Goal: Task Accomplishment & Management: Manage account settings

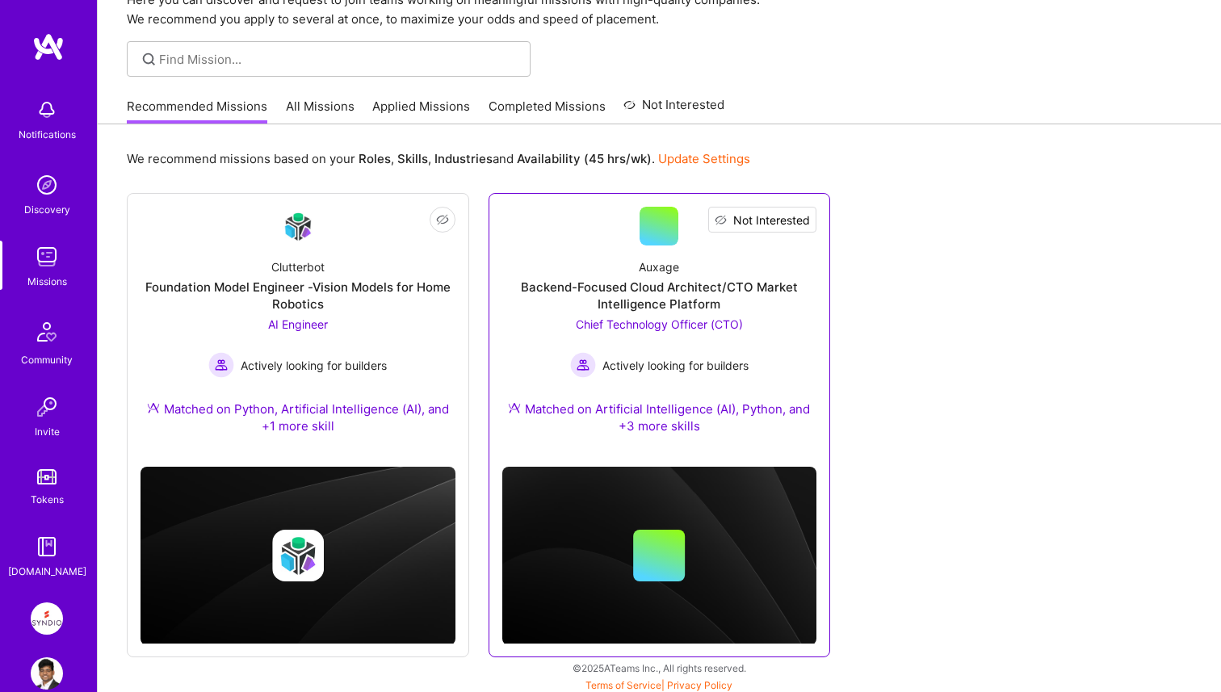
scroll to position [83, 0]
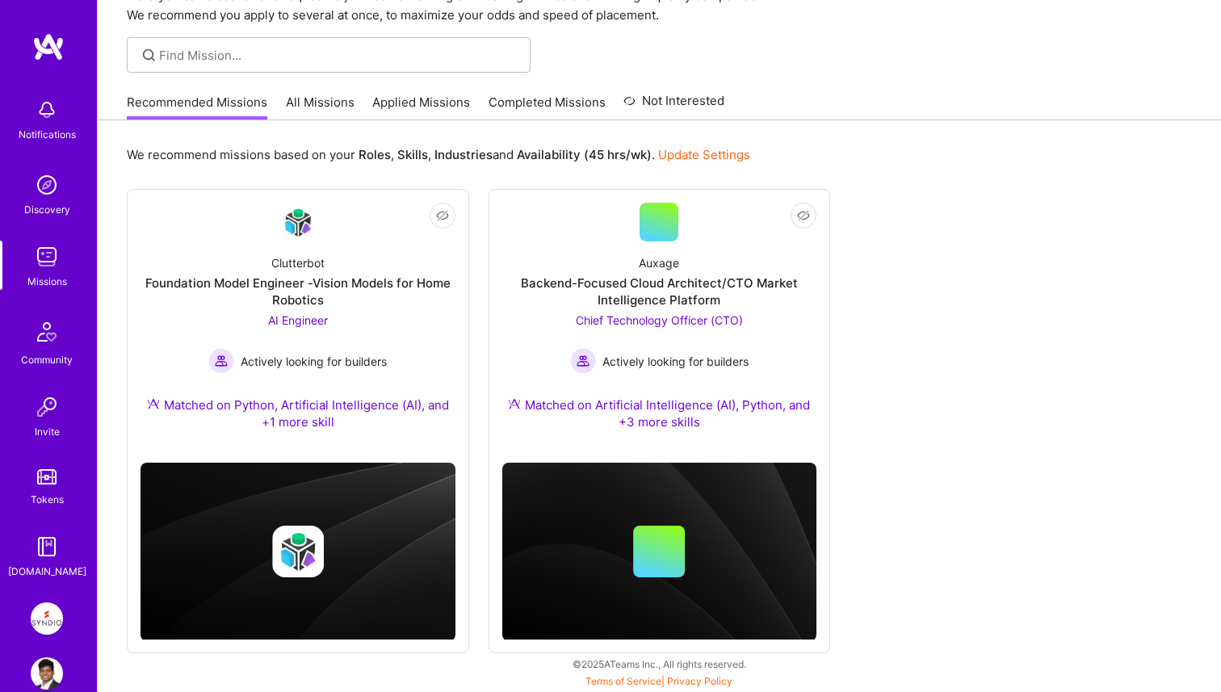
click at [53, 606] on img at bounding box center [47, 619] width 32 height 32
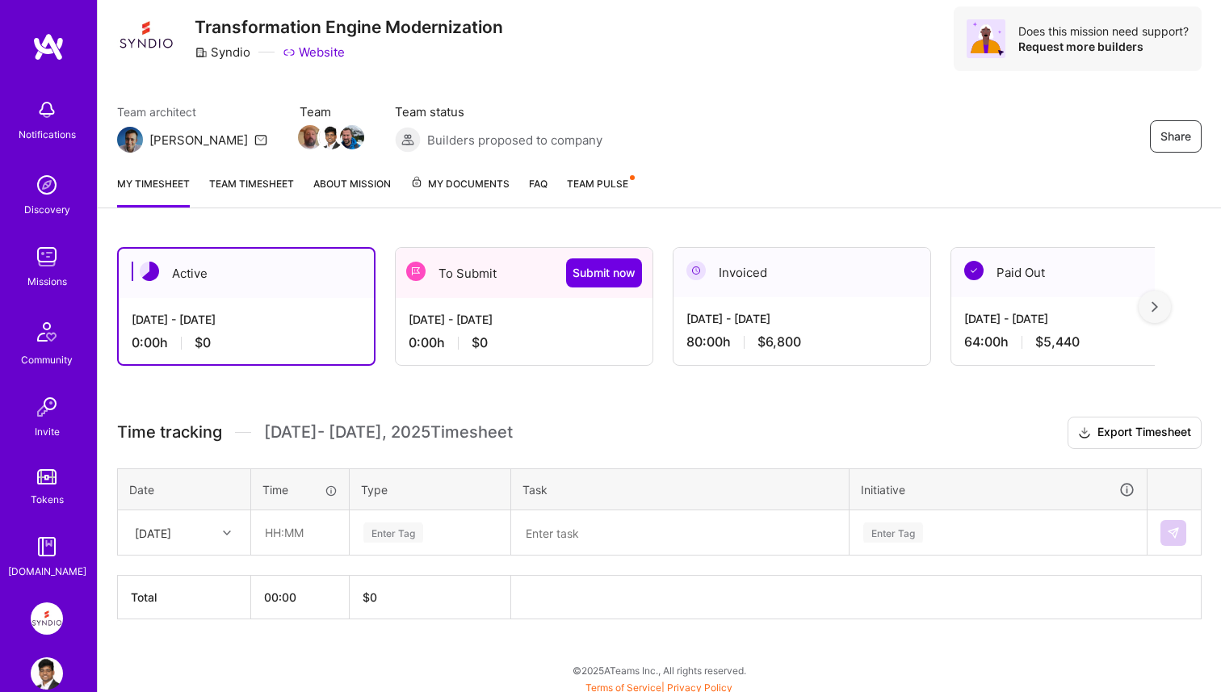
scroll to position [56, 0]
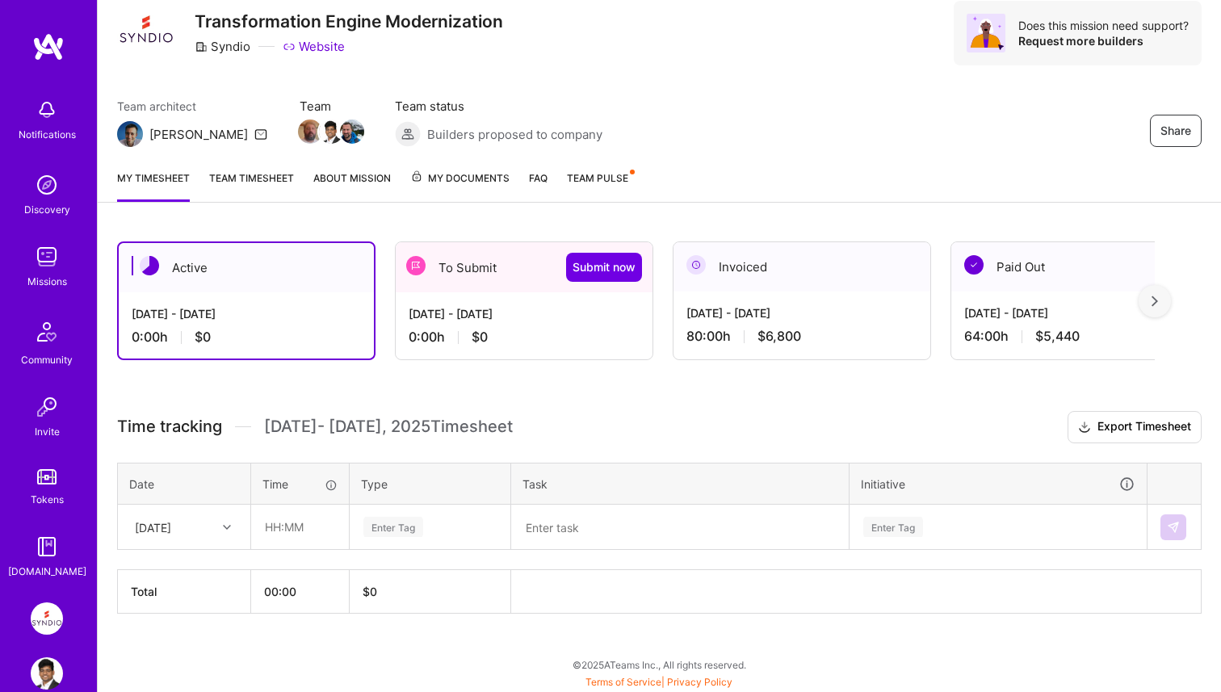
click at [500, 349] on div "[DATE] - [DATE] 0:00 h $0" at bounding box center [524, 325] width 257 height 66
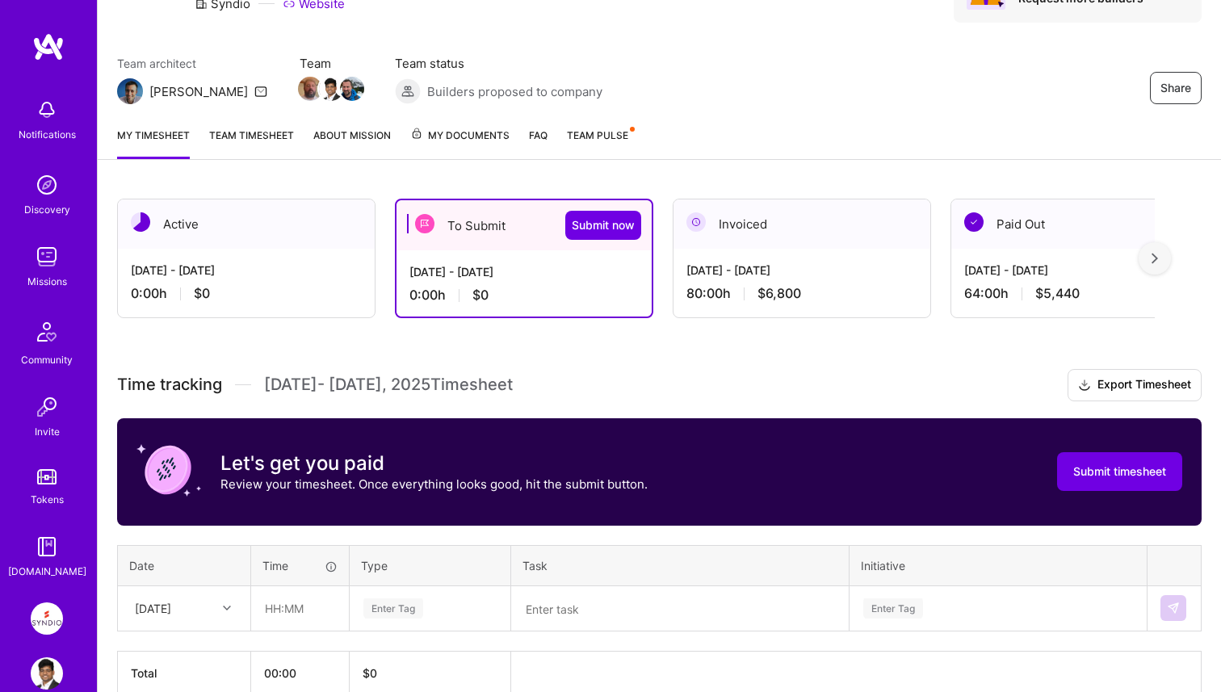
scroll to position [181, 0]
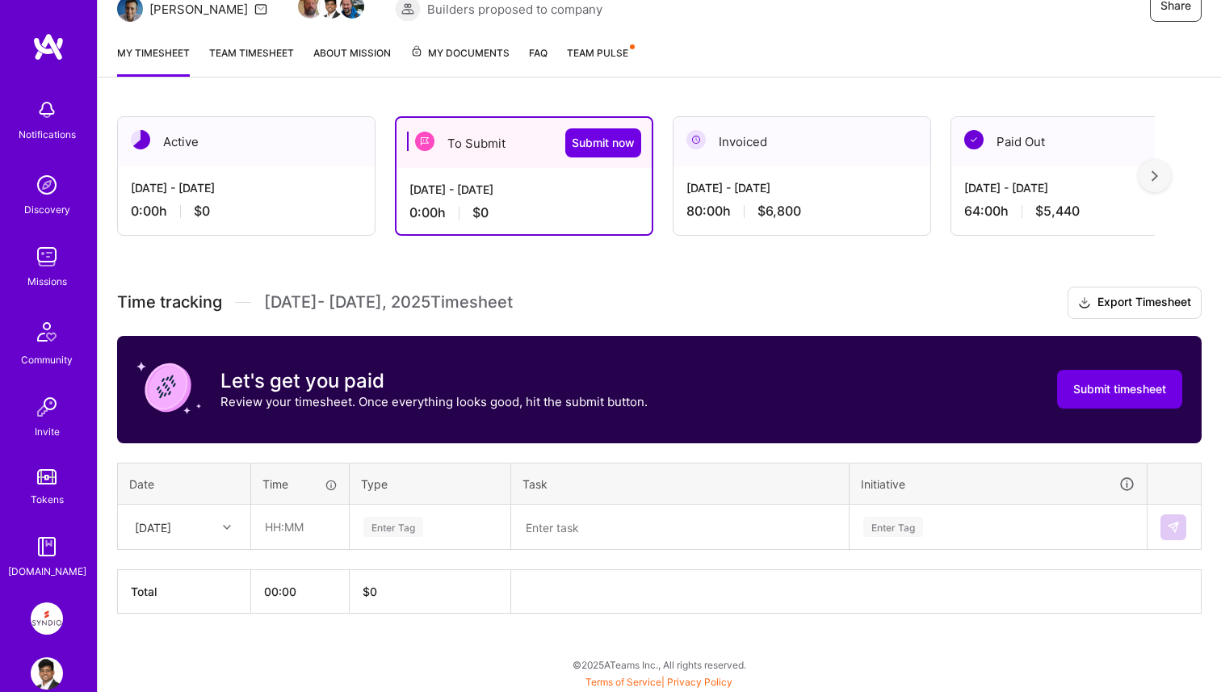
click at [840, 194] on div "[DATE] - [DATE]" at bounding box center [802, 187] width 231 height 17
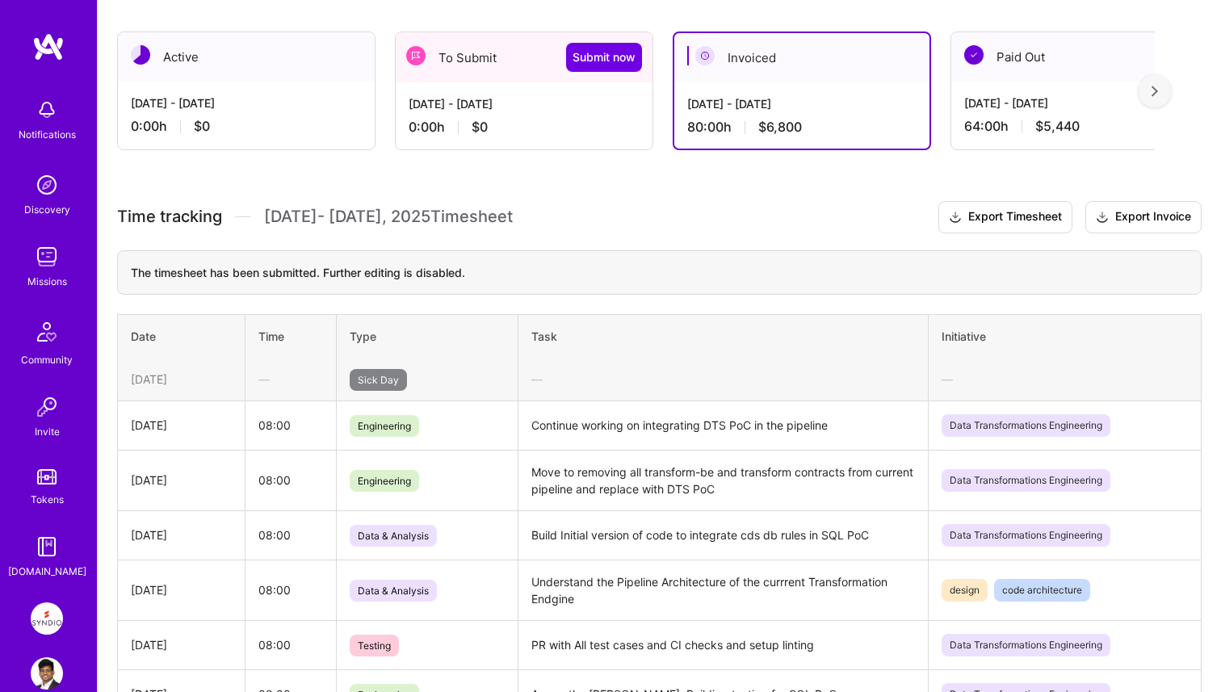
scroll to position [235, 0]
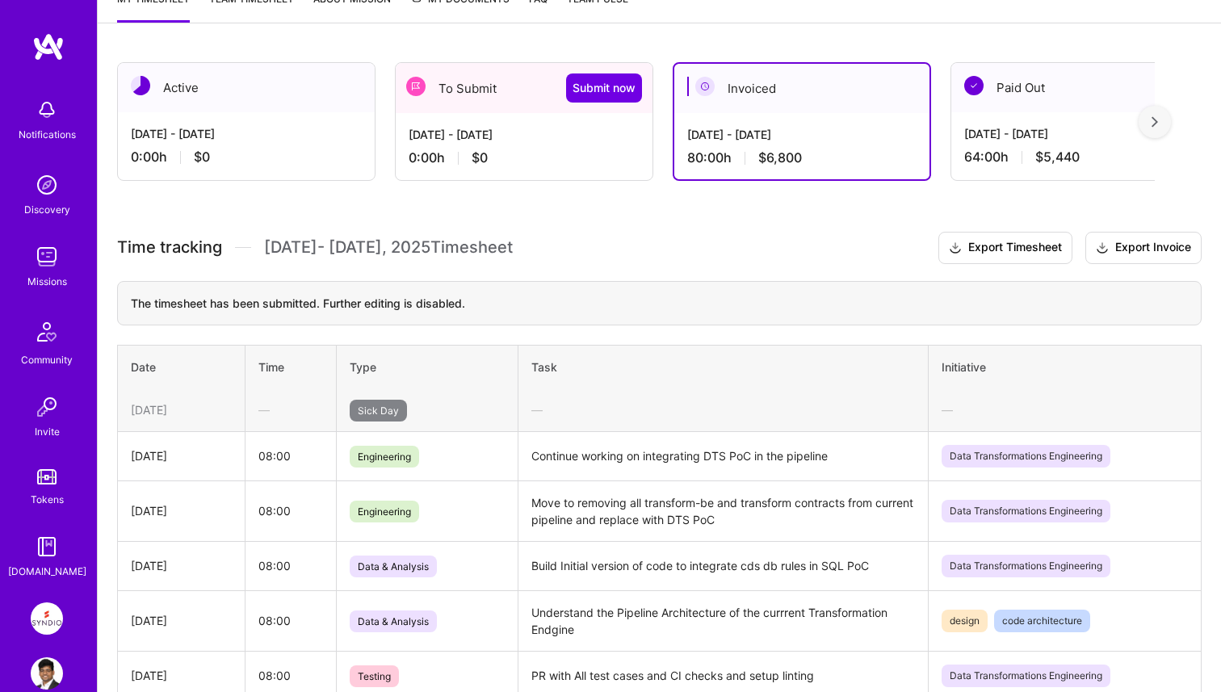
click at [527, 169] on div "[DATE] - [DATE] 0:00 h $0" at bounding box center [524, 146] width 257 height 66
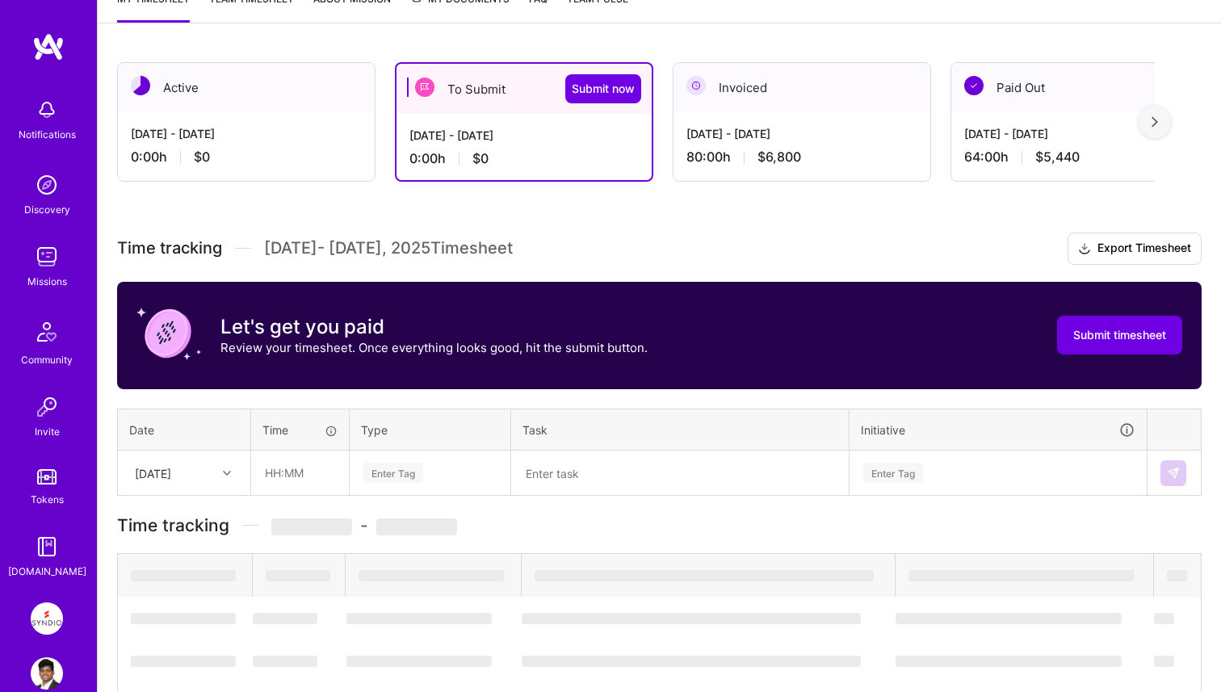
scroll to position [181, 0]
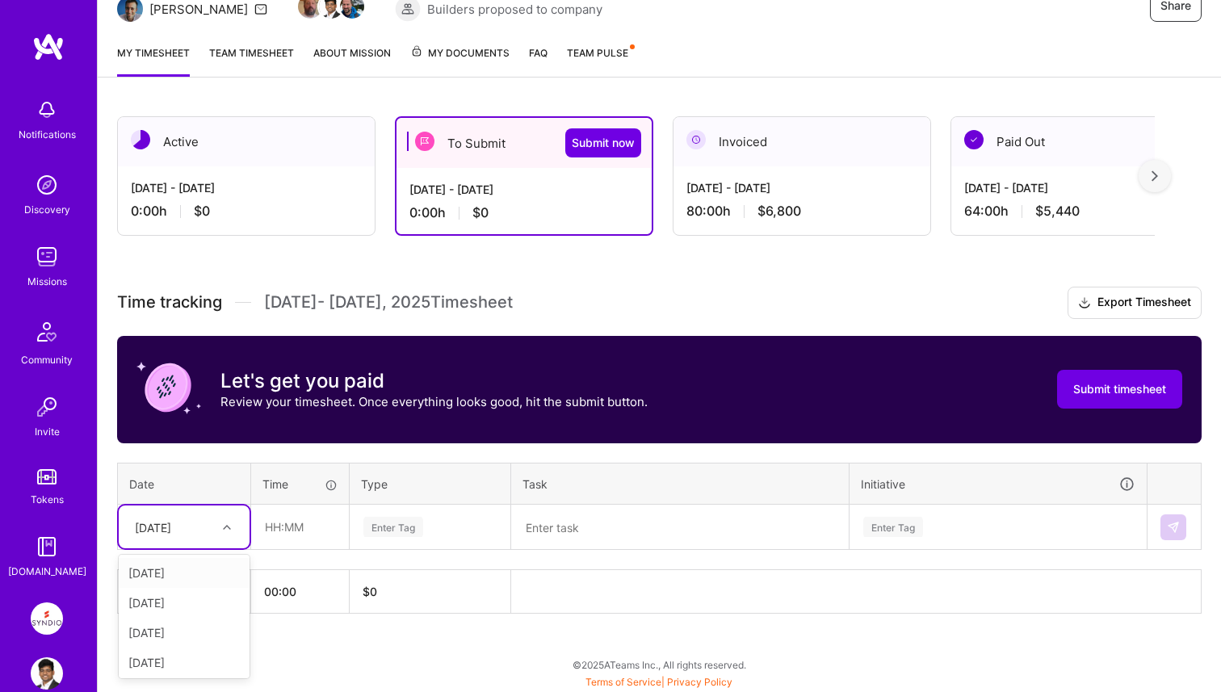
click at [220, 530] on div at bounding box center [228, 527] width 25 height 21
click at [220, 529] on div at bounding box center [228, 527] width 25 height 21
click at [263, 530] on input "text" at bounding box center [300, 527] width 96 height 43
type input "08:00"
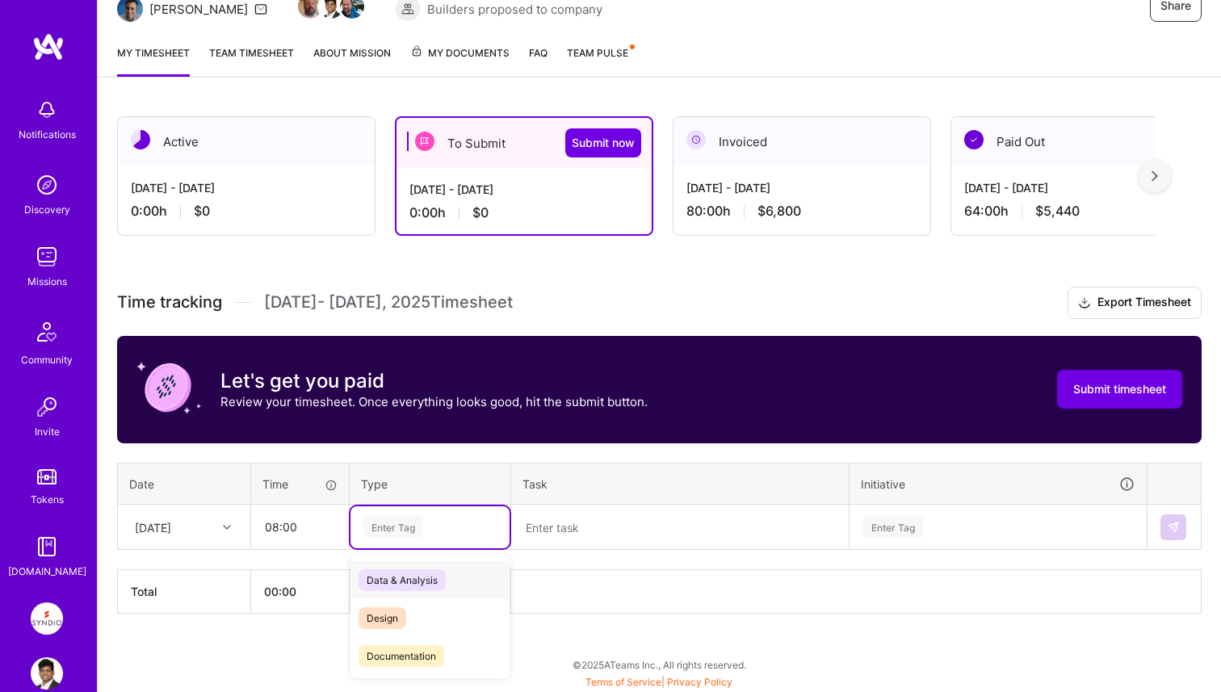
click at [376, 523] on div "Enter Tag" at bounding box center [393, 526] width 60 height 25
click at [406, 578] on span "Engineering" at bounding box center [393, 580] width 69 height 22
click at [567, 539] on textarea at bounding box center [680, 527] width 334 height 42
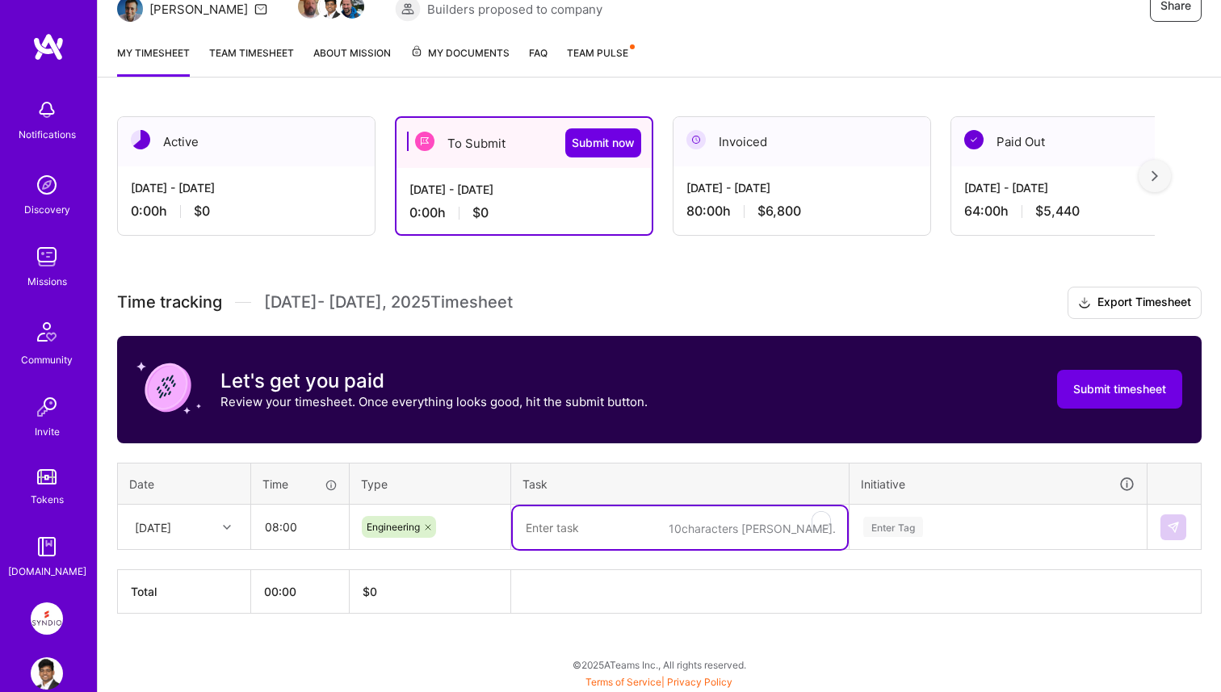
scroll to position [374, 0]
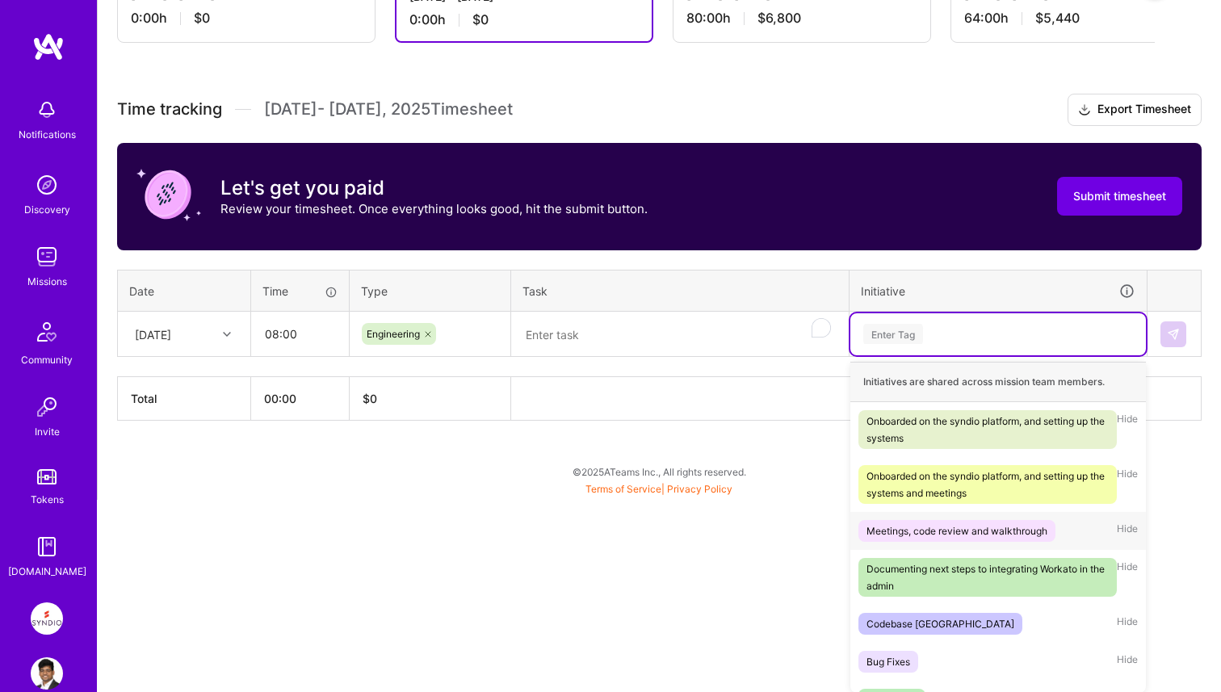
click at [866, 355] on div "option Meetings, code review and walkthrough focused, 3 of 15. 15 results avail…" at bounding box center [998, 334] width 296 height 42
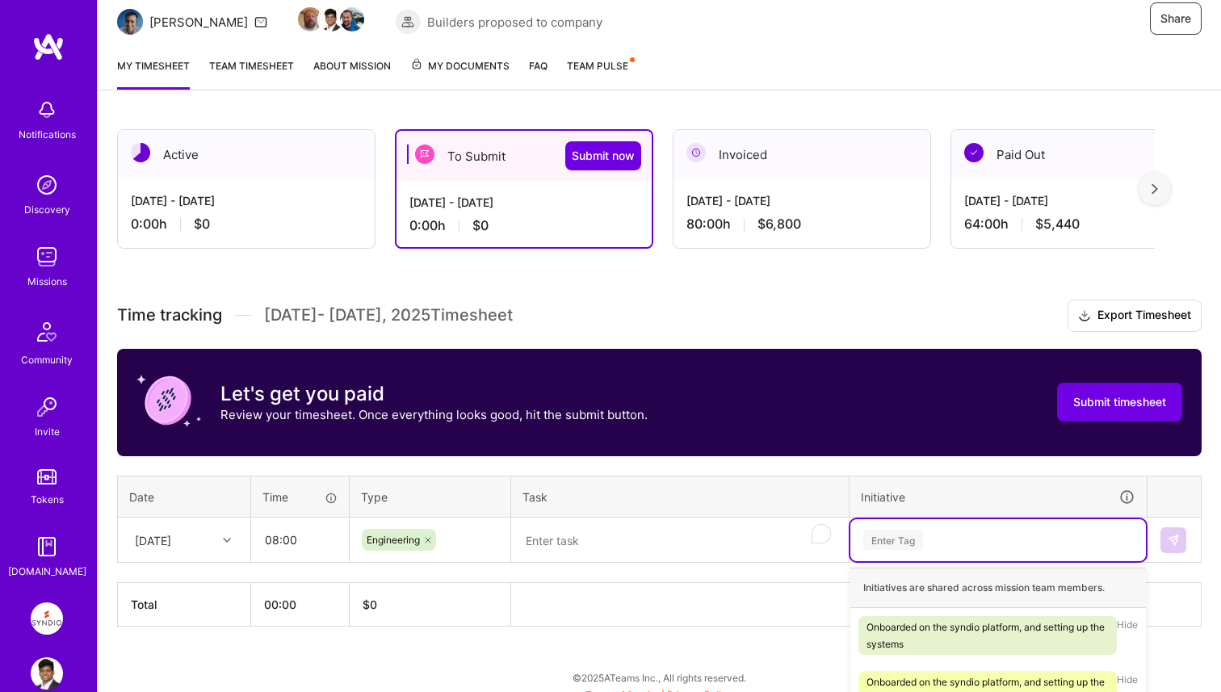
scroll to position [0, 0]
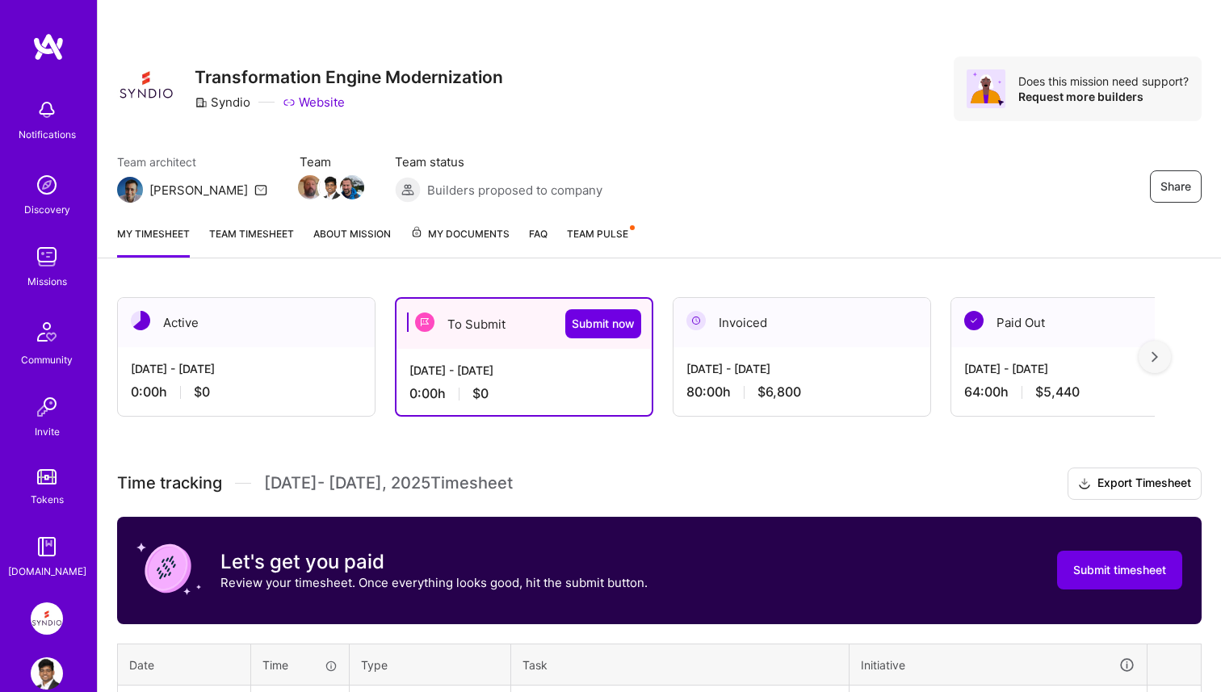
click at [265, 238] on link "Team timesheet" at bounding box center [251, 241] width 85 height 32
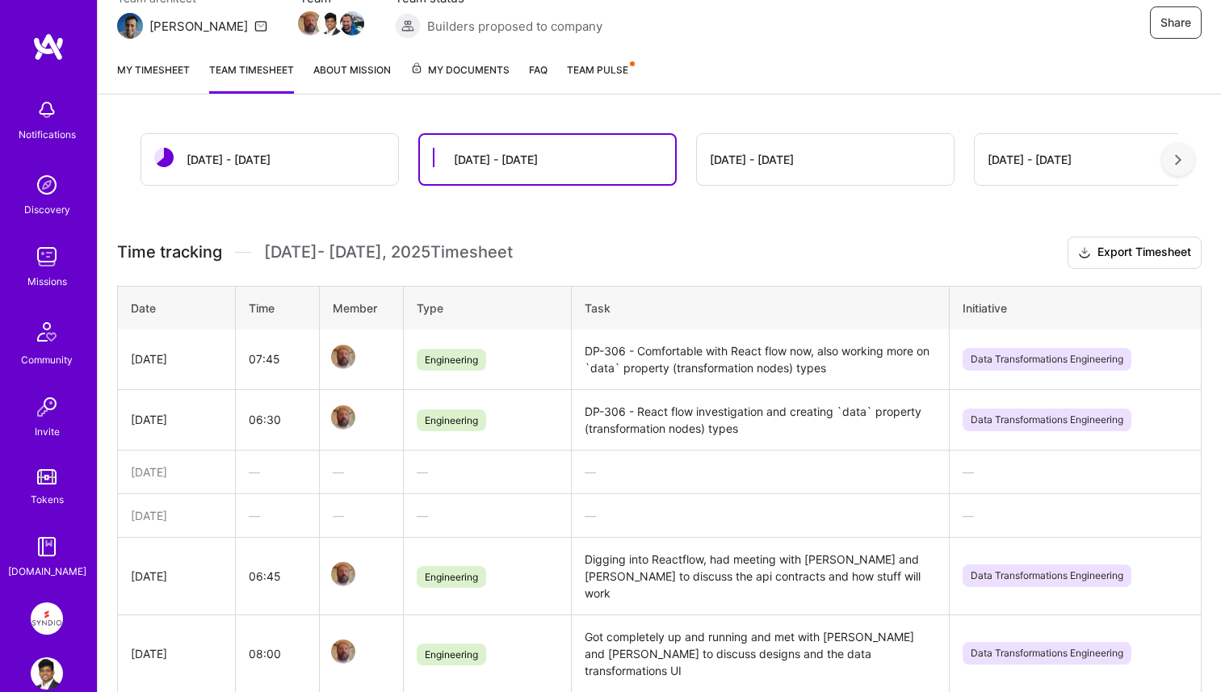
scroll to position [30, 0]
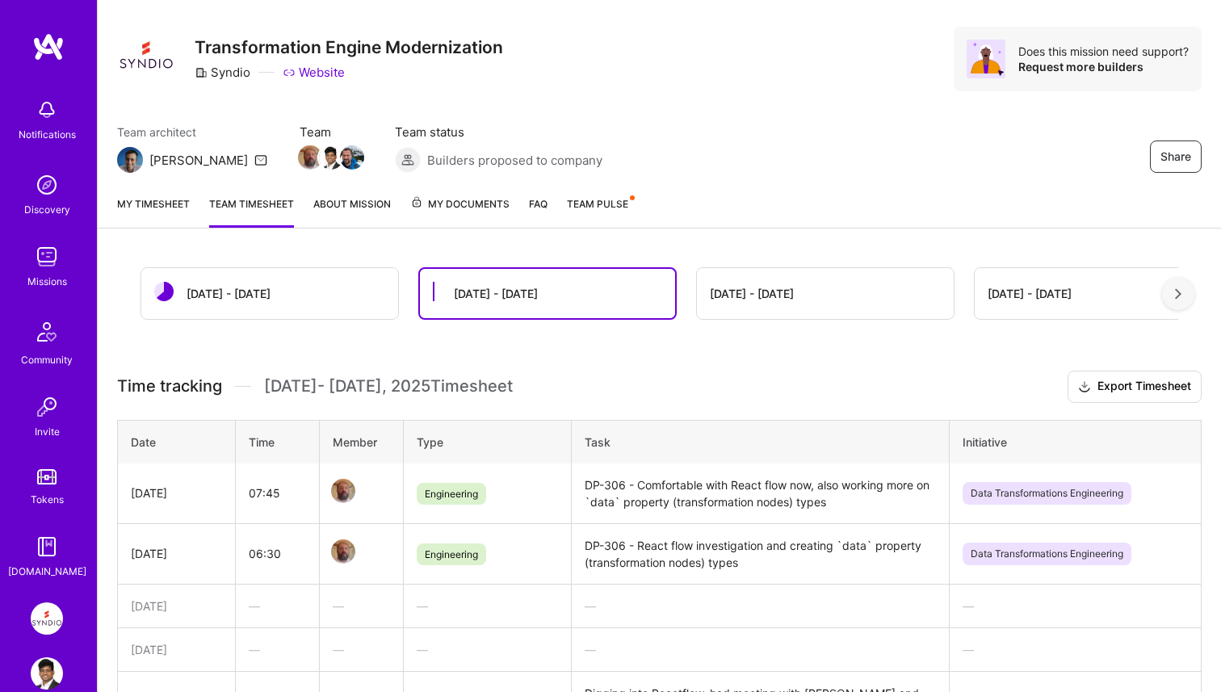
click at [172, 199] on link "My timesheet" at bounding box center [153, 211] width 73 height 32
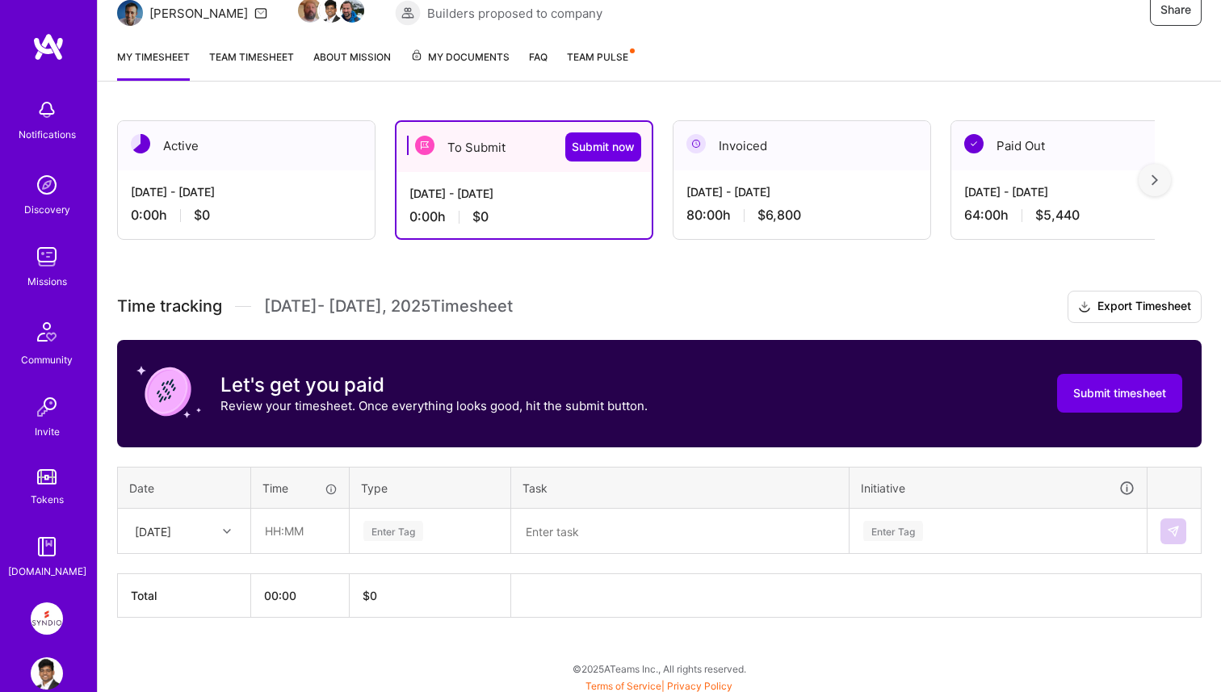
scroll to position [181, 0]
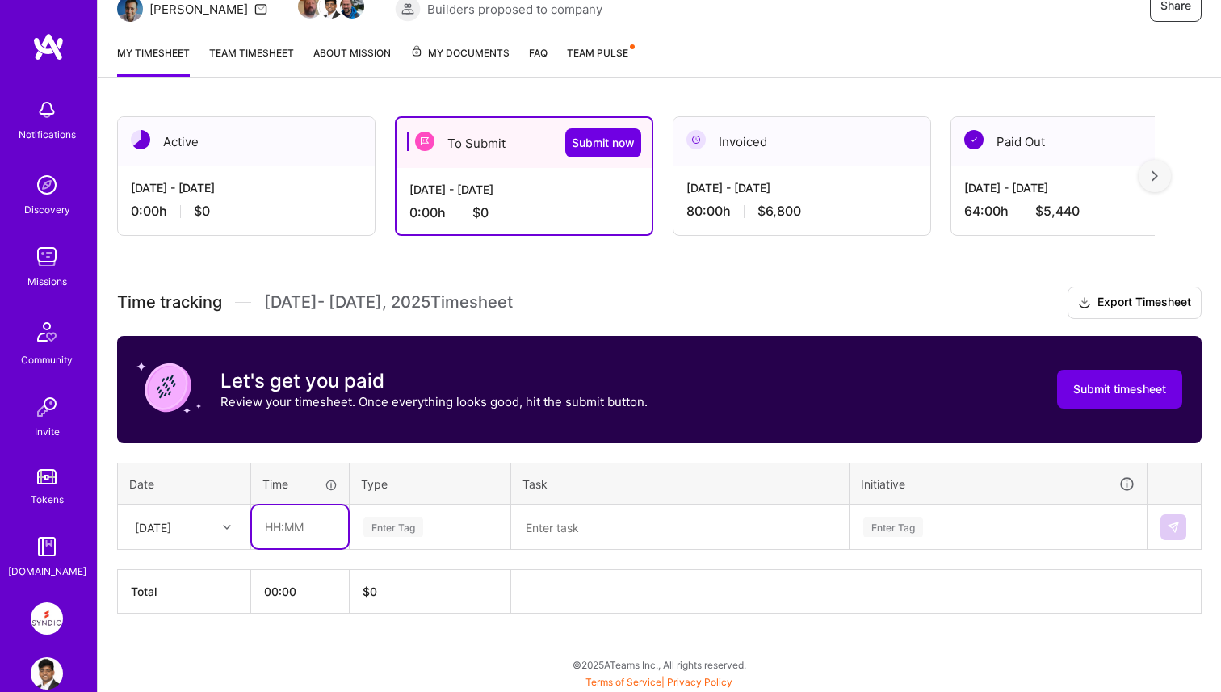
click at [292, 532] on input "text" at bounding box center [300, 527] width 96 height 43
type input "08:00"
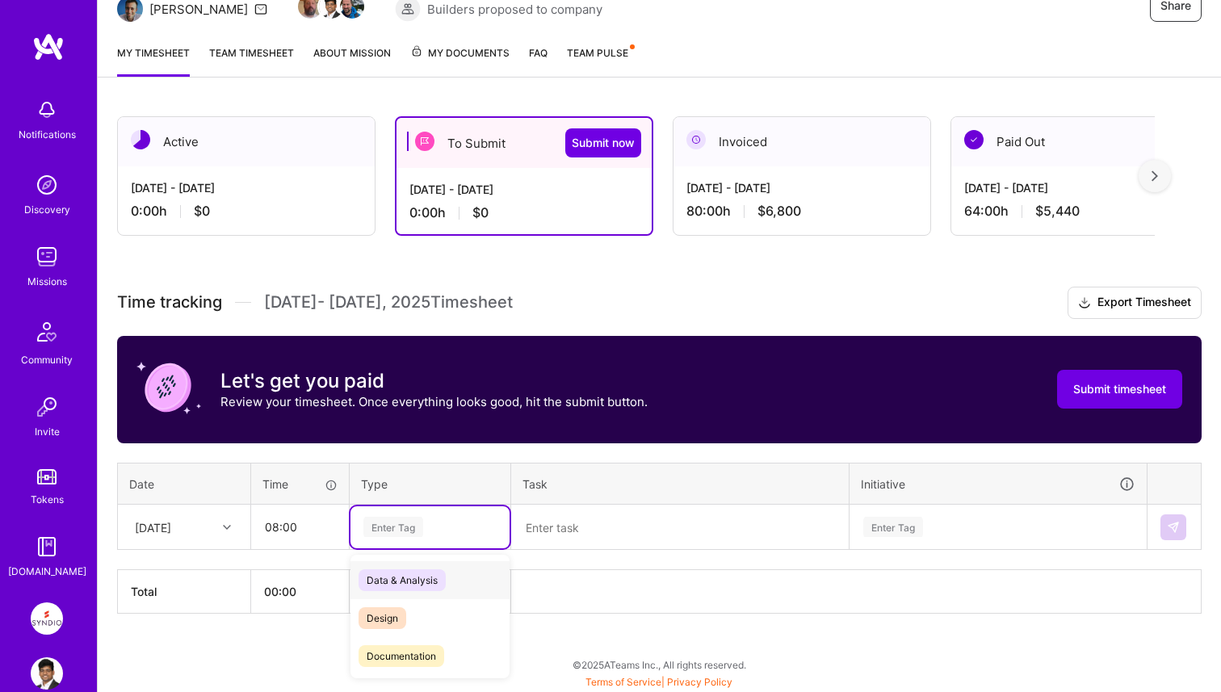
click at [366, 545] on div "Enter Tag" at bounding box center [430, 527] width 159 height 42
type input "engi"
click at [414, 587] on span "Engineering" at bounding box center [393, 580] width 69 height 22
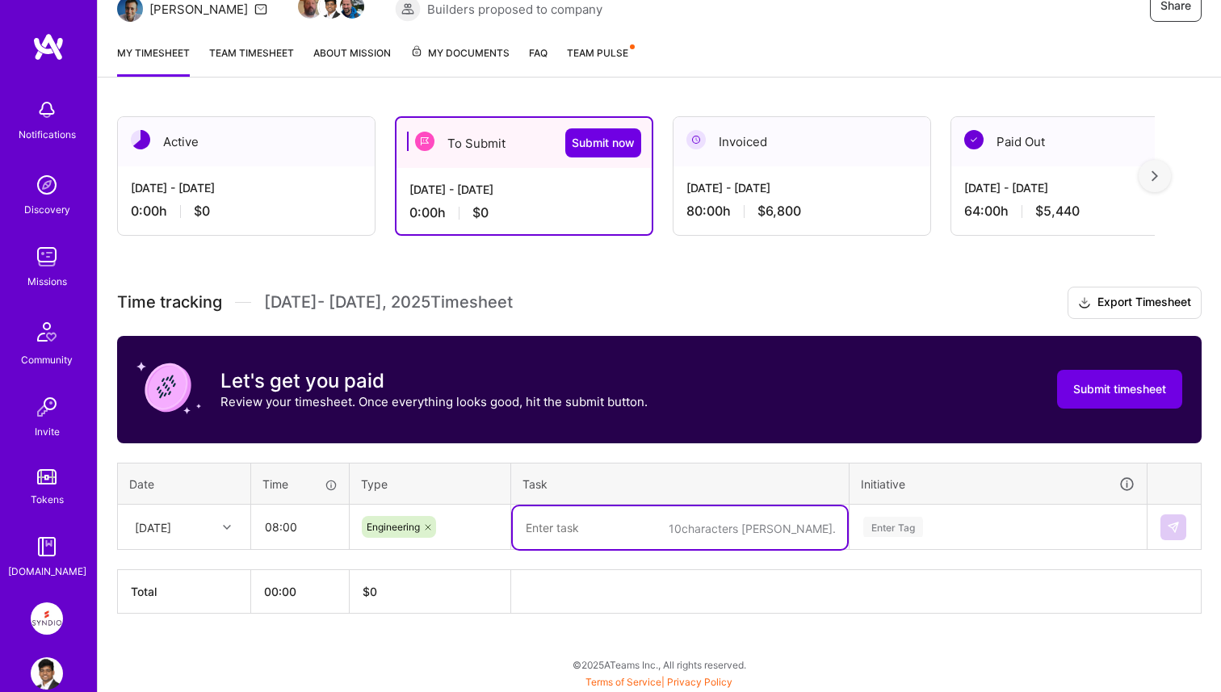
click at [585, 523] on textarea "To enrich screen reader interactions, please activate Accessibility in Grammarl…" at bounding box center [680, 527] width 334 height 43
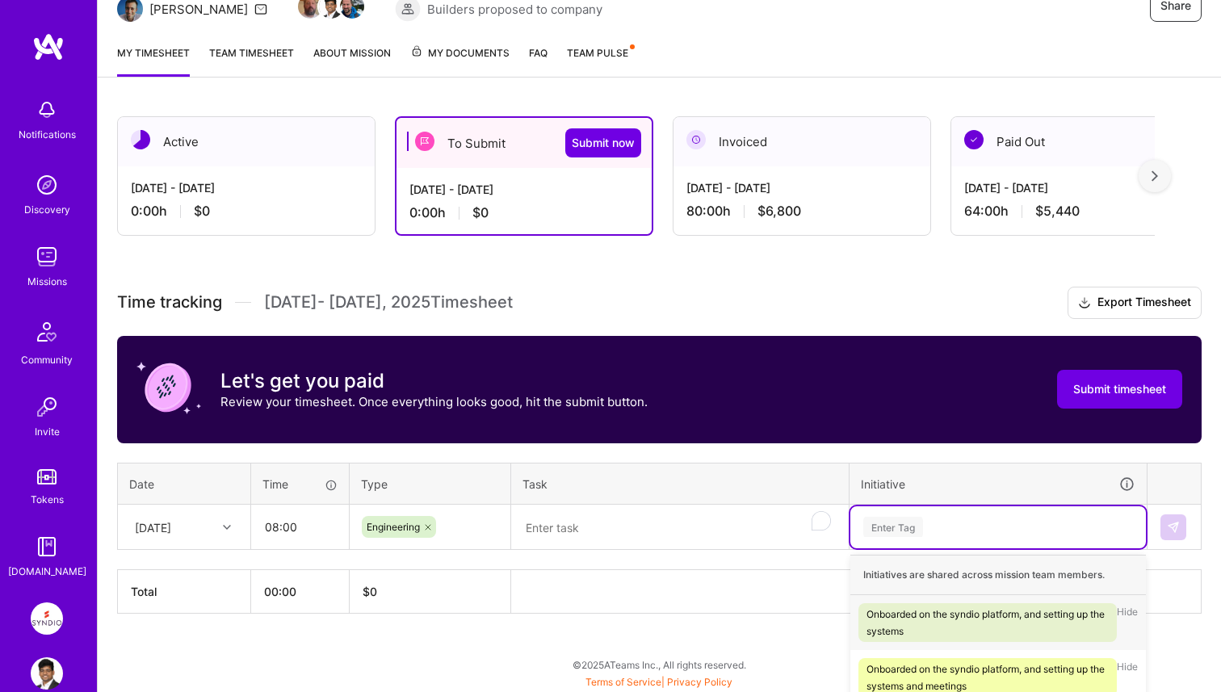
scroll to position [374, 0]
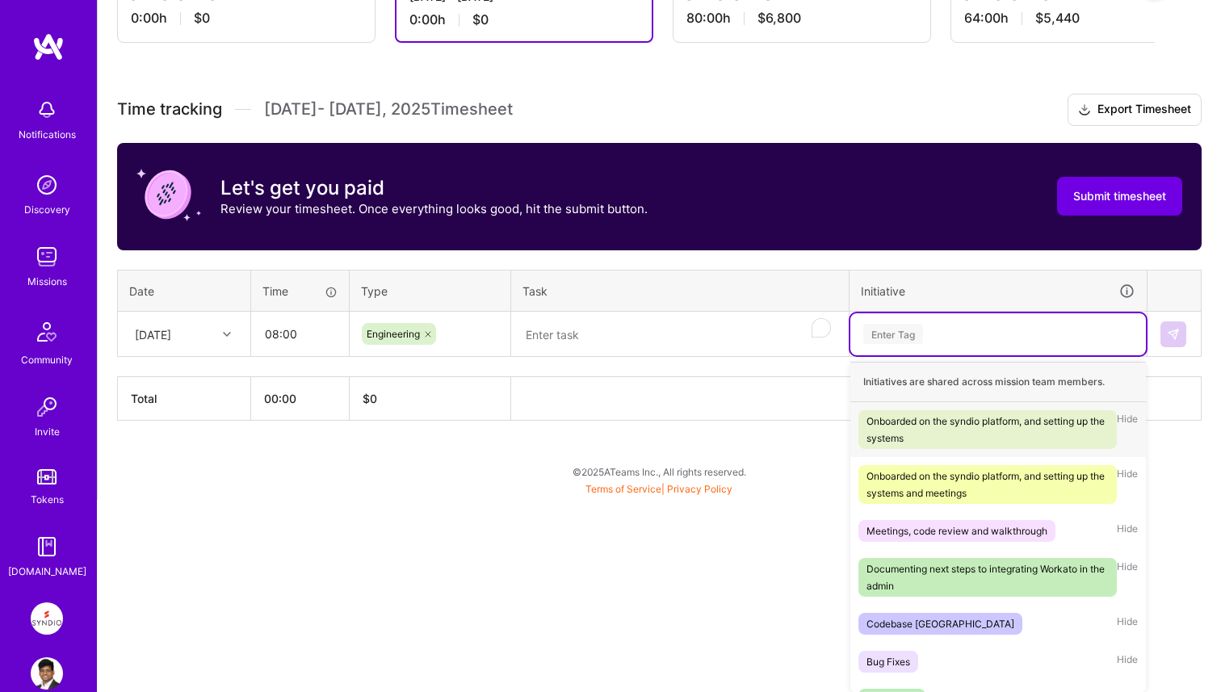
click at [952, 355] on div "option Onboarded on the syndio platform, and setting up the systems focused, 1 …" at bounding box center [998, 334] width 296 height 42
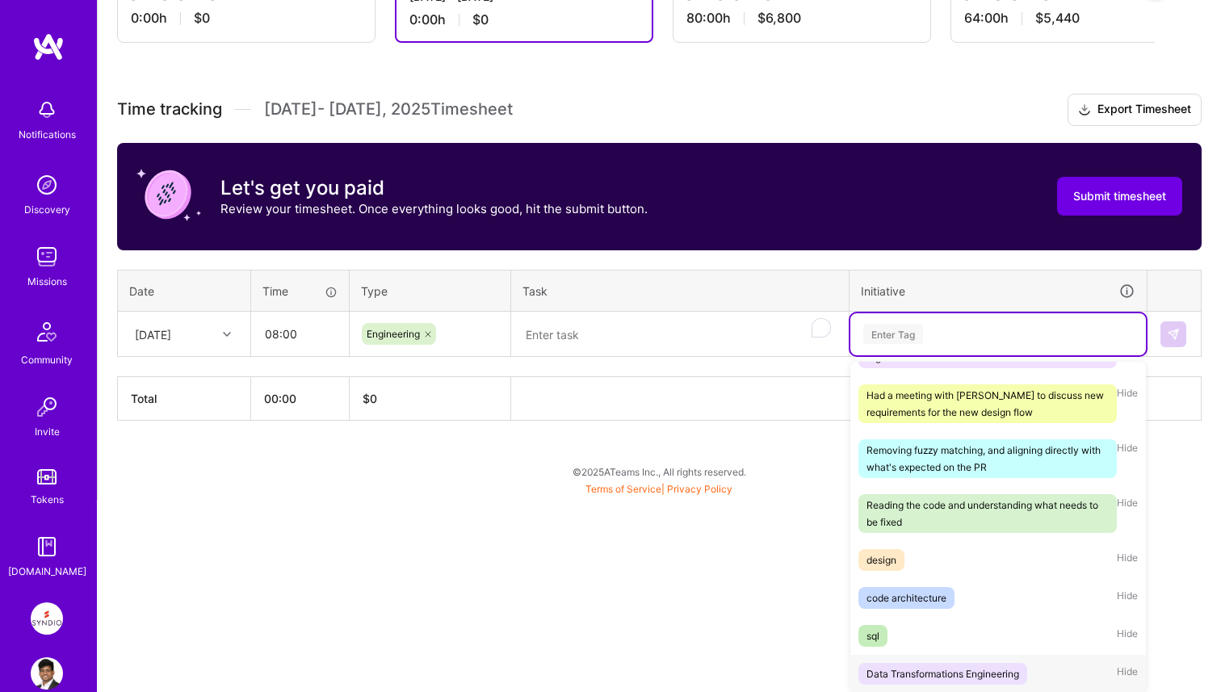
click at [935, 672] on div "Data Transformations Engineering" at bounding box center [943, 674] width 153 height 17
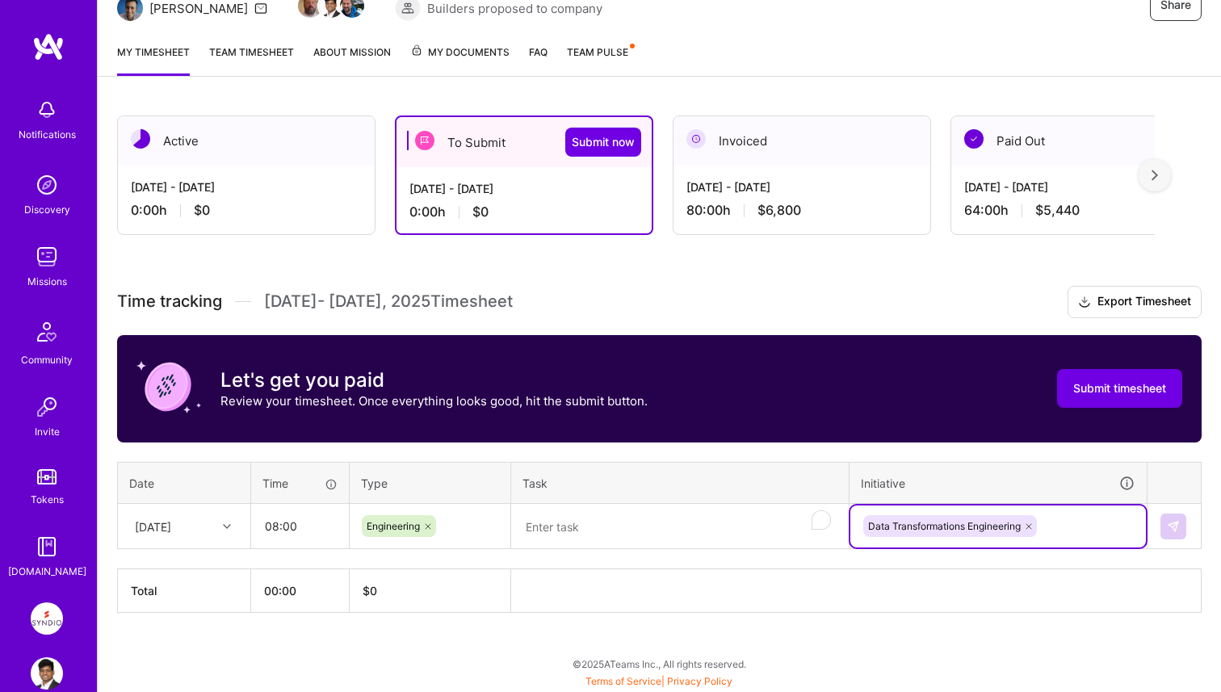
scroll to position [181, 0]
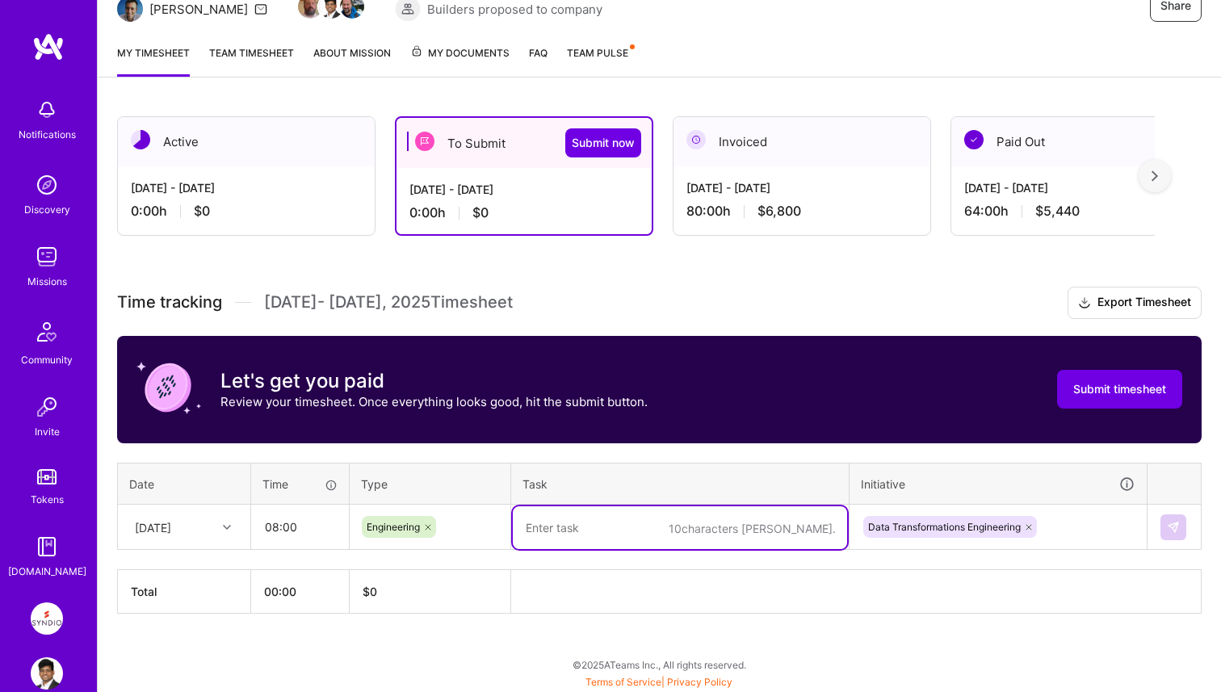
click at [643, 535] on textarea "To enrich screen reader interactions, please activate Accessibility in Grammarl…" at bounding box center [680, 527] width 334 height 43
type textarea "DTS Pipeline merge"
click at [1164, 524] on button at bounding box center [1174, 527] width 26 height 26
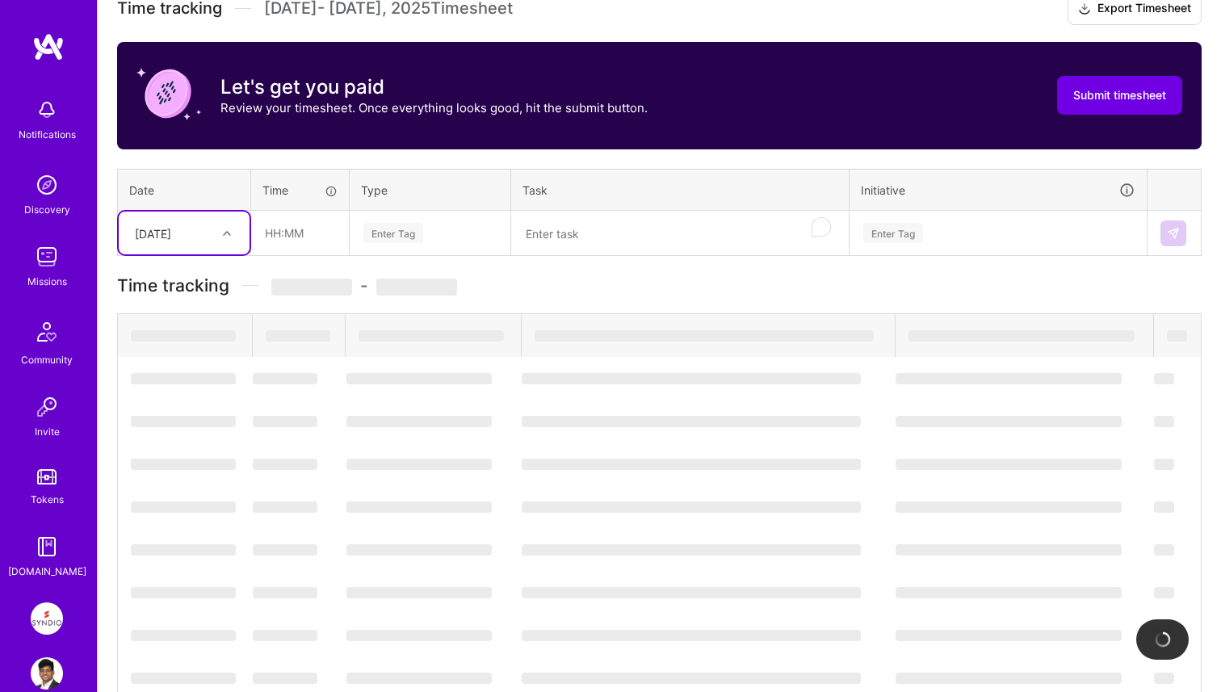
scroll to position [229, 0]
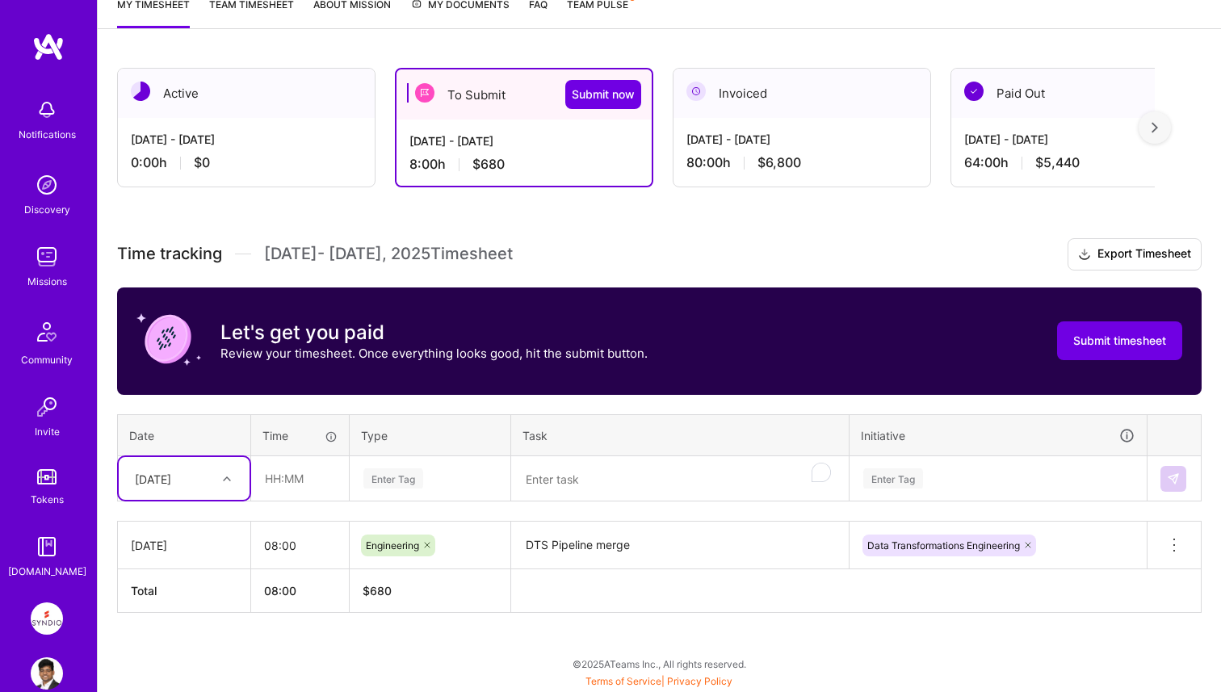
click at [234, 481] on div "Select is focused ,type to refine list, press Down to open the menu, [DATE]" at bounding box center [184, 478] width 131 height 43
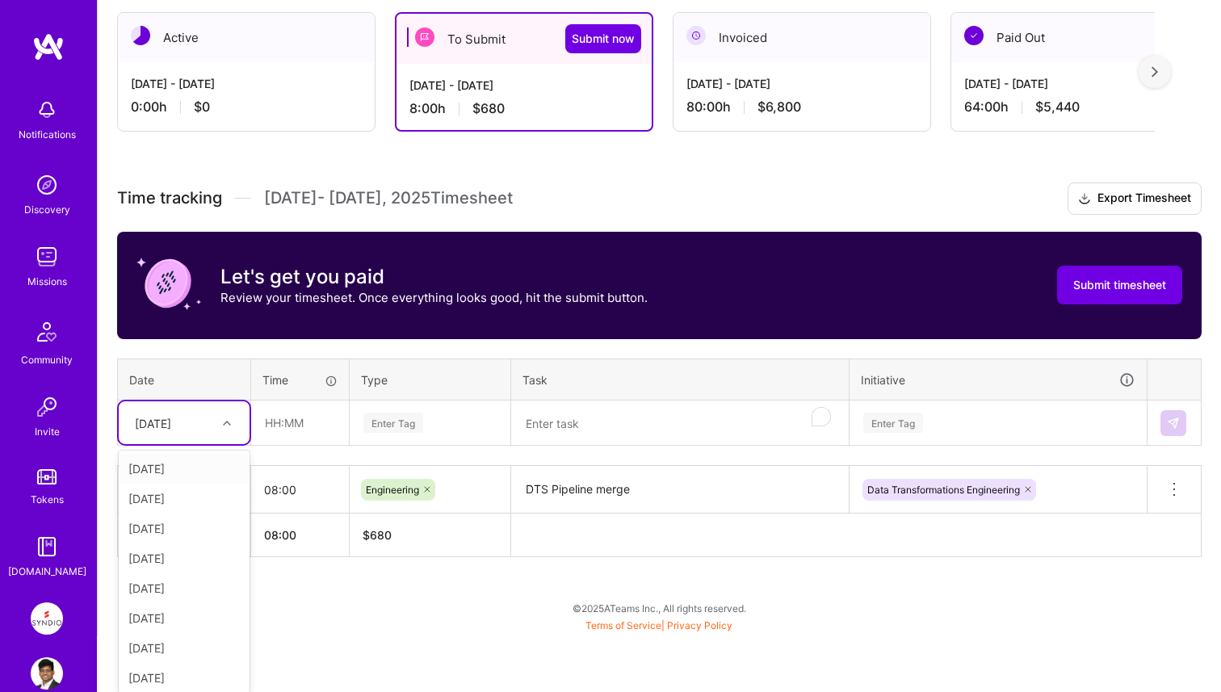
click at [208, 470] on div "[DATE]" at bounding box center [184, 469] width 131 height 30
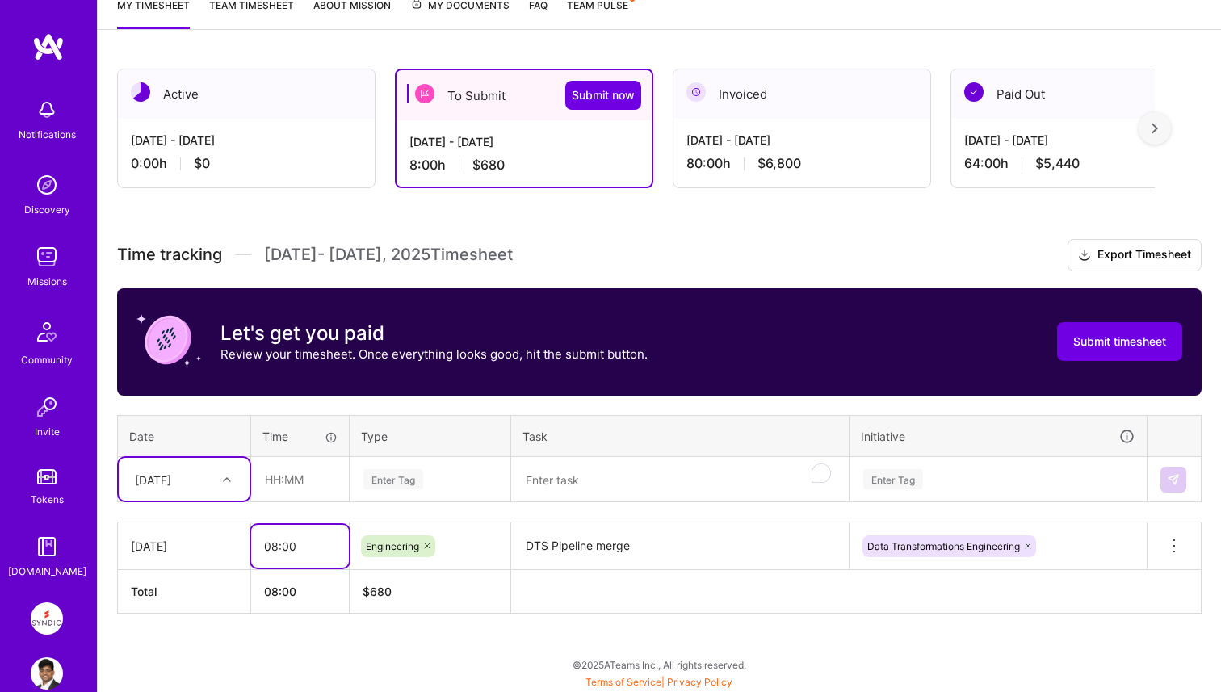
click at [278, 544] on input "08:00" at bounding box center [300, 546] width 98 height 43
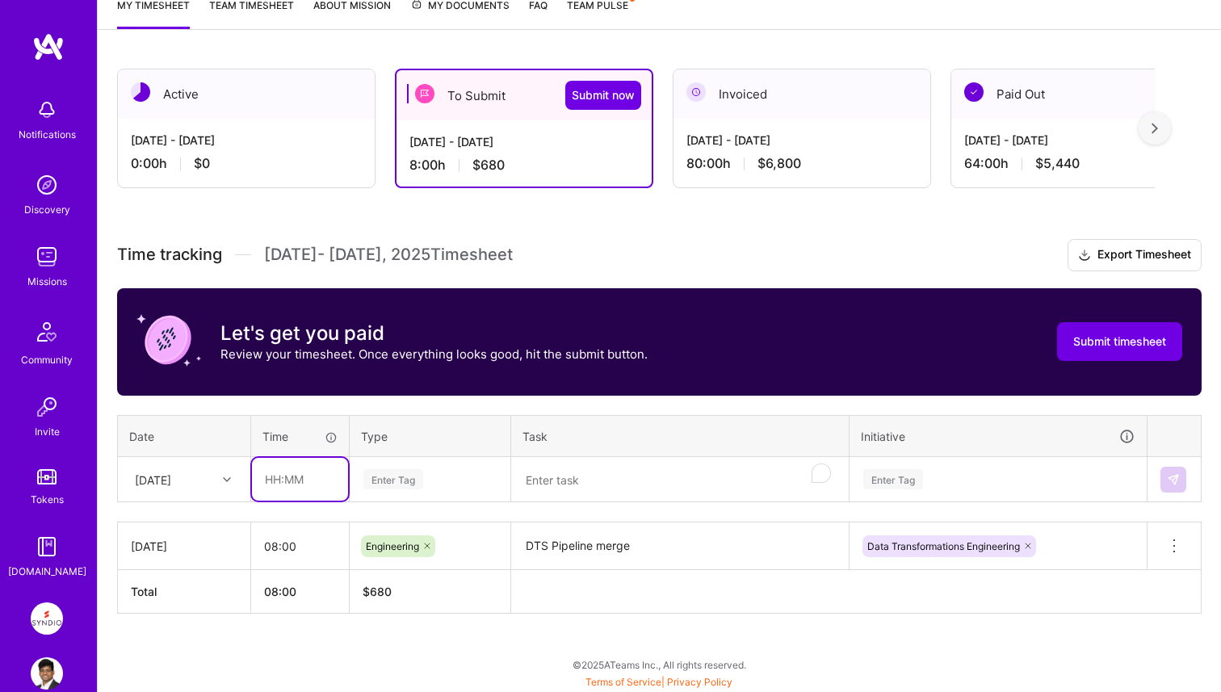
click at [296, 475] on input "text" at bounding box center [300, 479] width 96 height 43
paste input "08:00"
type input "08:00"
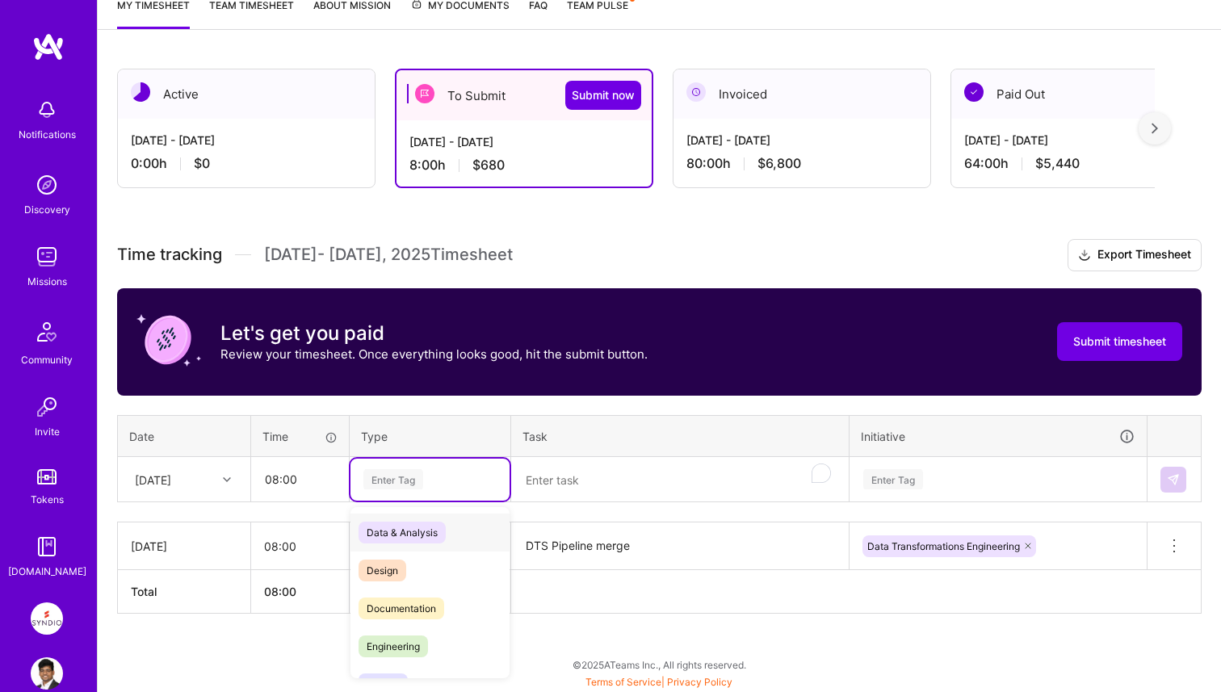
click at [439, 484] on div "Enter Tag" at bounding box center [430, 479] width 136 height 20
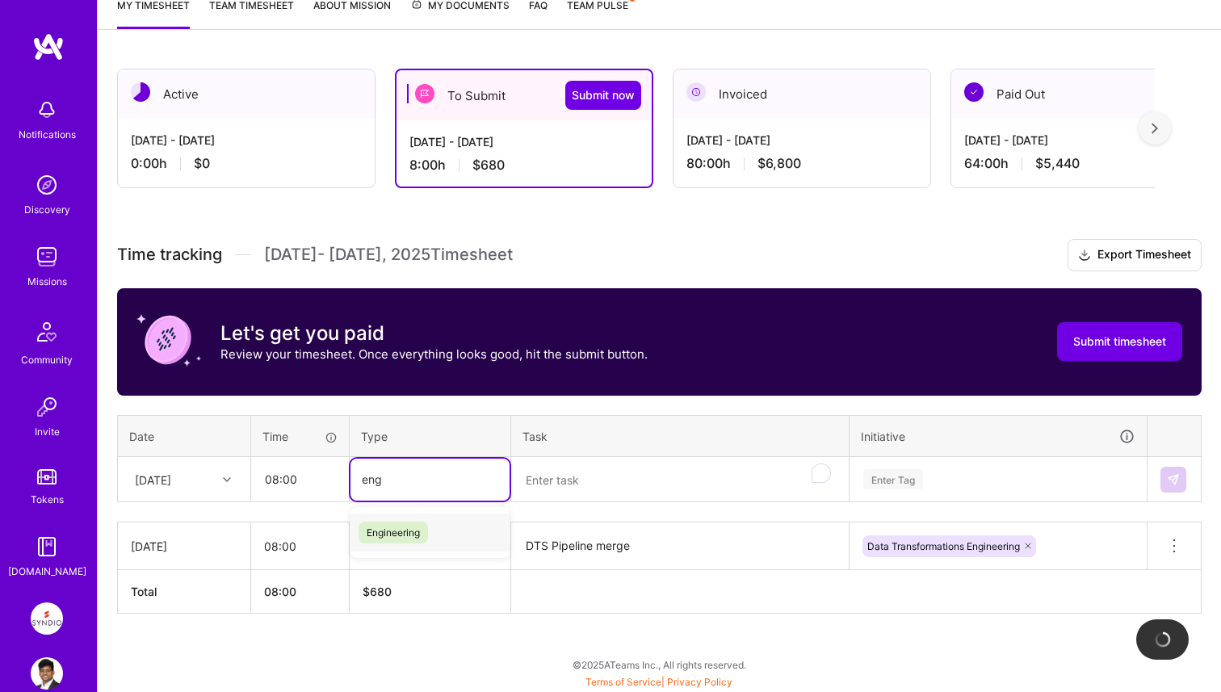
type input "engi"
click at [461, 529] on div "Engineering" at bounding box center [430, 533] width 159 height 38
click at [577, 482] on textarea "To enrich screen reader interactions, please activate Accessibility in Grammarl…" at bounding box center [680, 480] width 334 height 43
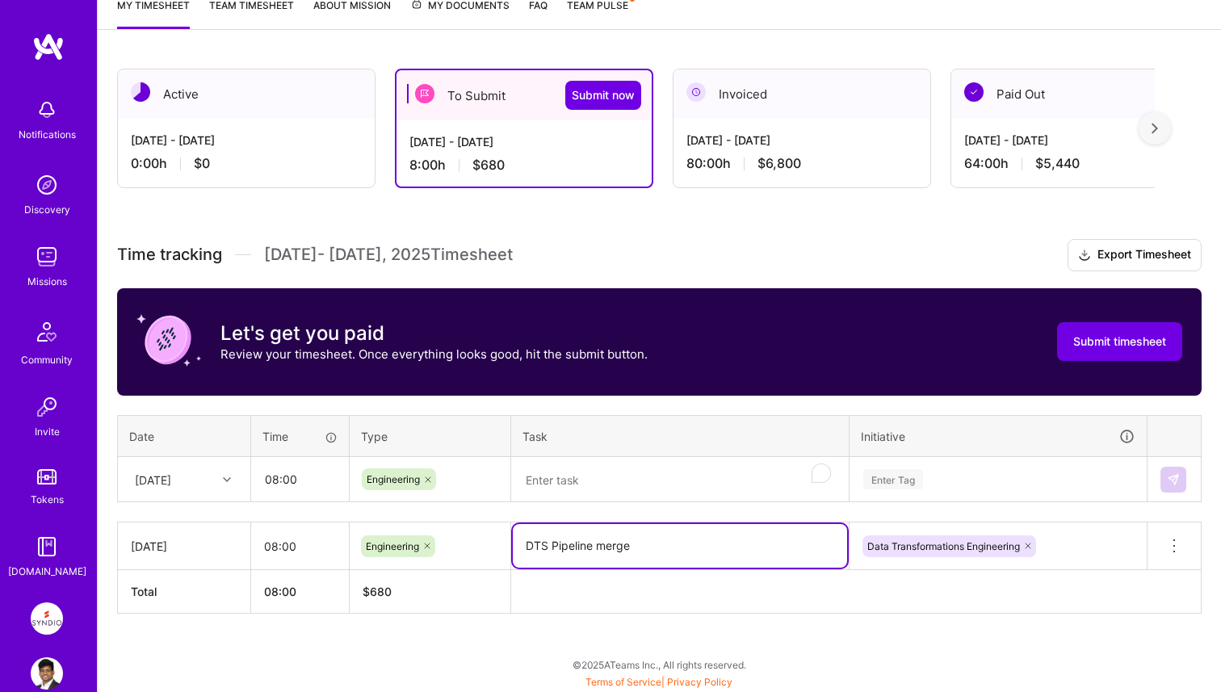
click at [569, 540] on textarea "DTS Pipeline merge" at bounding box center [680, 546] width 334 height 44
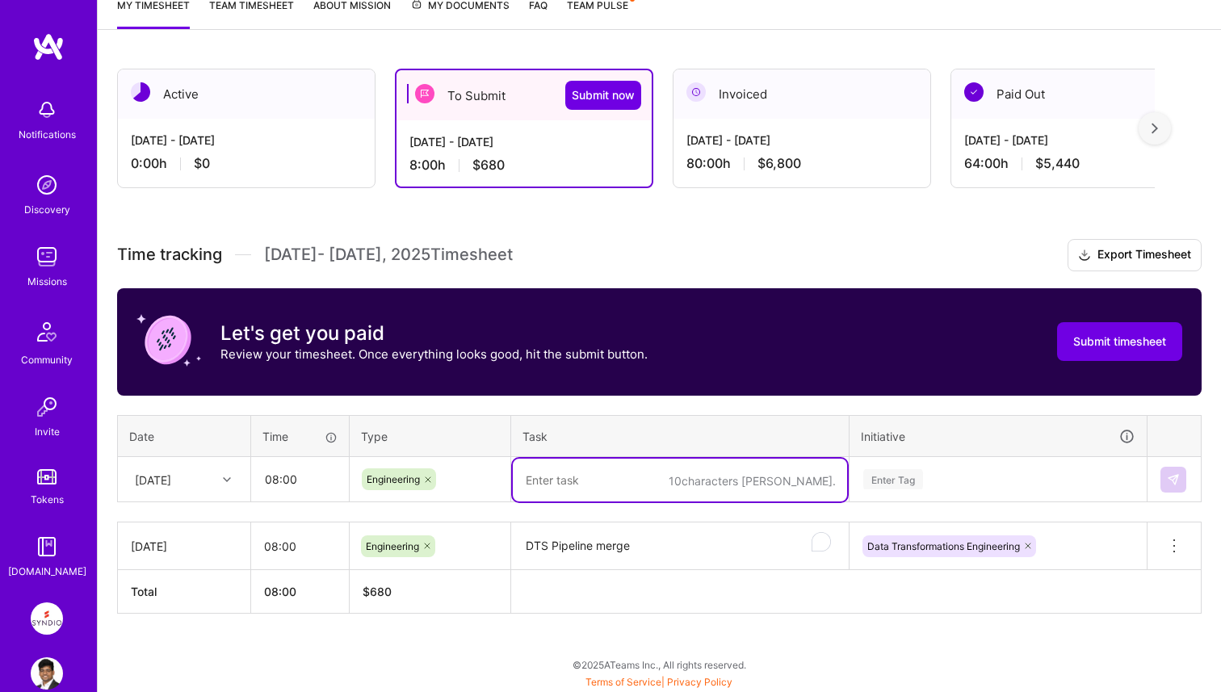
click at [561, 490] on textarea "To enrich screen reader interactions, please activate Accessibility in Grammarl…" at bounding box center [680, 480] width 334 height 43
paste textarea "DTS Pipeline merge"
type textarea "DTS Pipeline merge"
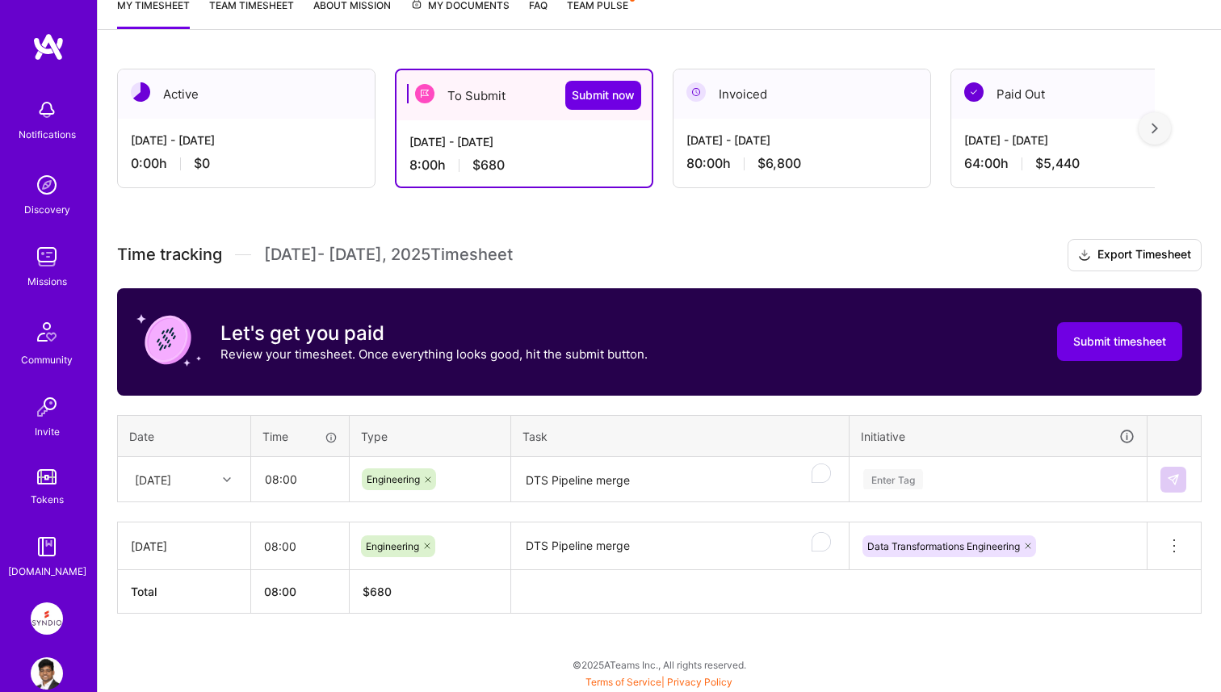
click at [573, 519] on div "Time tracking [DATE] - [DATE] Timesheet Export Timesheet Let's get you paid Rev…" at bounding box center [659, 426] width 1085 height 375
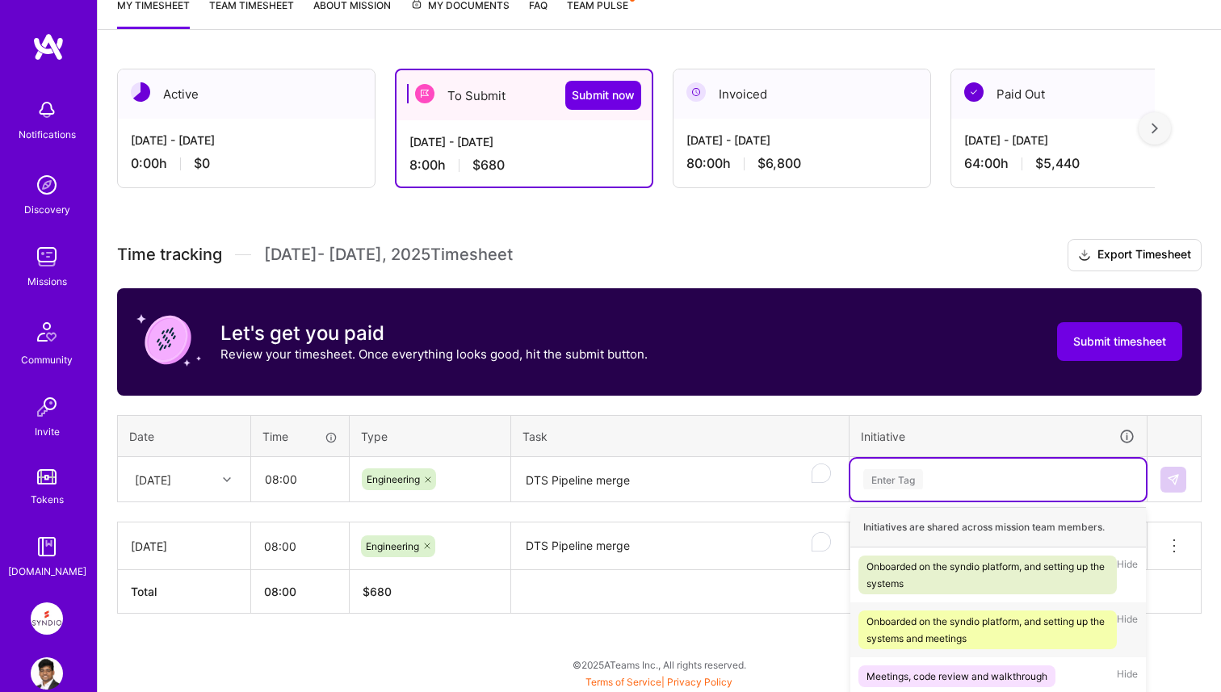
scroll to position [374, 0]
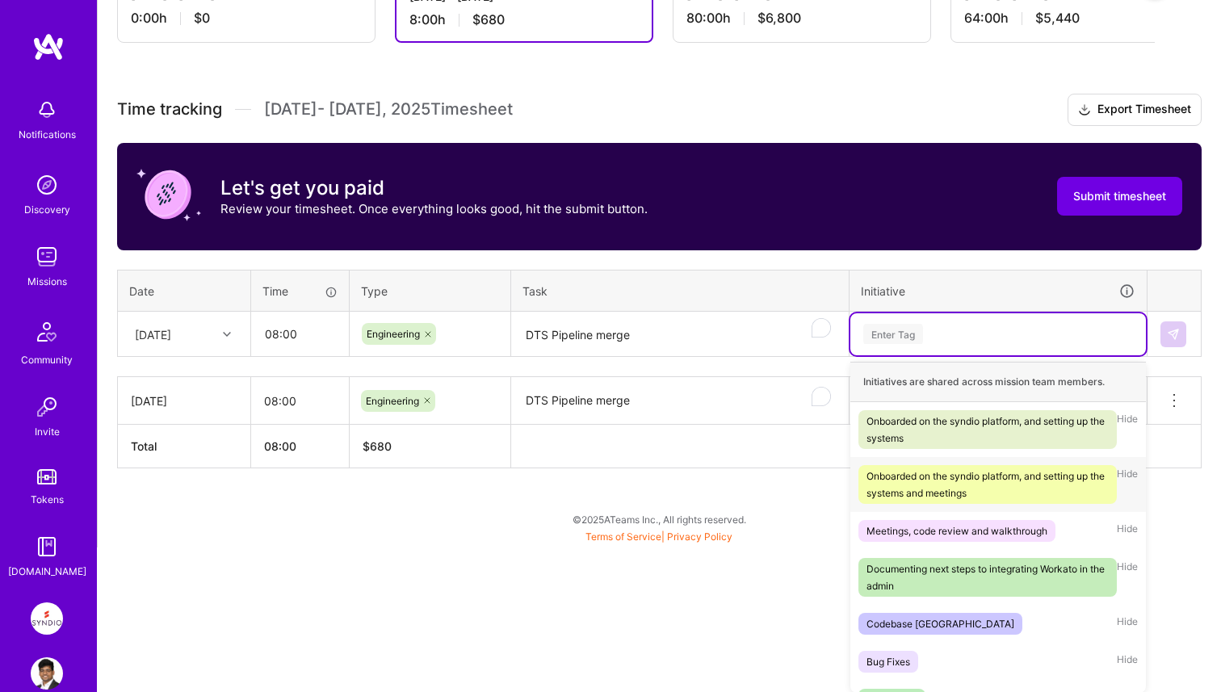
click at [996, 355] on div "option Data Transformations Engineering, selected. option Onboarded on the synd…" at bounding box center [998, 334] width 296 height 42
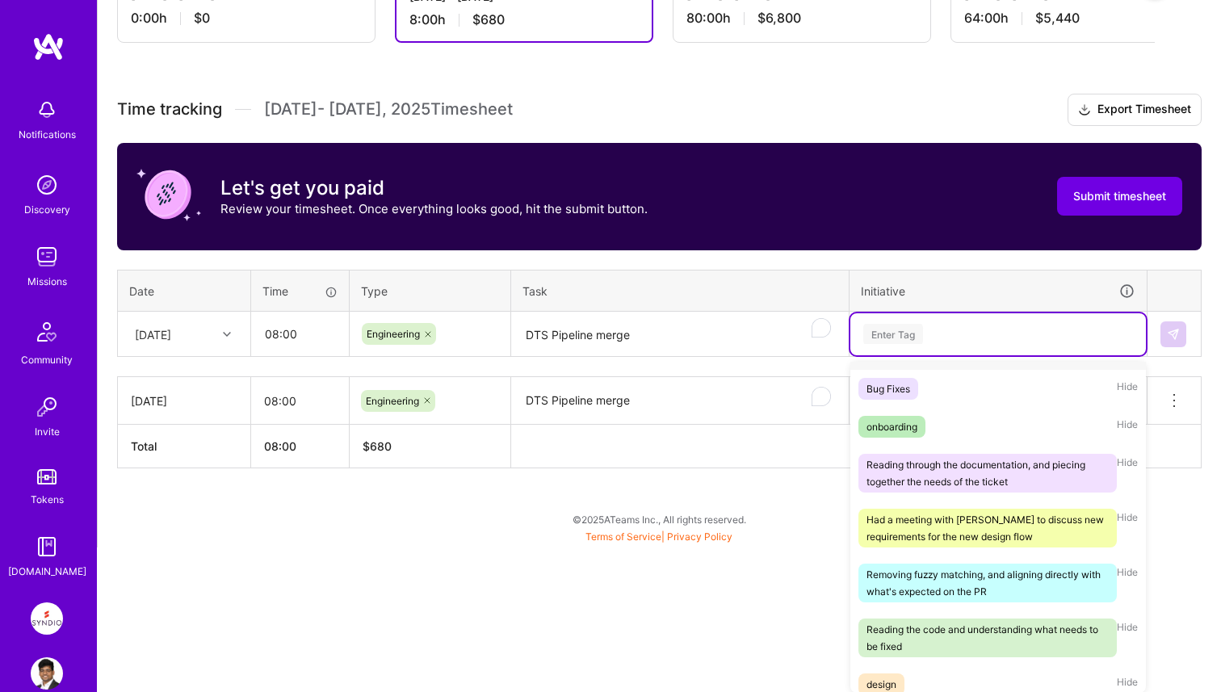
scroll to position [397, 0]
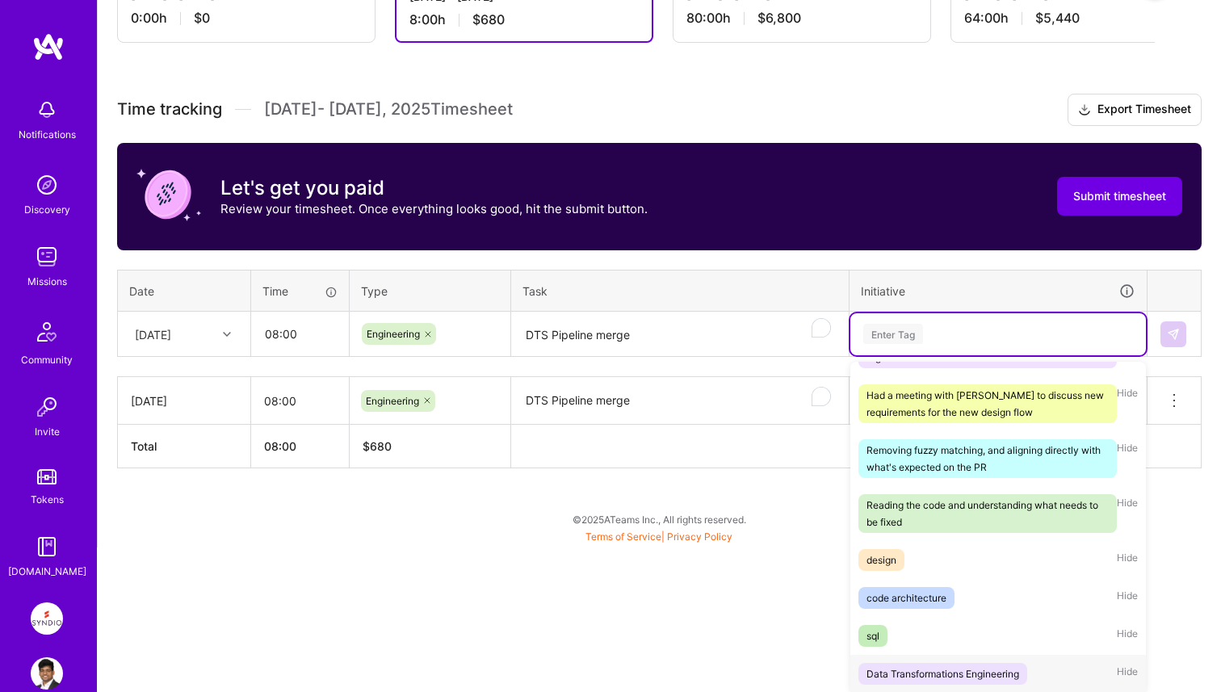
click at [968, 666] on div "Data Transformations Engineering" at bounding box center [943, 674] width 153 height 17
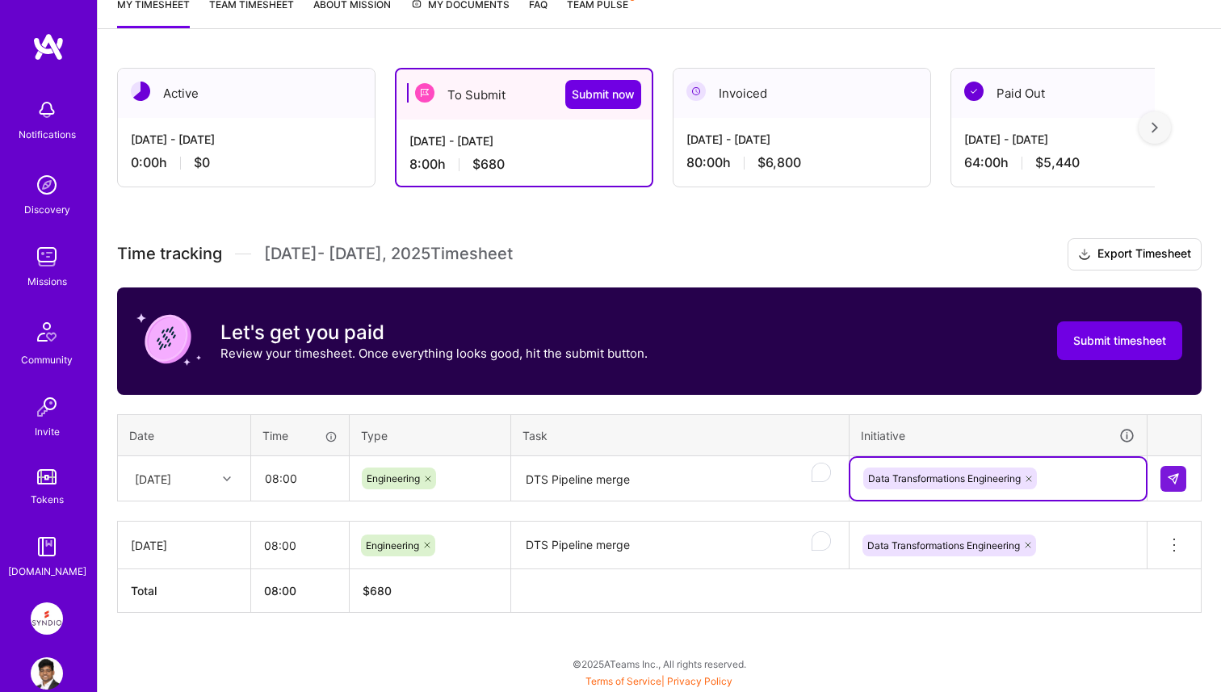
scroll to position [229, 0]
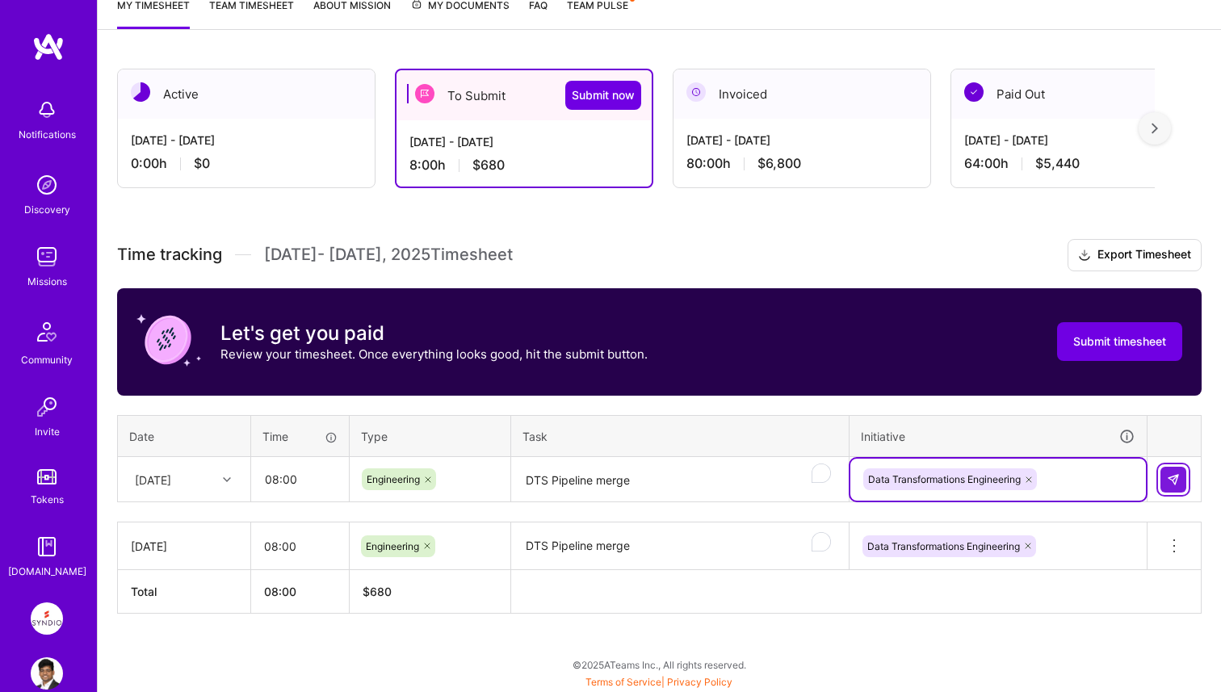
click at [1173, 481] on img at bounding box center [1173, 479] width 13 height 13
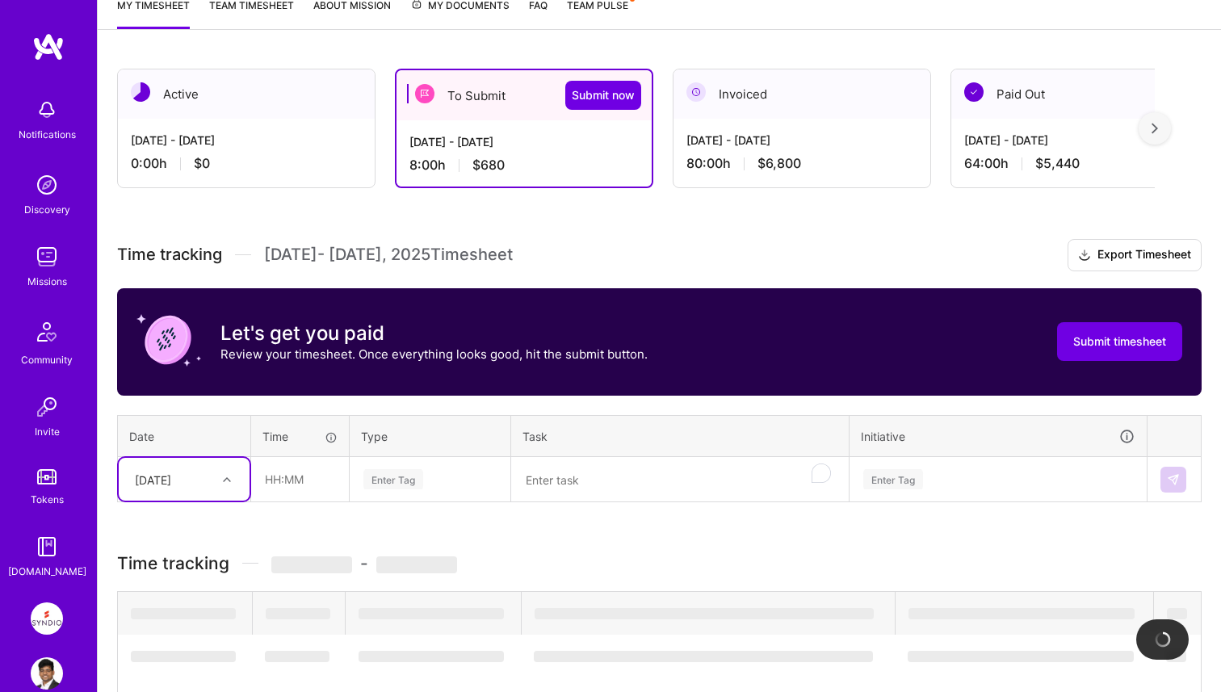
scroll to position [276, 0]
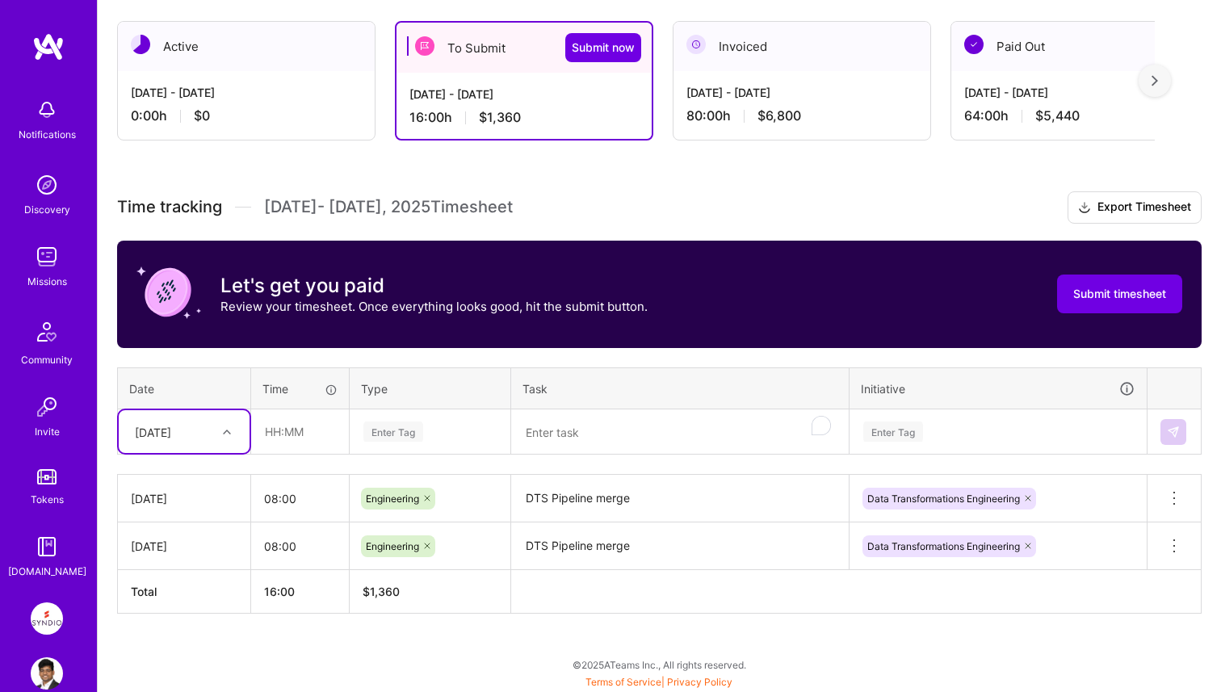
click at [171, 432] on div "[DATE]" at bounding box center [153, 431] width 36 height 17
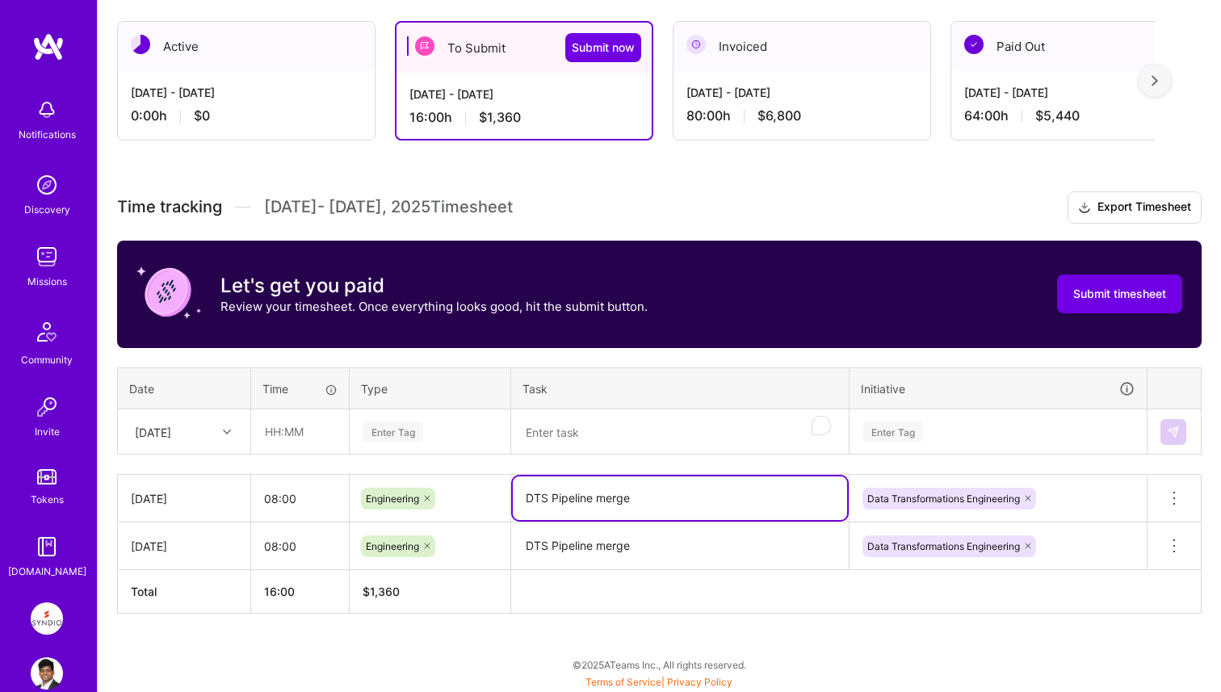
click at [560, 505] on textarea "DTS Pipeline merge" at bounding box center [680, 499] width 334 height 44
click at [202, 432] on div "[DATE]" at bounding box center [172, 431] width 90 height 27
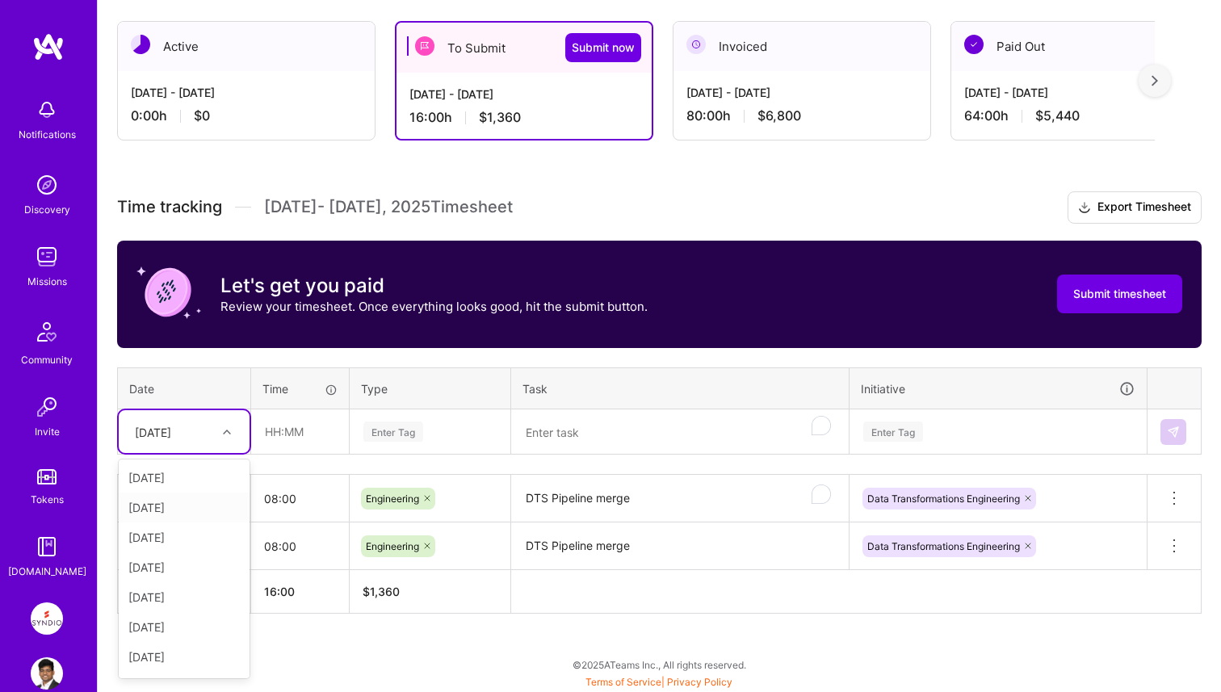
click at [194, 510] on div "[DATE]" at bounding box center [184, 508] width 131 height 30
click at [289, 435] on input "text" at bounding box center [300, 431] width 96 height 43
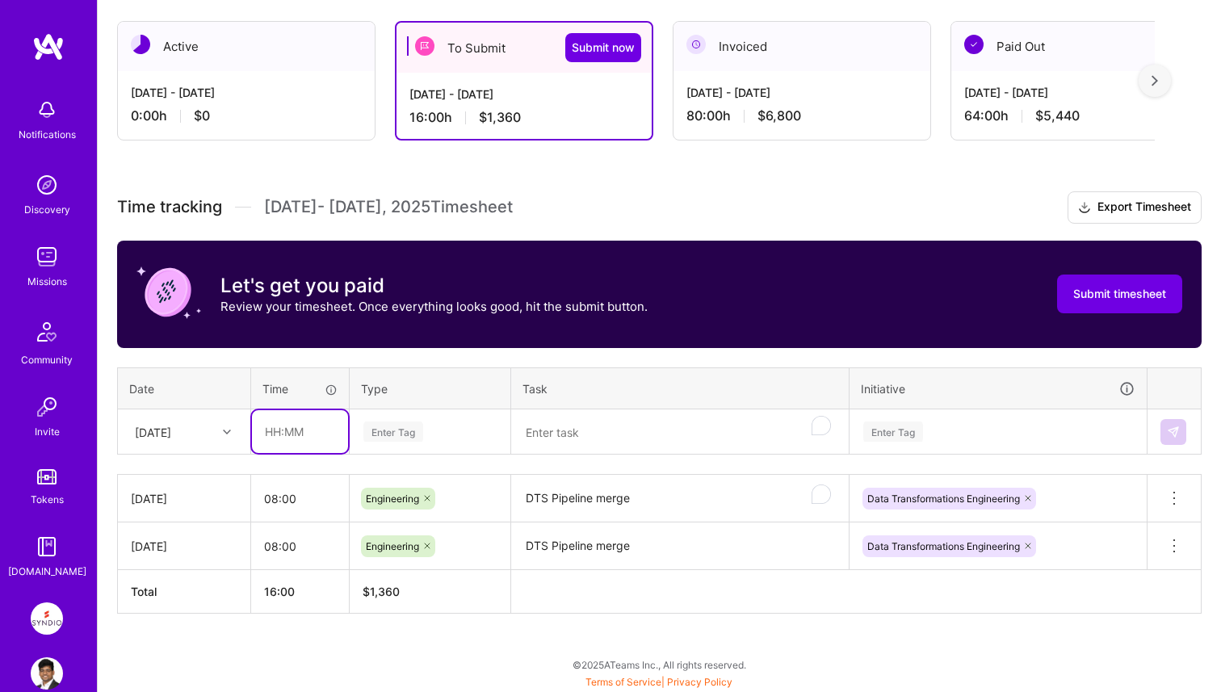
click at [289, 435] on input "text" at bounding box center [300, 431] width 96 height 43
paste input "text"
type input "08:00"
click at [441, 422] on div "Enter Tag" at bounding box center [430, 432] width 136 height 20
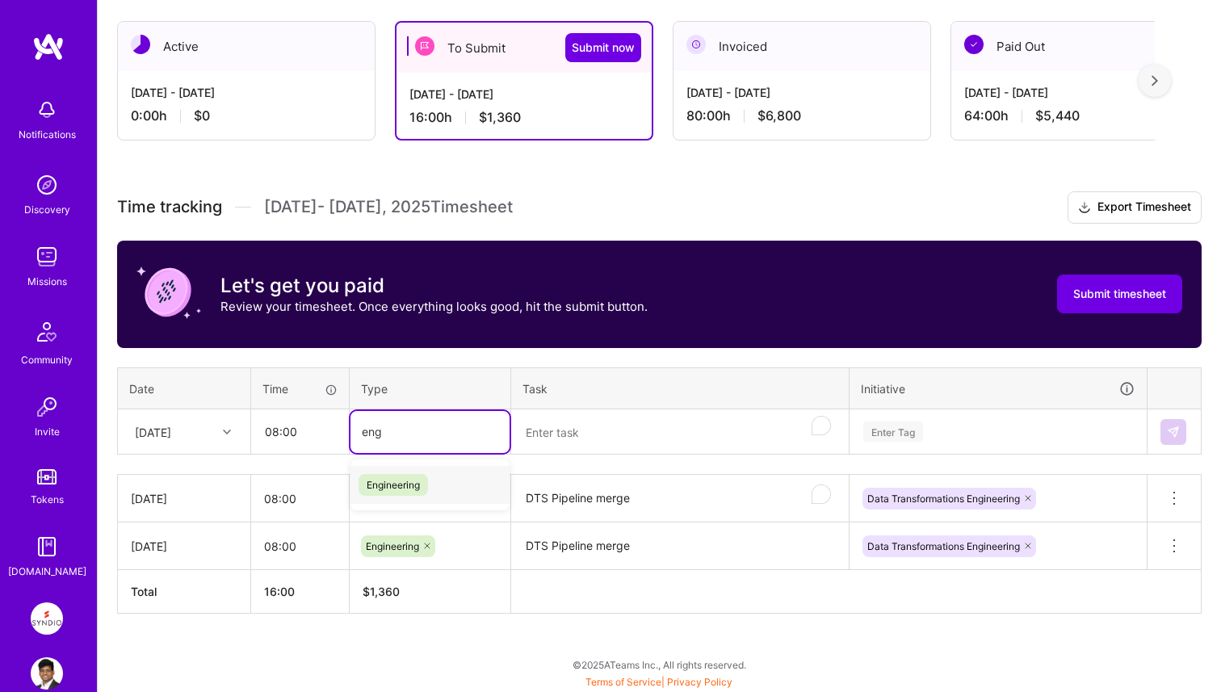
type input "engi"
click at [471, 487] on div "Engineering" at bounding box center [430, 485] width 159 height 38
click at [581, 428] on textarea "To enrich screen reader interactions, please activate Accessibility in Grammarl…" at bounding box center [680, 432] width 334 height 43
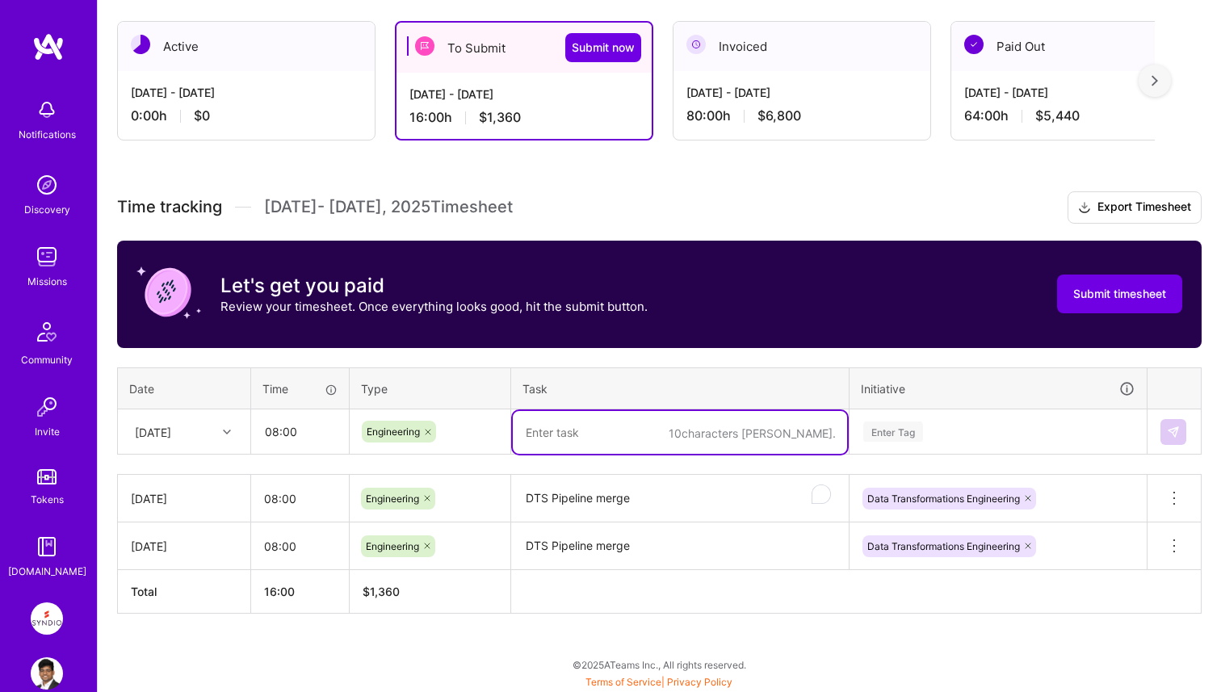
paste textarea "DTS Pipeline merge"
type textarea "DTS Pipeline merge"
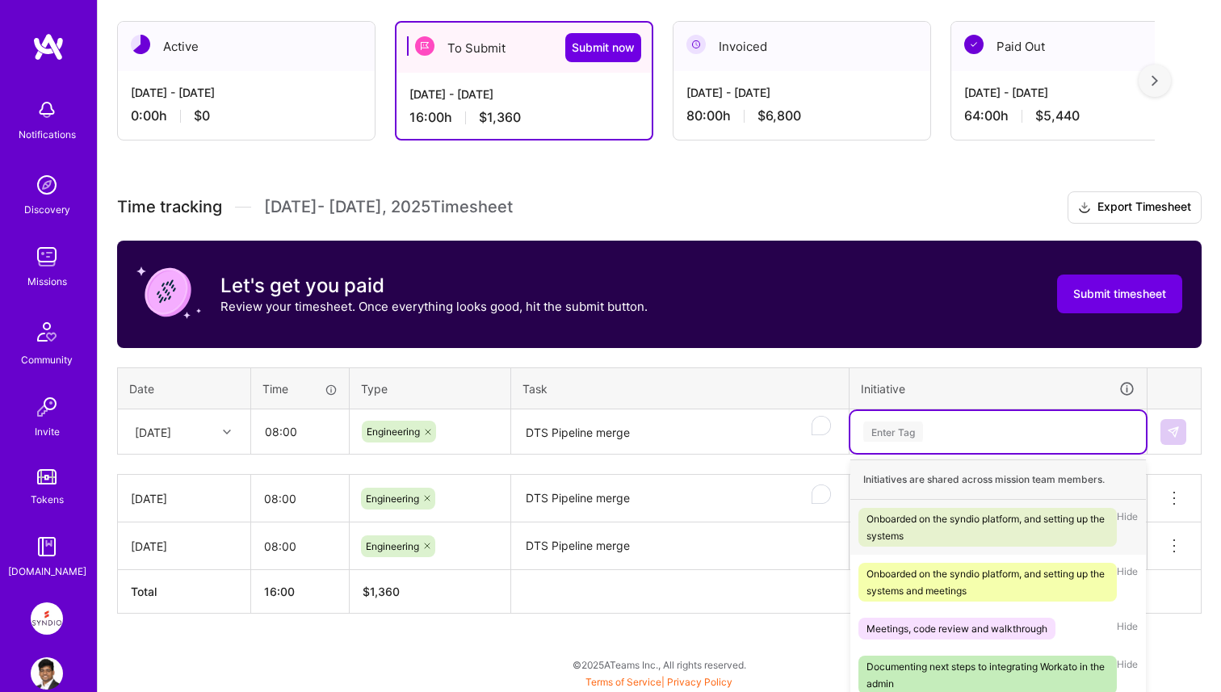
scroll to position [374, 0]
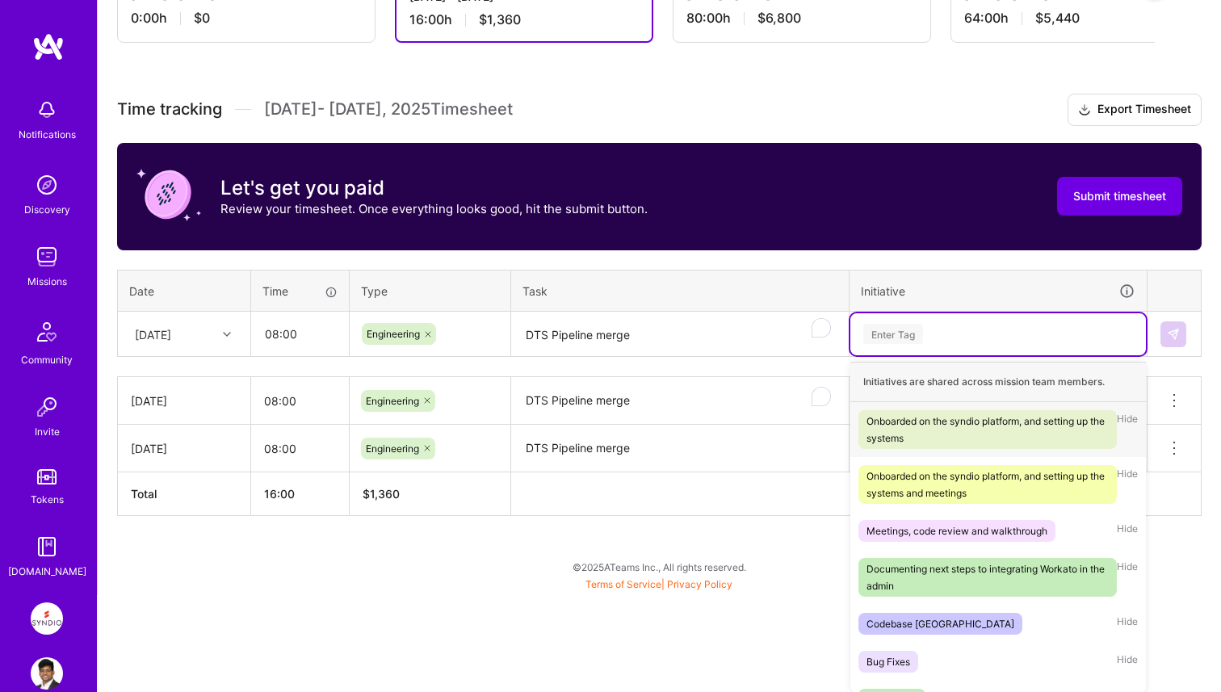
click at [903, 355] on div "option Data Transformations Engineering, selected. option Onboarded on the synd…" at bounding box center [998, 334] width 296 height 42
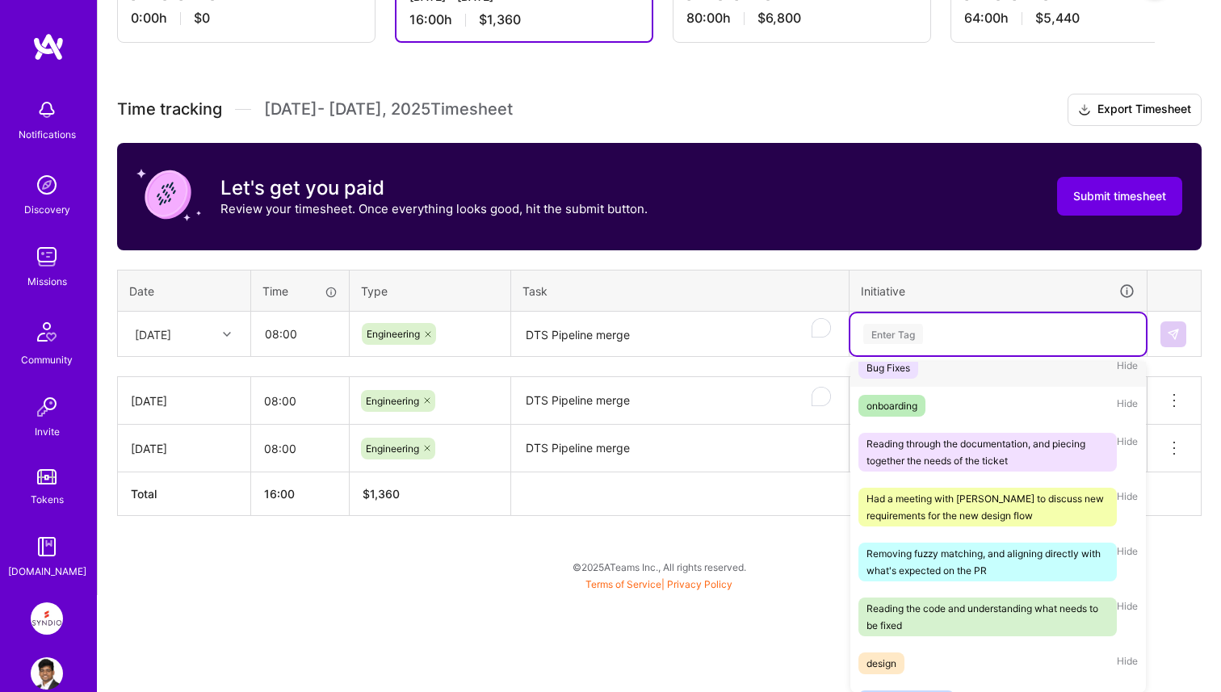
scroll to position [397, 0]
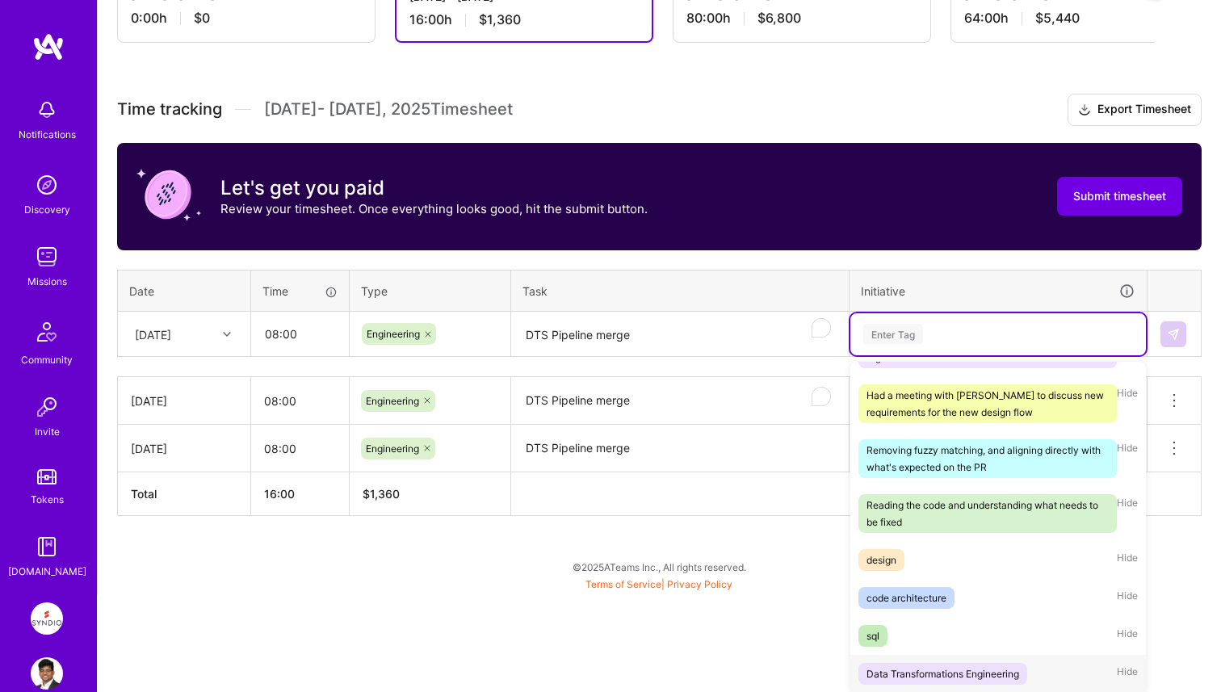
click at [918, 668] on div "Data Transformations Engineering" at bounding box center [943, 674] width 153 height 17
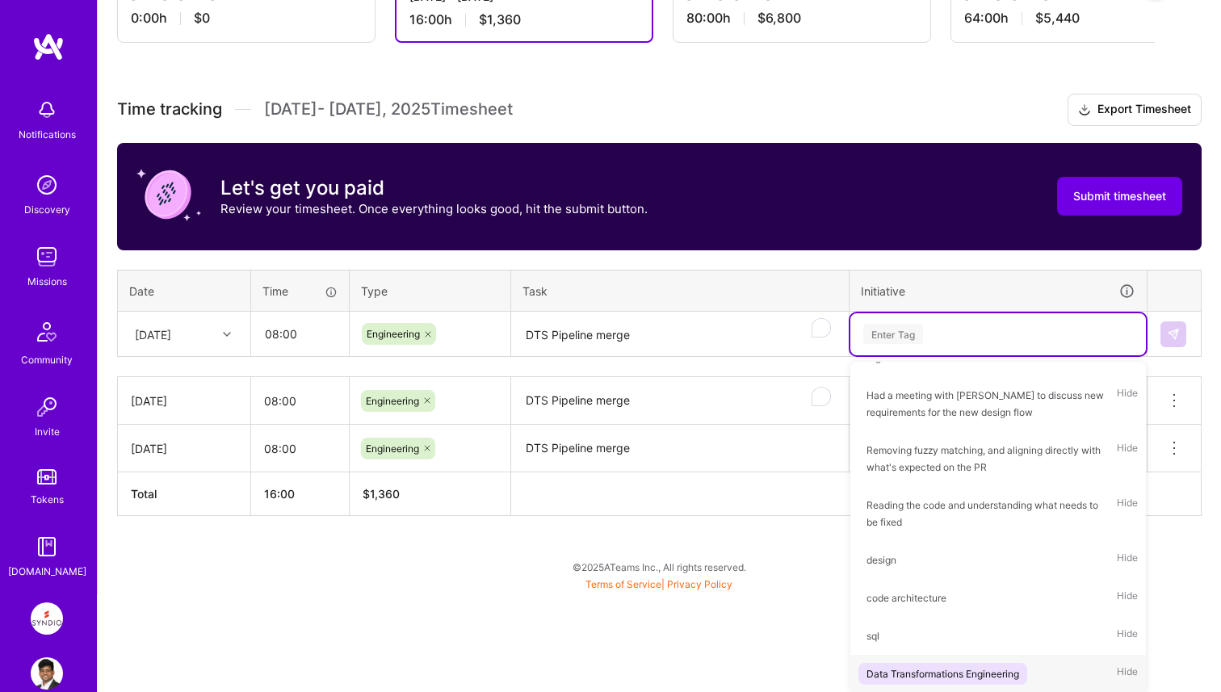
scroll to position [276, 0]
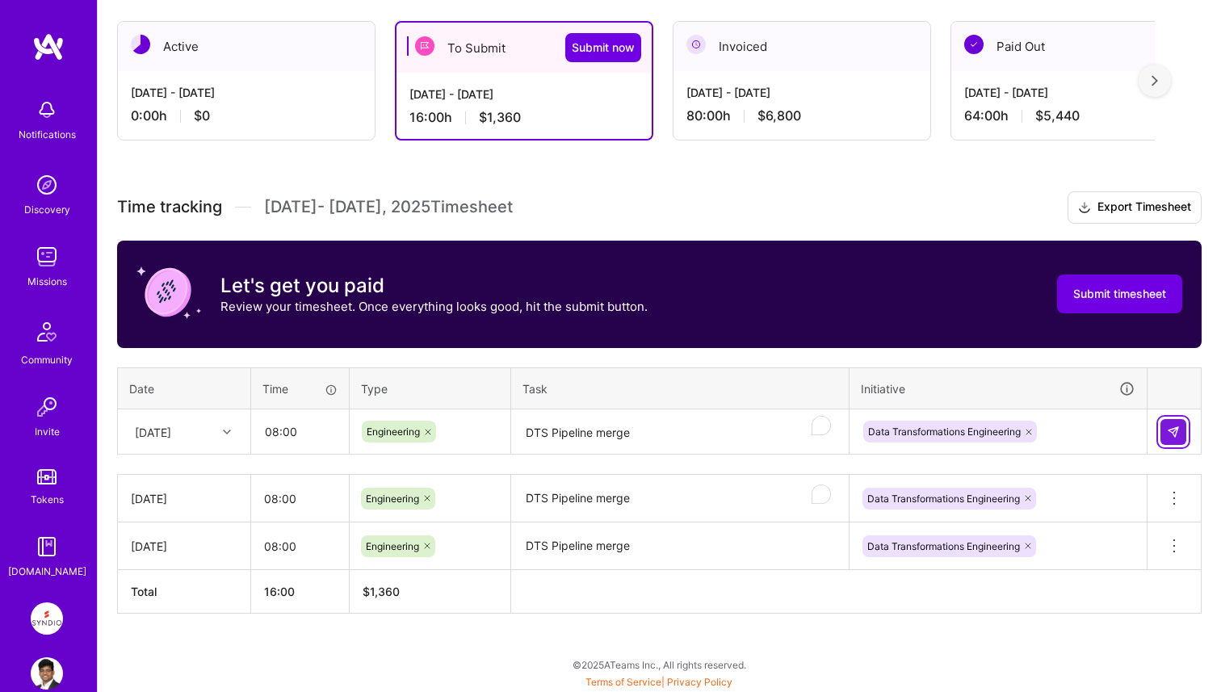
click at [1163, 439] on button at bounding box center [1174, 432] width 26 height 26
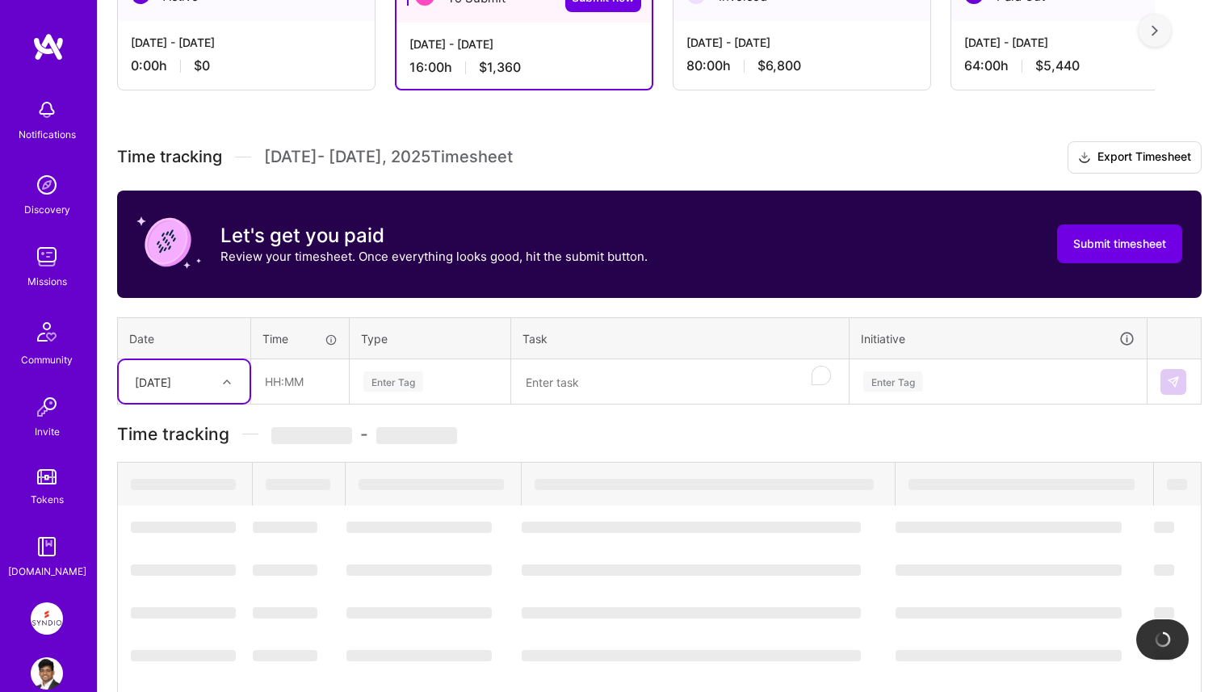
scroll to position [324, 0]
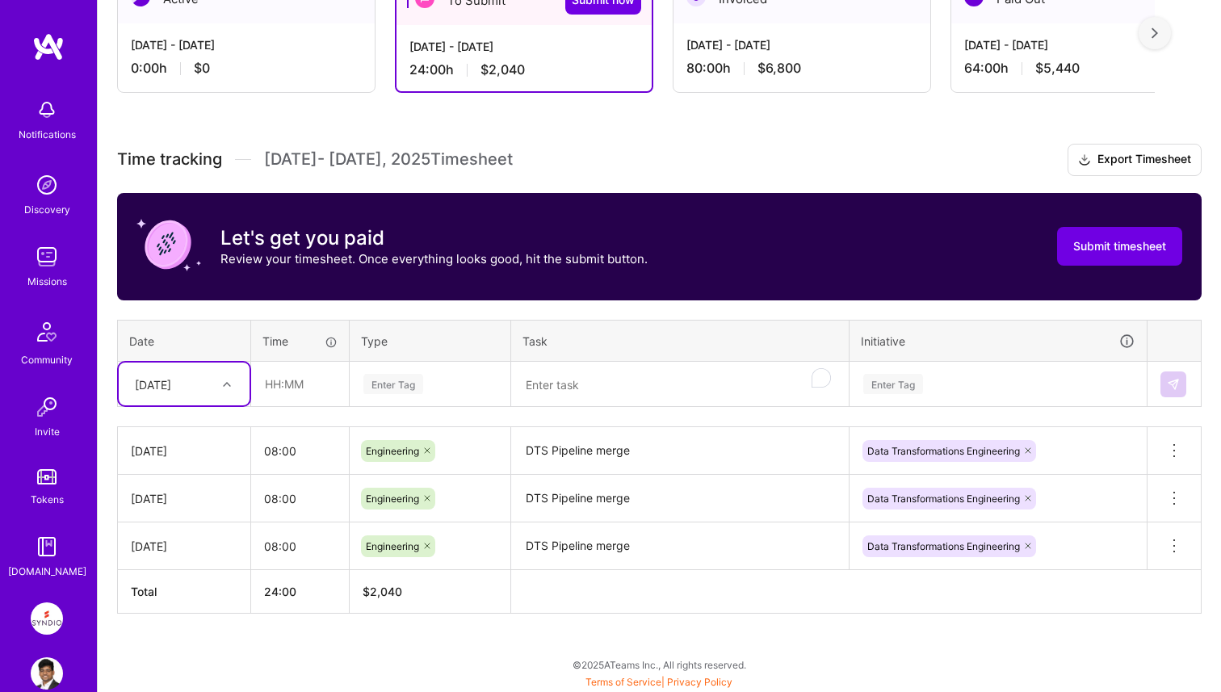
click at [228, 389] on div at bounding box center [228, 384] width 25 height 21
click at [199, 497] on div "[DATE]" at bounding box center [184, 490] width 131 height 30
click at [279, 392] on input "text" at bounding box center [300, 384] width 96 height 43
type input "08:00"
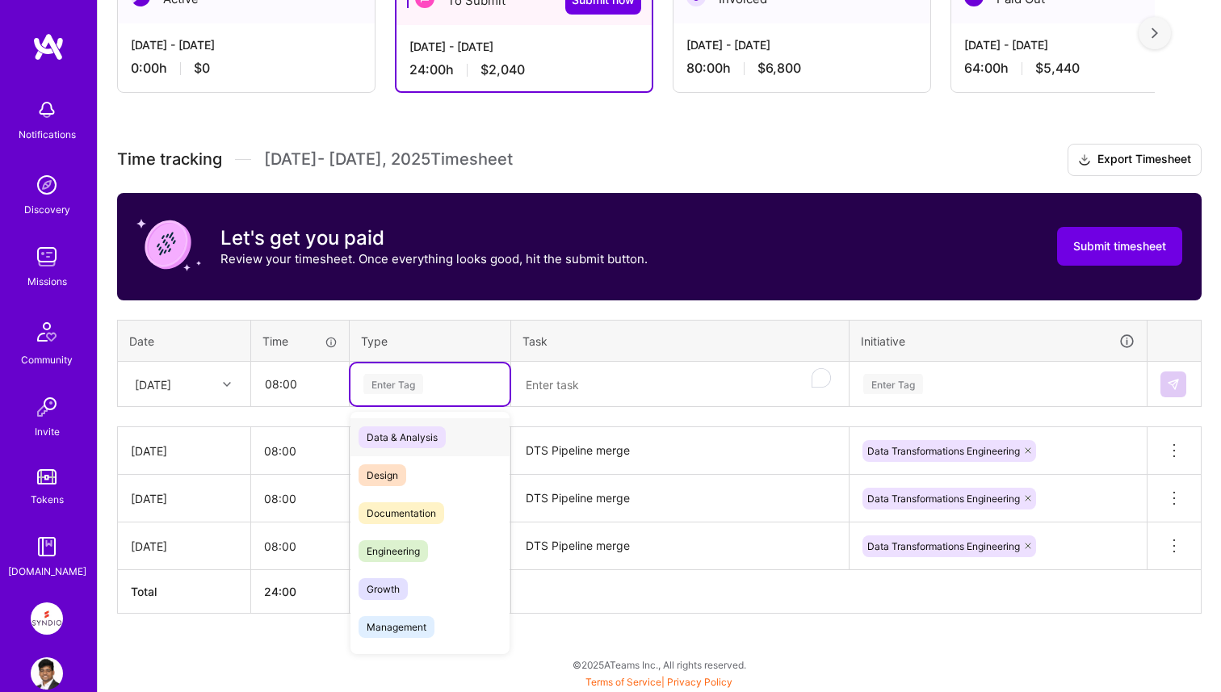
click at [467, 383] on div "Enter Tag" at bounding box center [430, 384] width 136 height 20
click at [413, 557] on span "Engineering" at bounding box center [393, 551] width 69 height 22
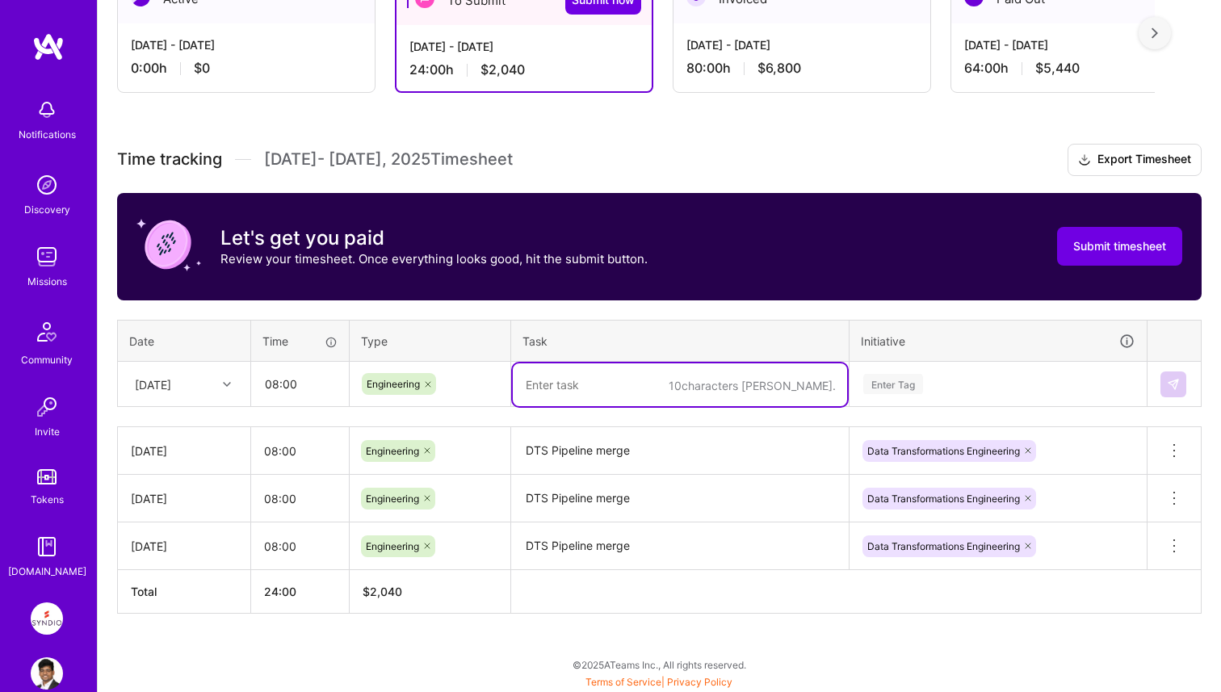
click at [577, 397] on textarea "To enrich screen reader interactions, please activate Accessibility in Grammarl…" at bounding box center [680, 384] width 334 height 43
paste textarea "DTS Pipeline merge"
type textarea "DTS Pipeline merge"
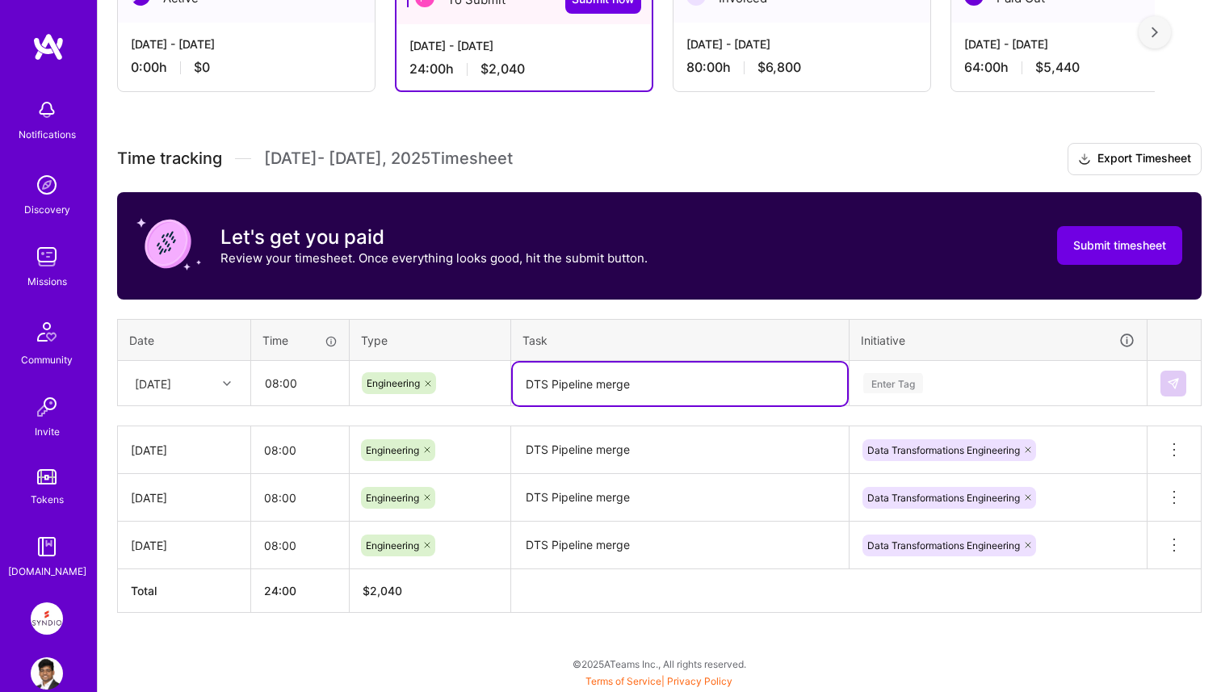
click at [981, 383] on div "Enter Tag" at bounding box center [998, 384] width 296 height 42
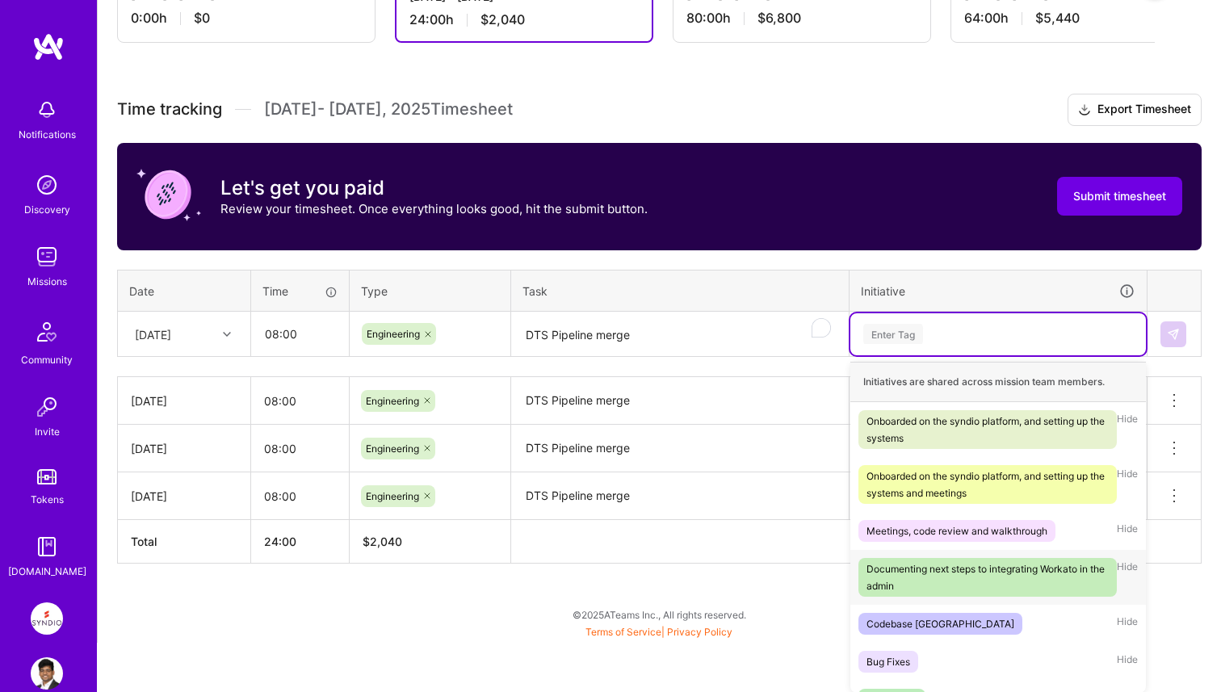
scroll to position [397, 0]
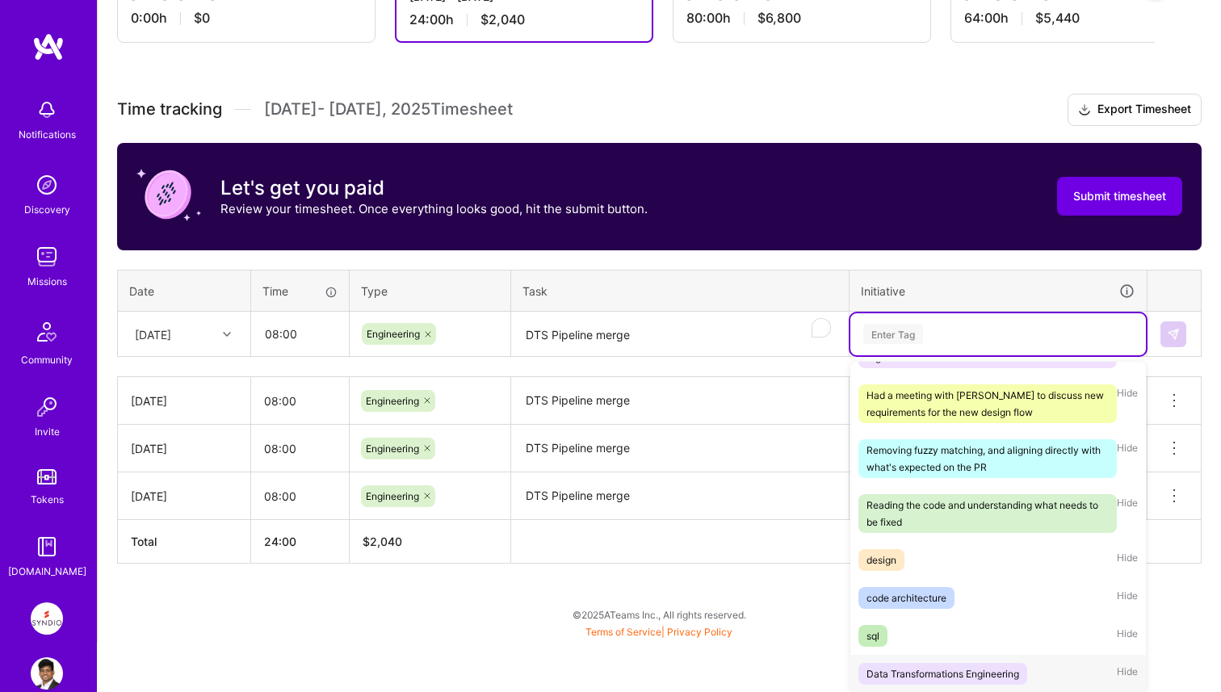
click at [972, 668] on div "Data Transformations Engineering" at bounding box center [943, 674] width 153 height 17
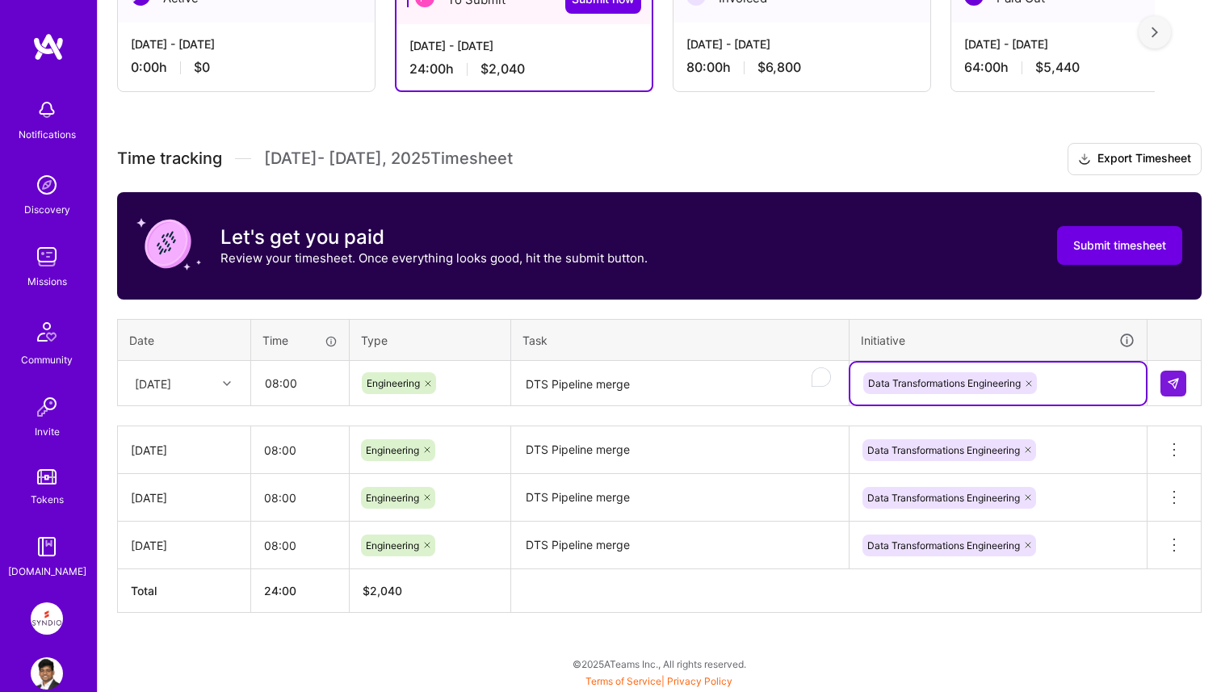
scroll to position [324, 0]
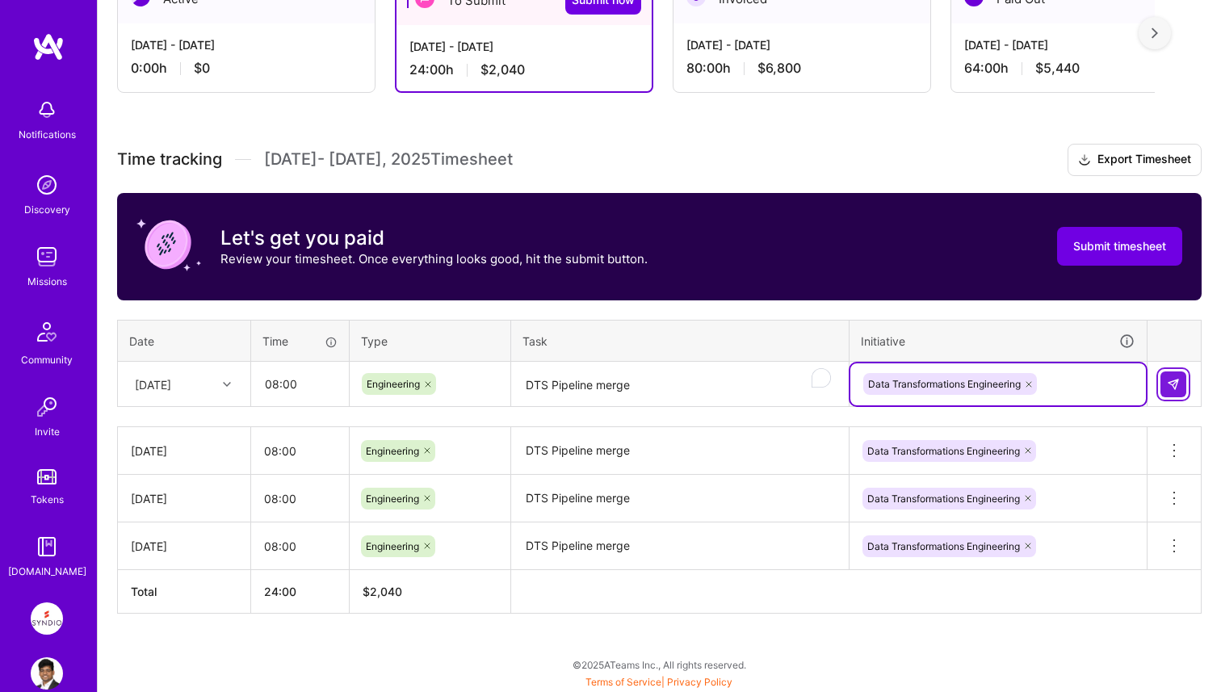
click at [1180, 377] on button at bounding box center [1174, 385] width 26 height 26
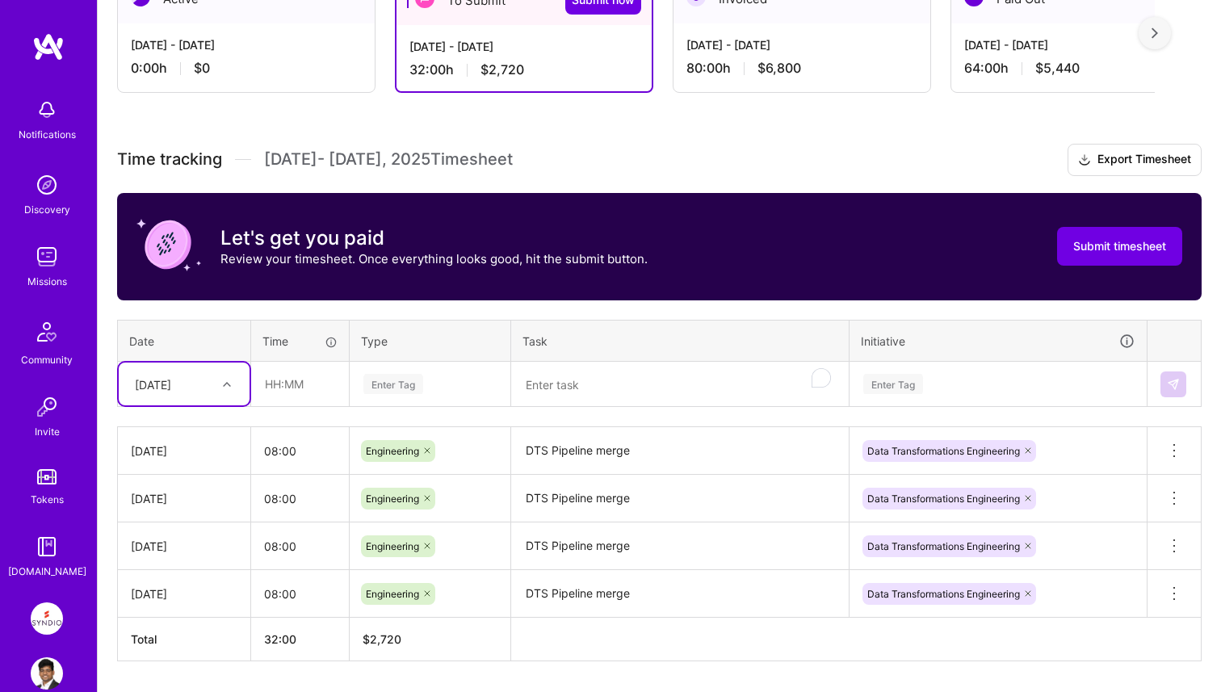
scroll to position [343, 0]
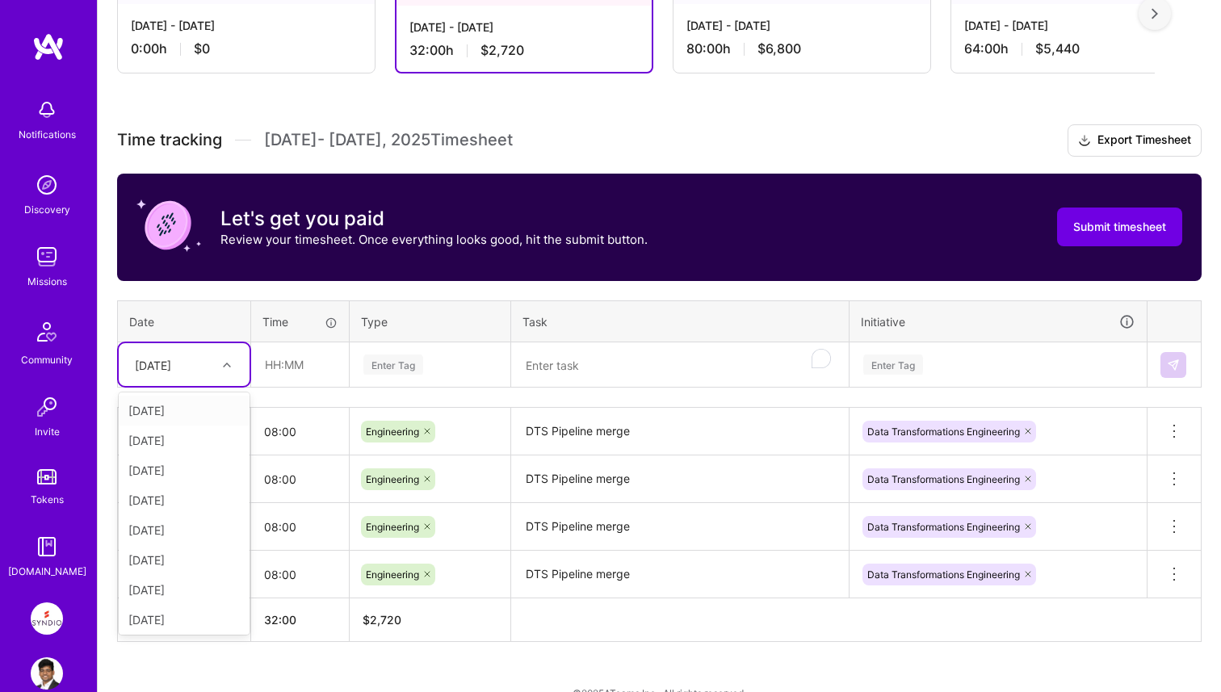
click at [203, 367] on div "[DATE]" at bounding box center [172, 364] width 90 height 27
click at [174, 556] on div "[DATE]" at bounding box center [184, 560] width 131 height 30
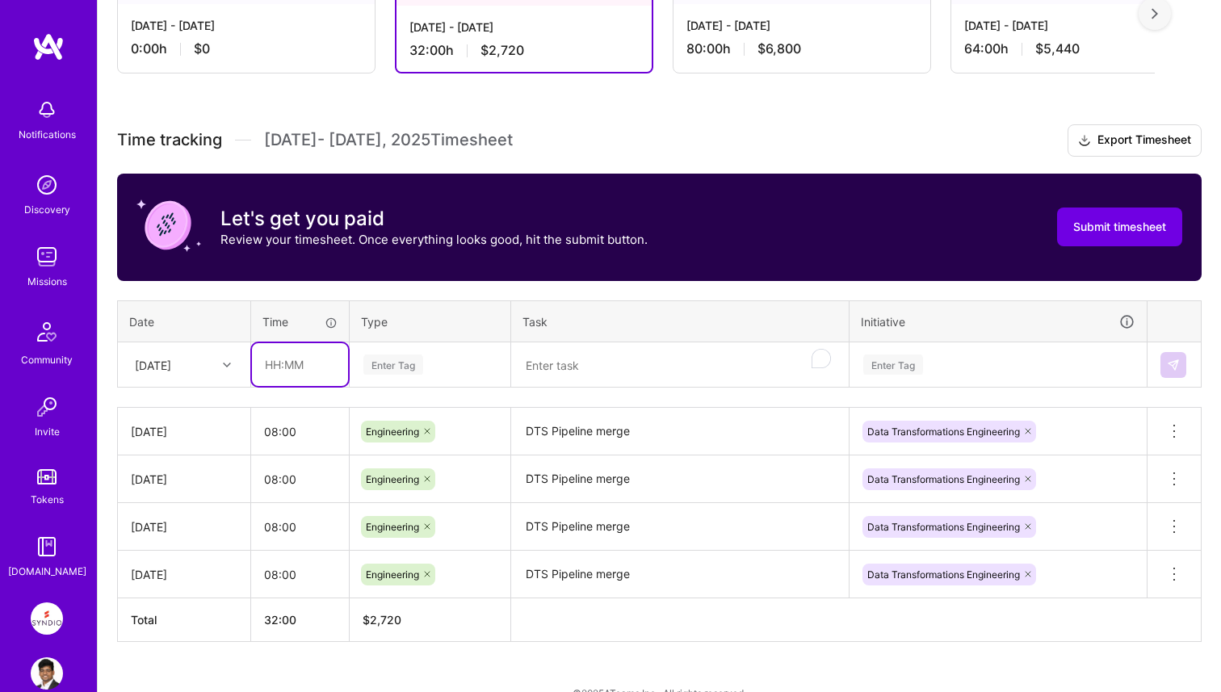
click at [292, 382] on input "text" at bounding box center [300, 364] width 96 height 43
type input "08:00"
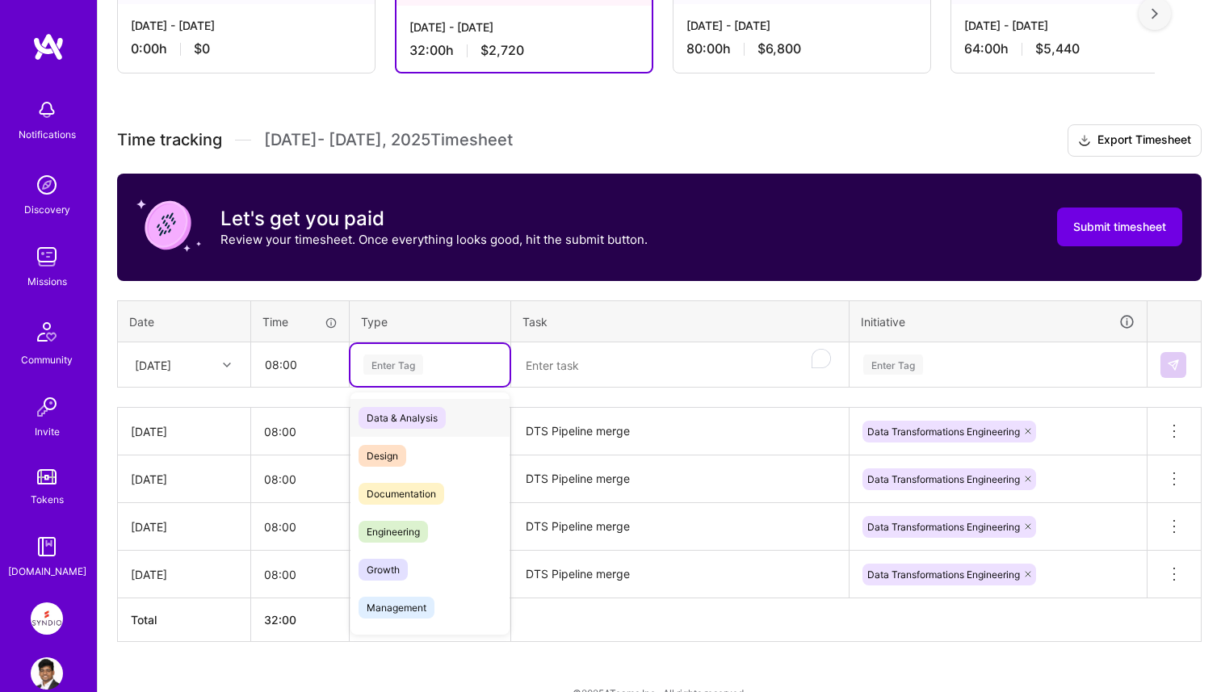
click at [453, 369] on div "Enter Tag" at bounding box center [430, 365] width 136 height 20
click at [429, 518] on div "Engineering" at bounding box center [430, 532] width 159 height 38
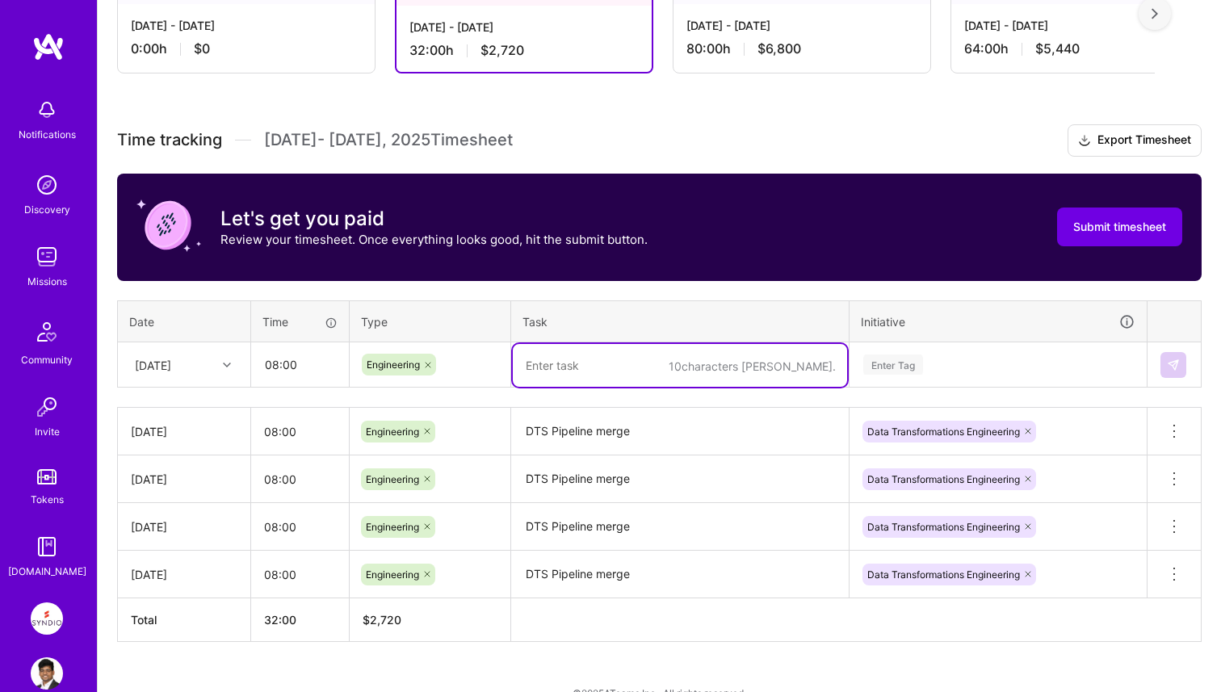
click at [598, 382] on textarea "To enrich screen reader interactions, please activate Accessibility in Grammarl…" at bounding box center [680, 365] width 334 height 43
paste textarea "DTS Pipeline merge"
type textarea "DTS Pipeline merge"
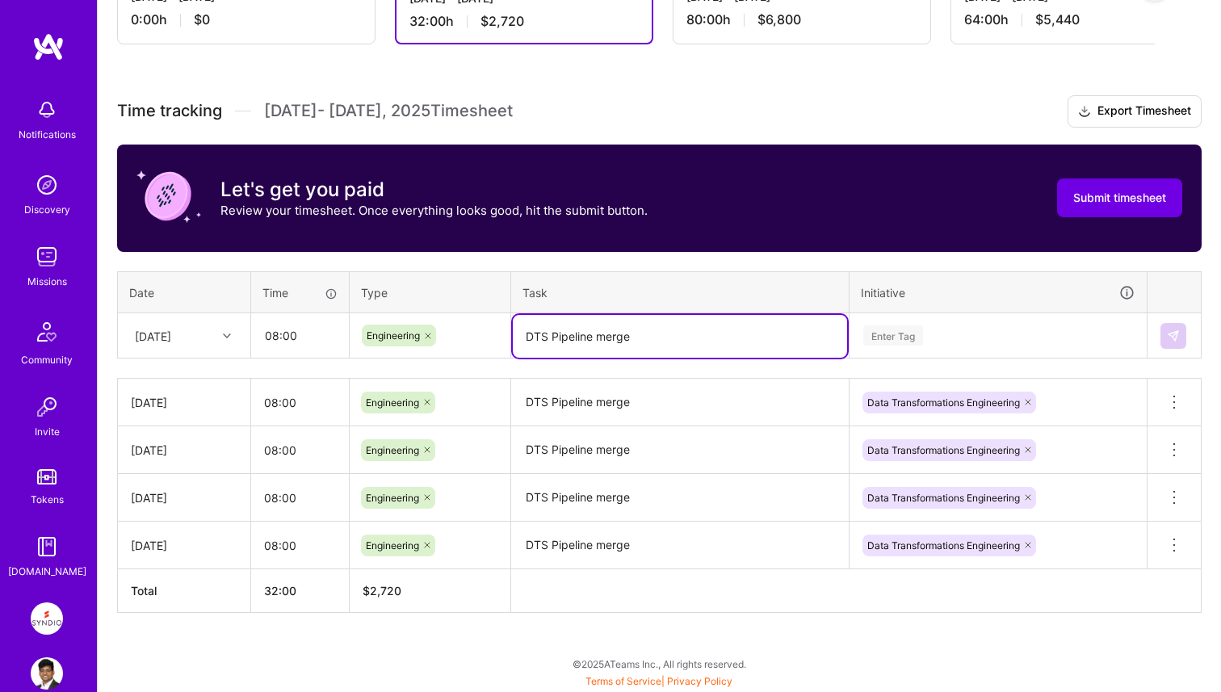
click at [955, 357] on div "Enter Tag" at bounding box center [998, 336] width 296 height 42
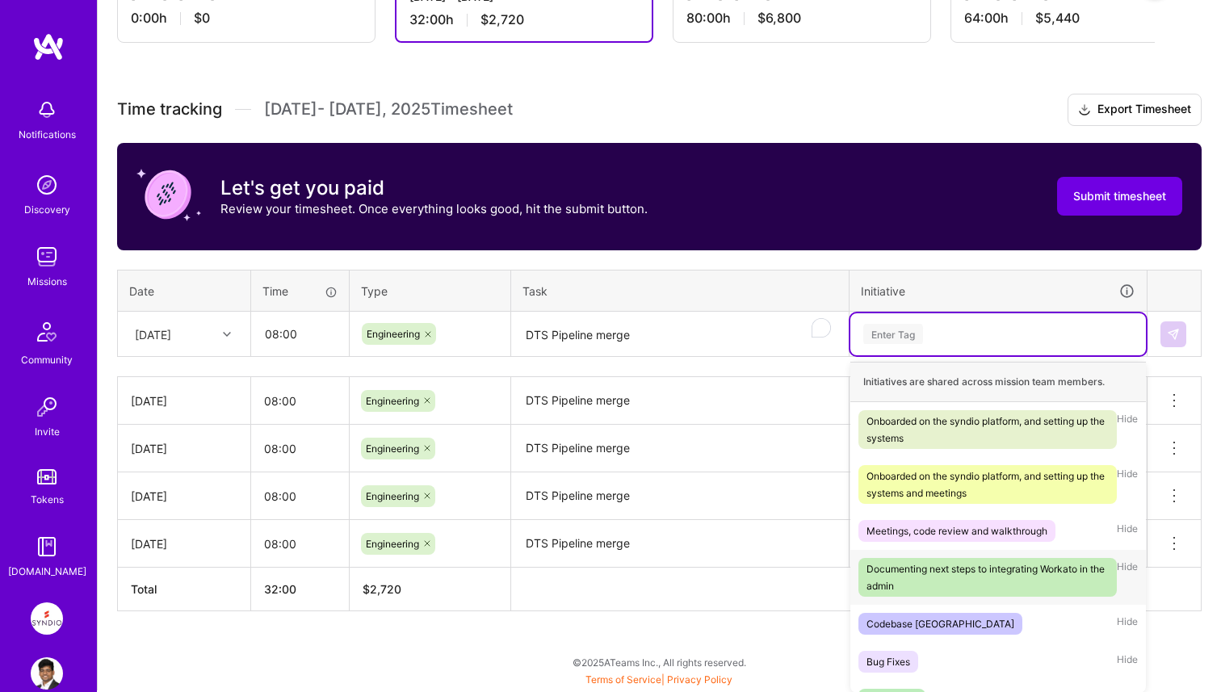
scroll to position [397, 0]
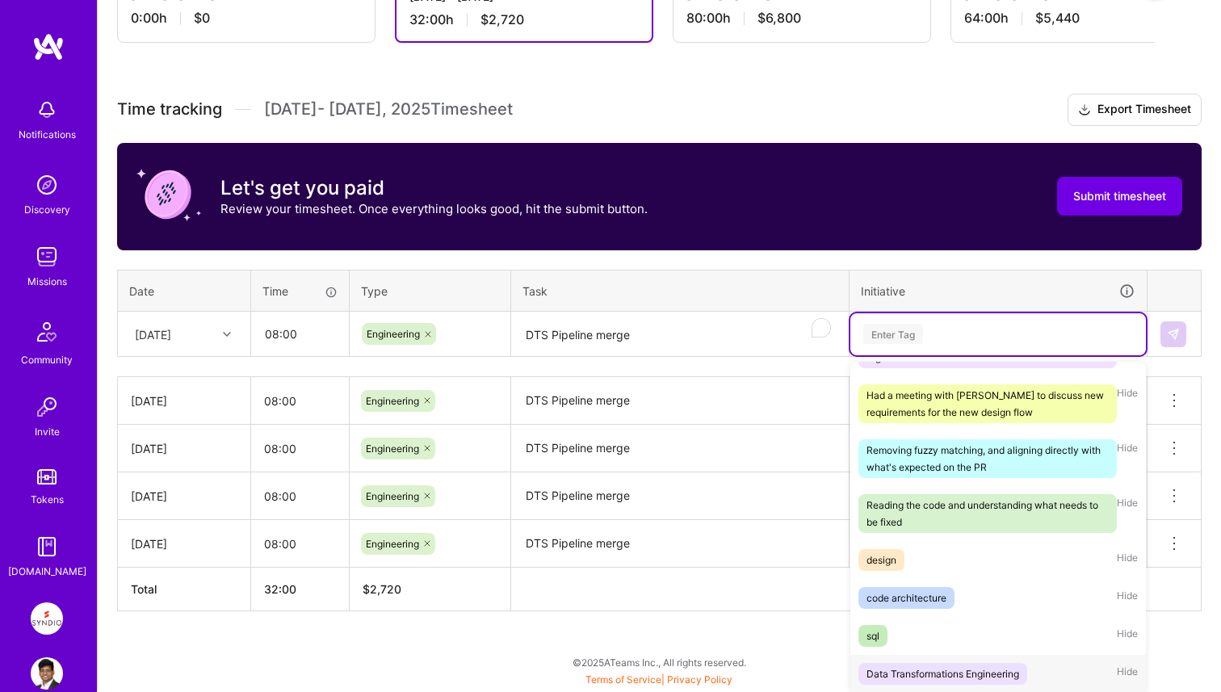
click at [940, 668] on div "Data Transformations Engineering" at bounding box center [943, 674] width 153 height 17
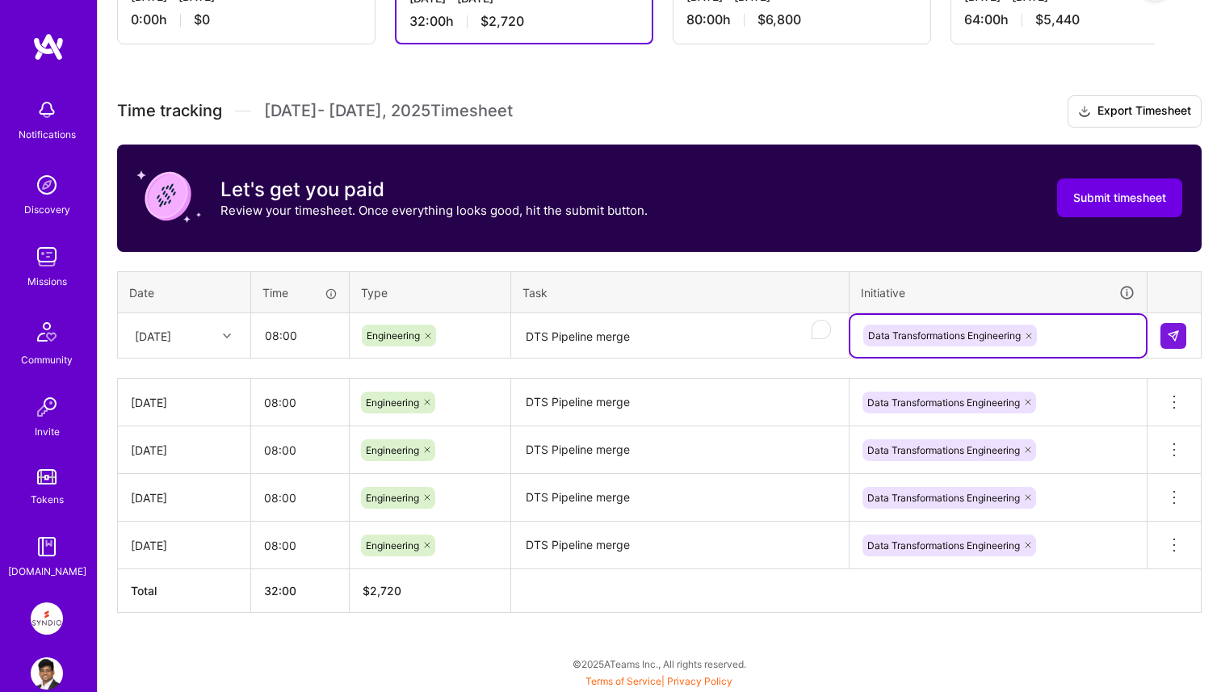
scroll to position [372, 0]
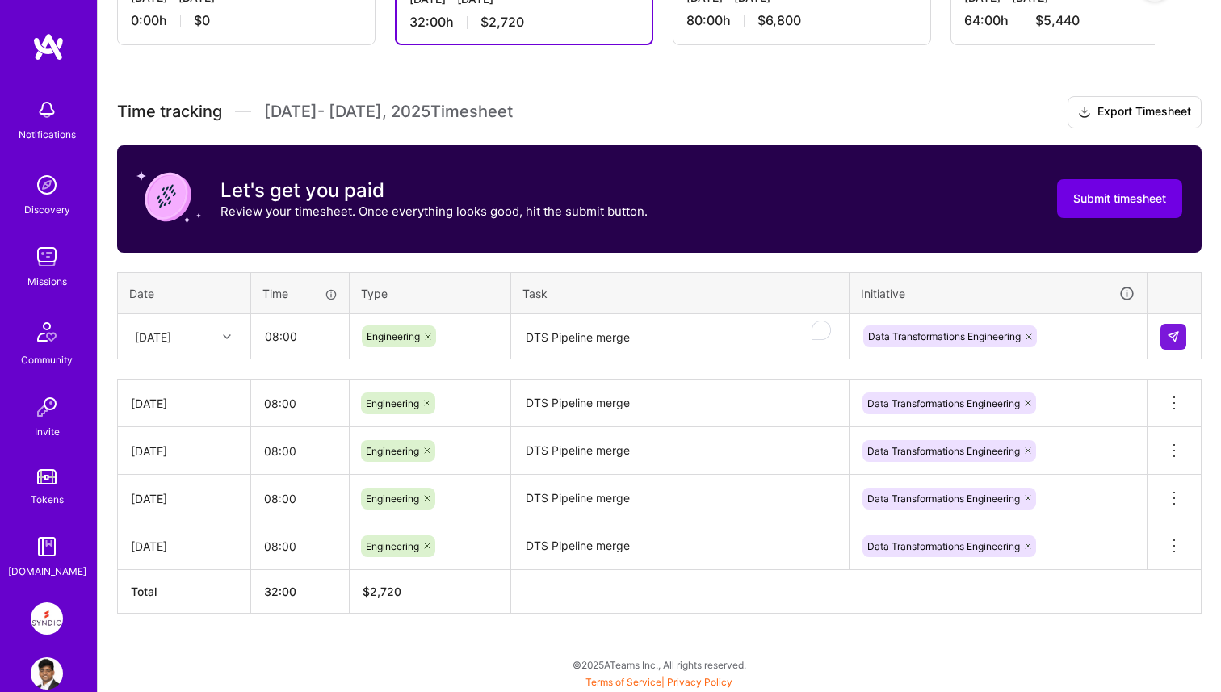
click at [1180, 348] on td at bounding box center [1175, 336] width 54 height 45
click at [1177, 342] on button at bounding box center [1174, 337] width 26 height 26
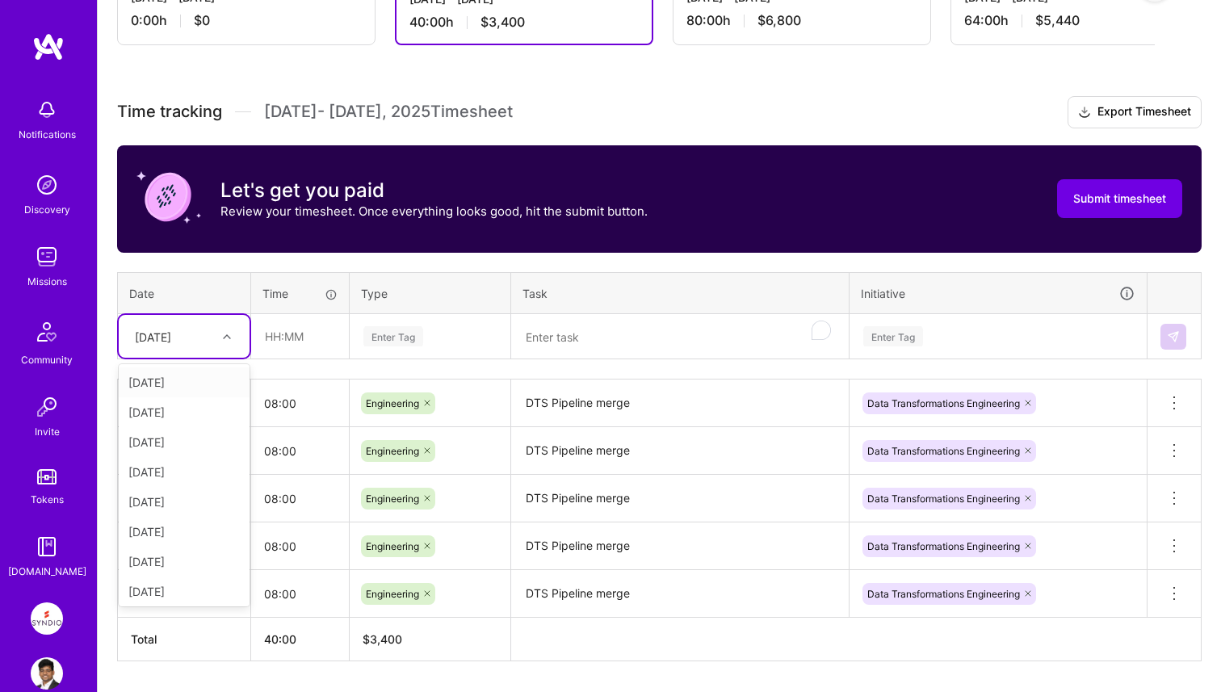
click at [229, 338] on icon at bounding box center [227, 337] width 8 height 8
click at [199, 511] on div "[DATE]" at bounding box center [184, 512] width 131 height 30
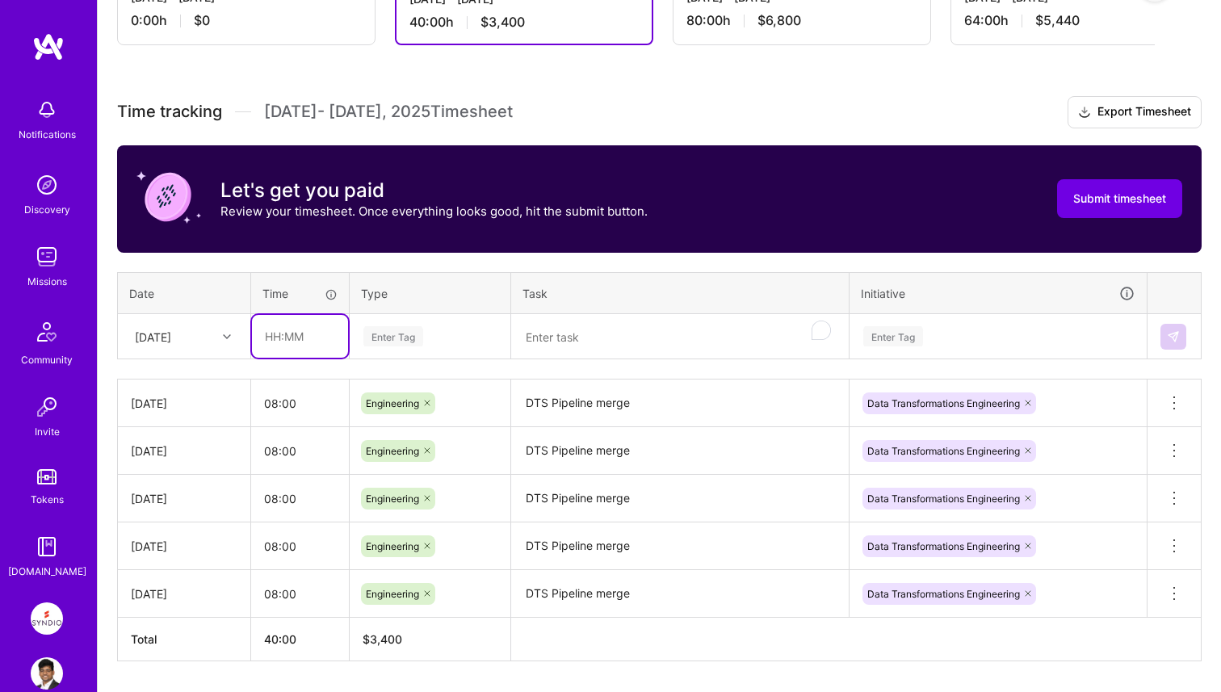
click at [292, 344] on input "text" at bounding box center [300, 336] width 96 height 43
type input "08:00"
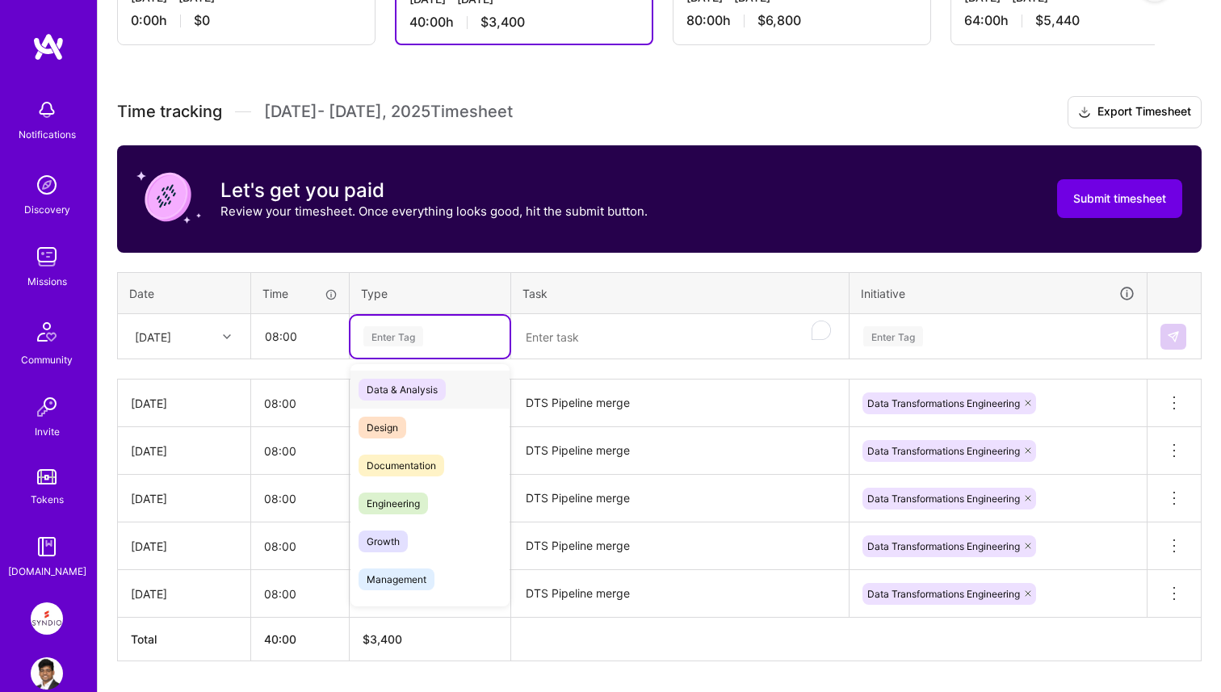
click at [451, 322] on div "Enter Tag" at bounding box center [430, 337] width 159 height 42
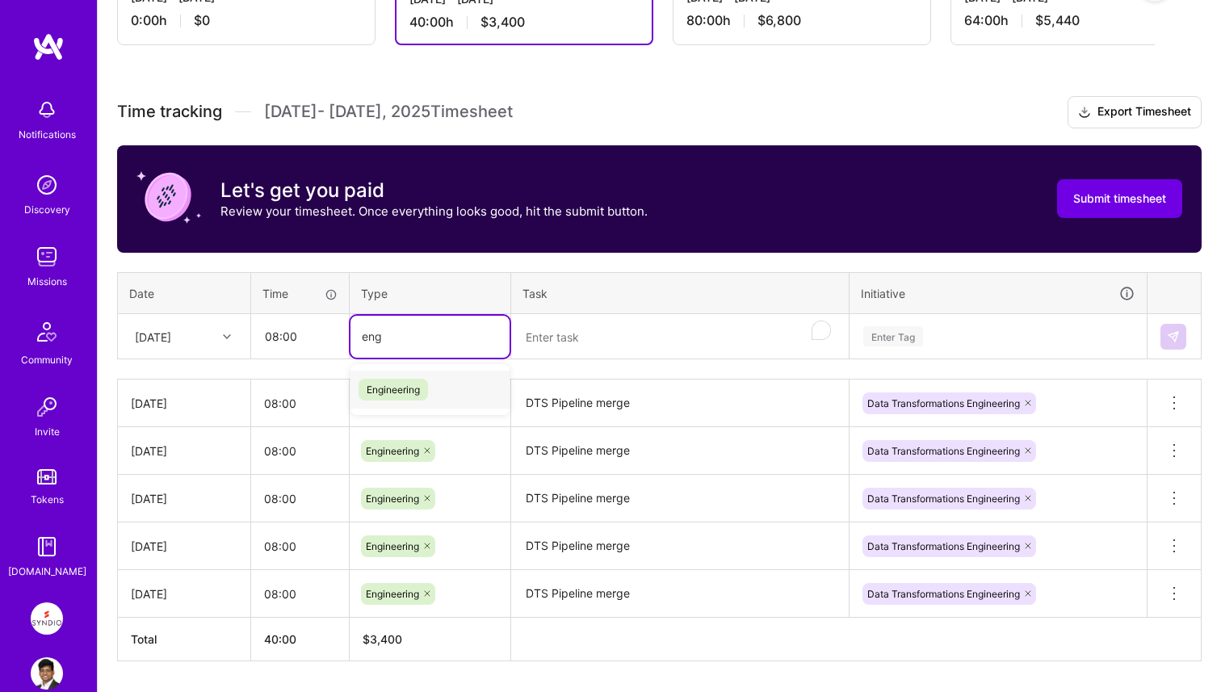
type input "engi"
click at [450, 383] on div "Engineering" at bounding box center [430, 390] width 159 height 38
click at [588, 311] on th "Task" at bounding box center [680, 293] width 338 height 42
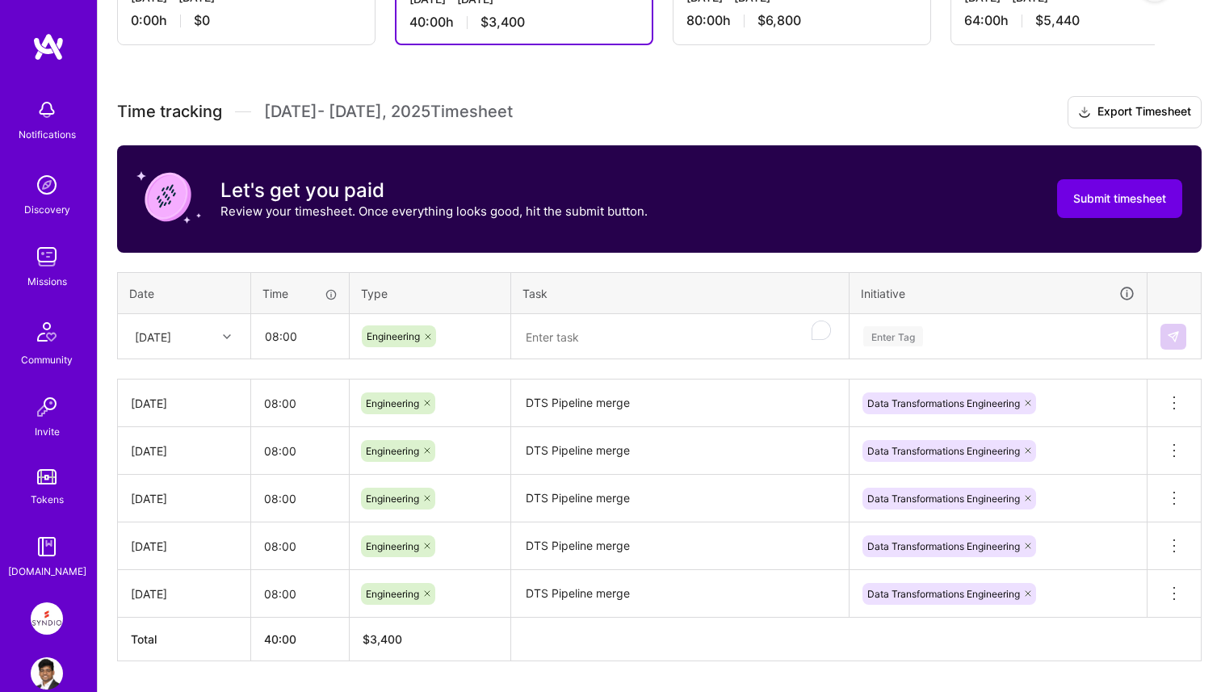
click at [588, 338] on textarea "To enrich screen reader interactions, please activate Accessibility in Grammarl…" at bounding box center [680, 337] width 334 height 43
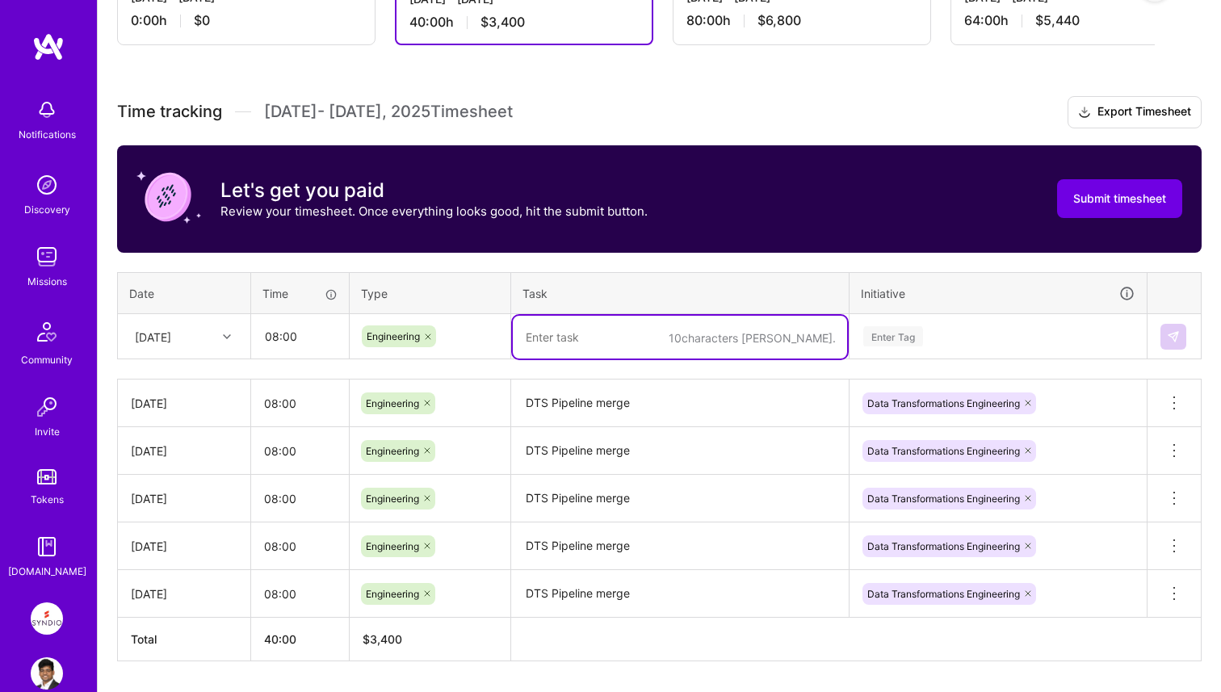
paste textarea "DTS Pipeline merge"
type textarea "DTS Pipeline merge"
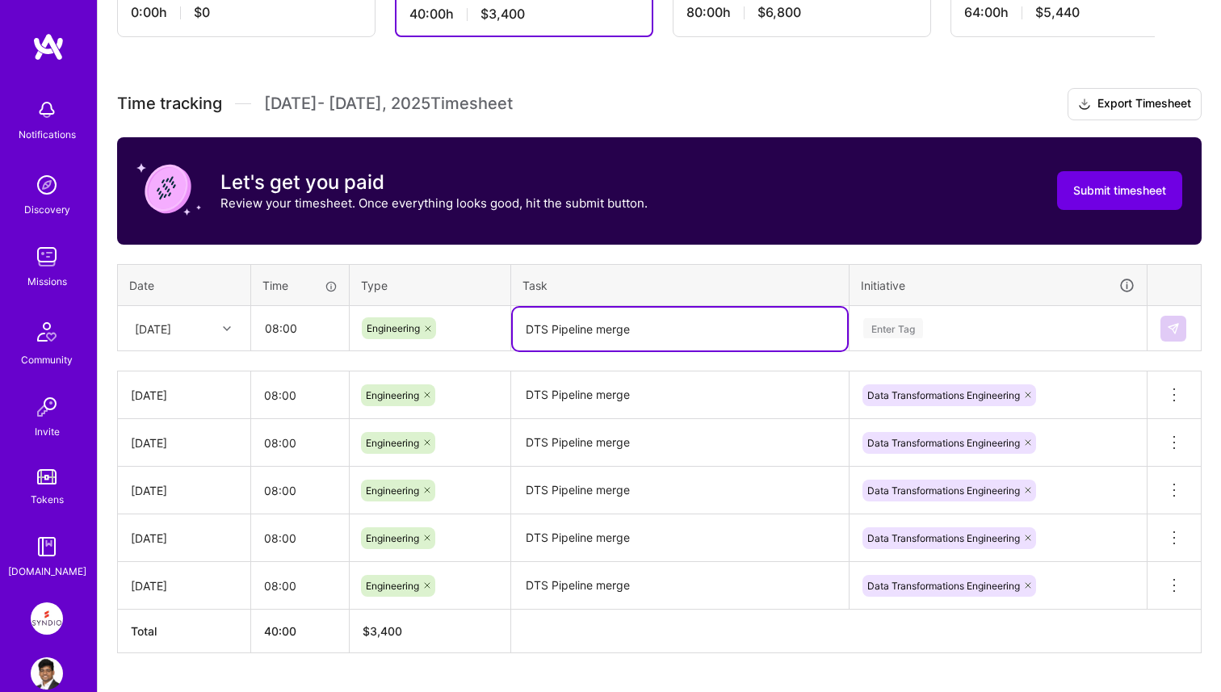
click at [952, 347] on div "Enter Tag" at bounding box center [998, 329] width 296 height 42
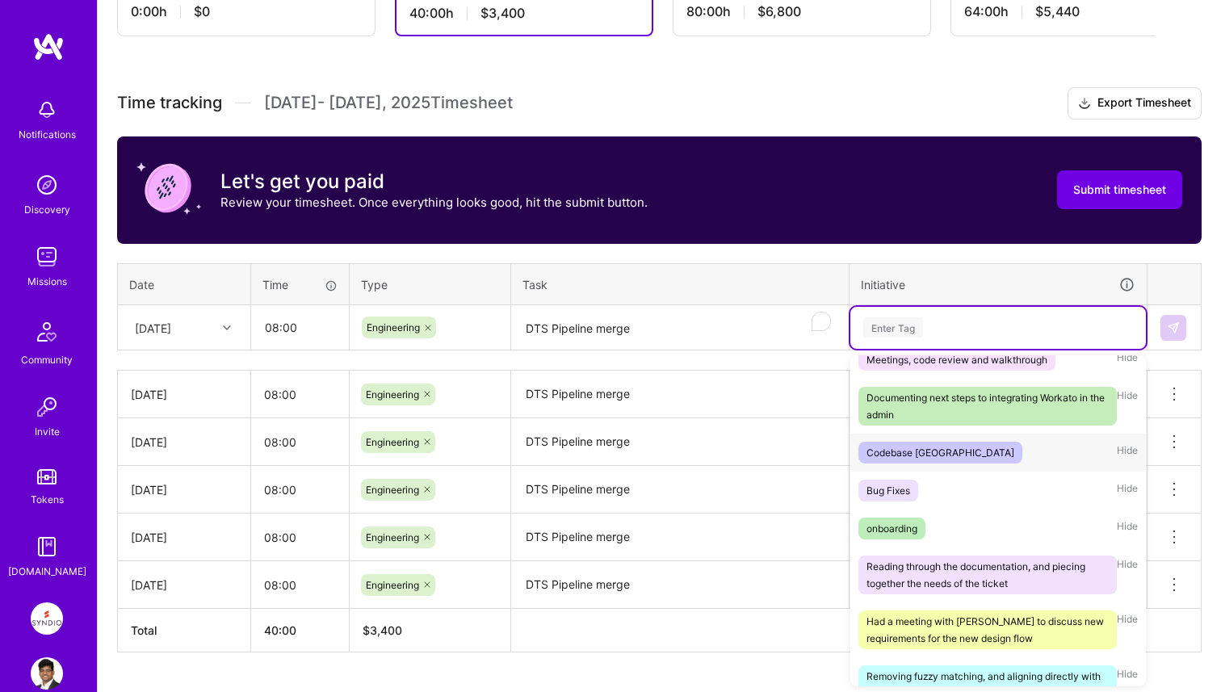
scroll to position [397, 0]
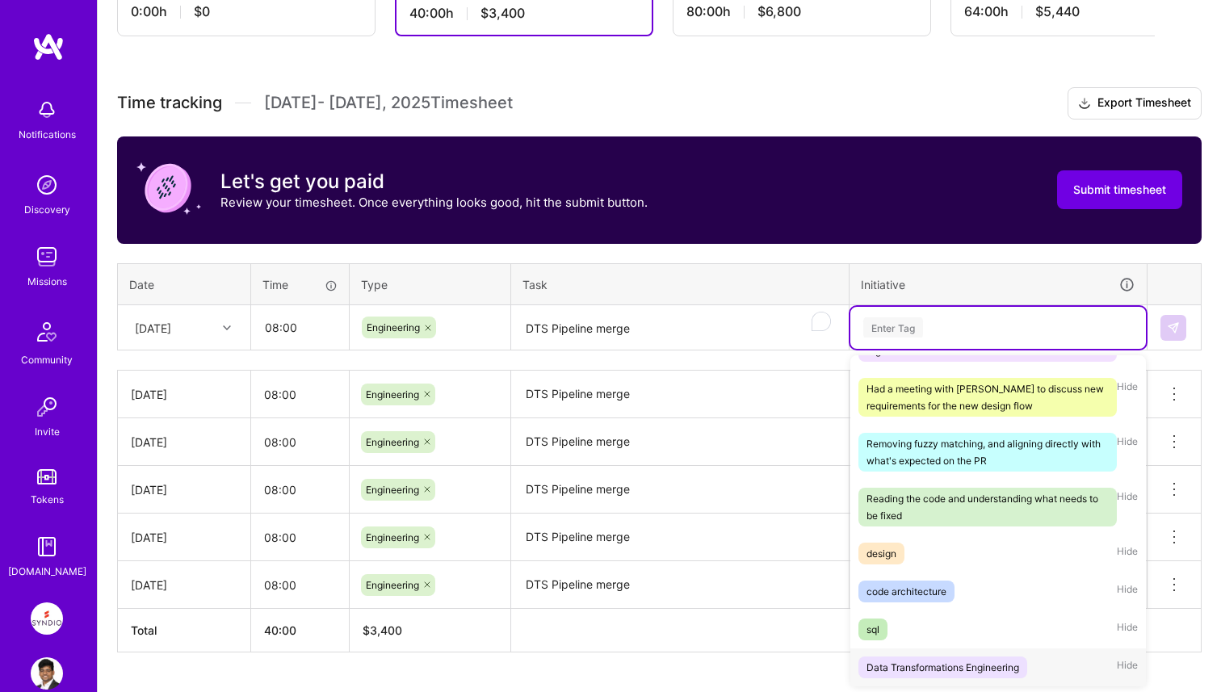
click at [930, 653] on div "Data Transformations Engineering Hide" at bounding box center [998, 668] width 296 height 38
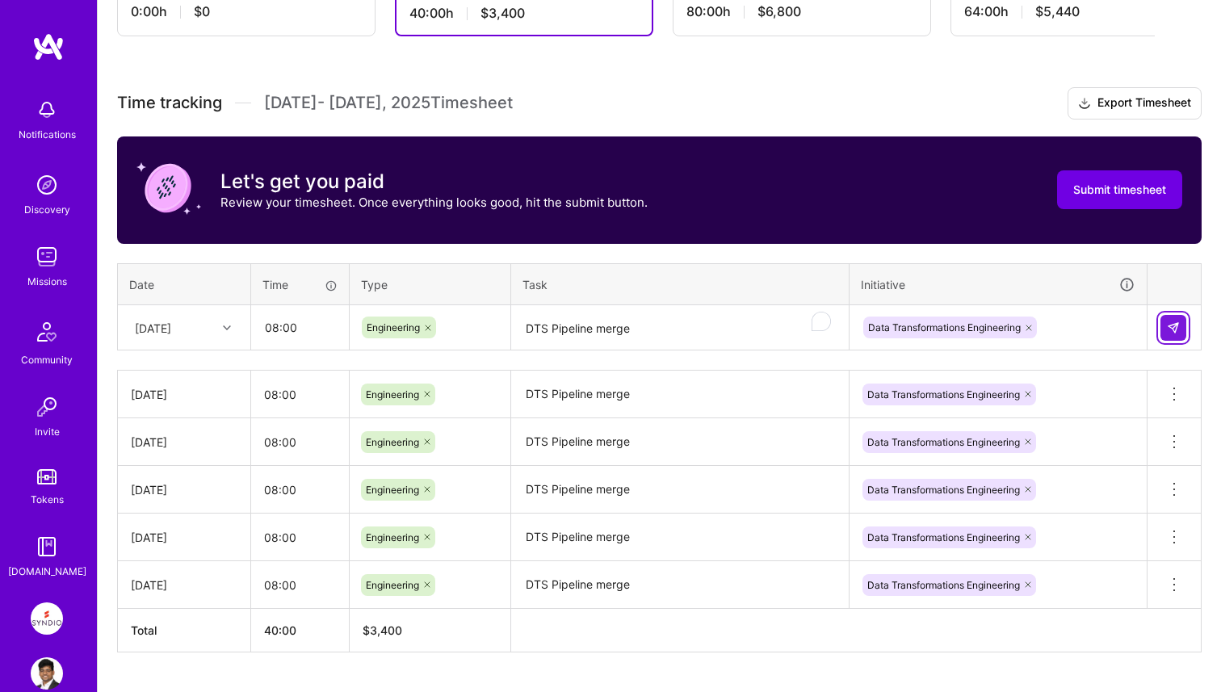
click at [1180, 334] on button at bounding box center [1174, 328] width 26 height 26
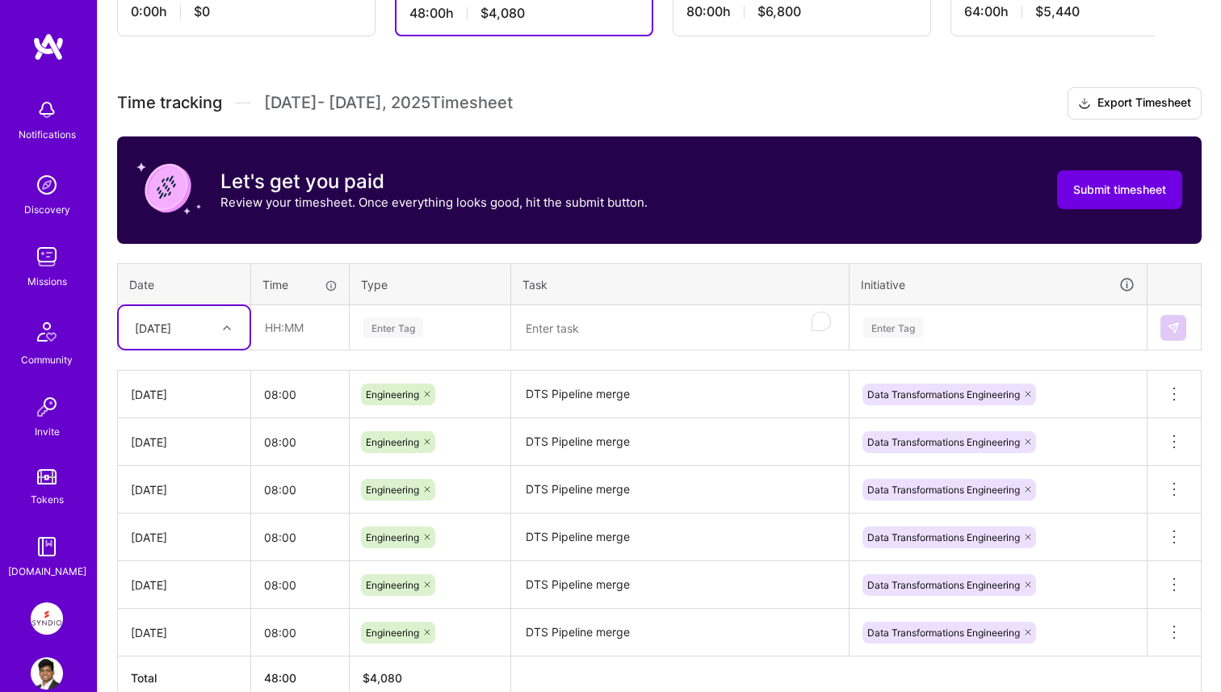
click at [229, 327] on icon at bounding box center [227, 328] width 8 height 8
click at [199, 576] on div "[DATE]" at bounding box center [184, 583] width 131 height 30
click at [301, 341] on input "text" at bounding box center [300, 327] width 96 height 43
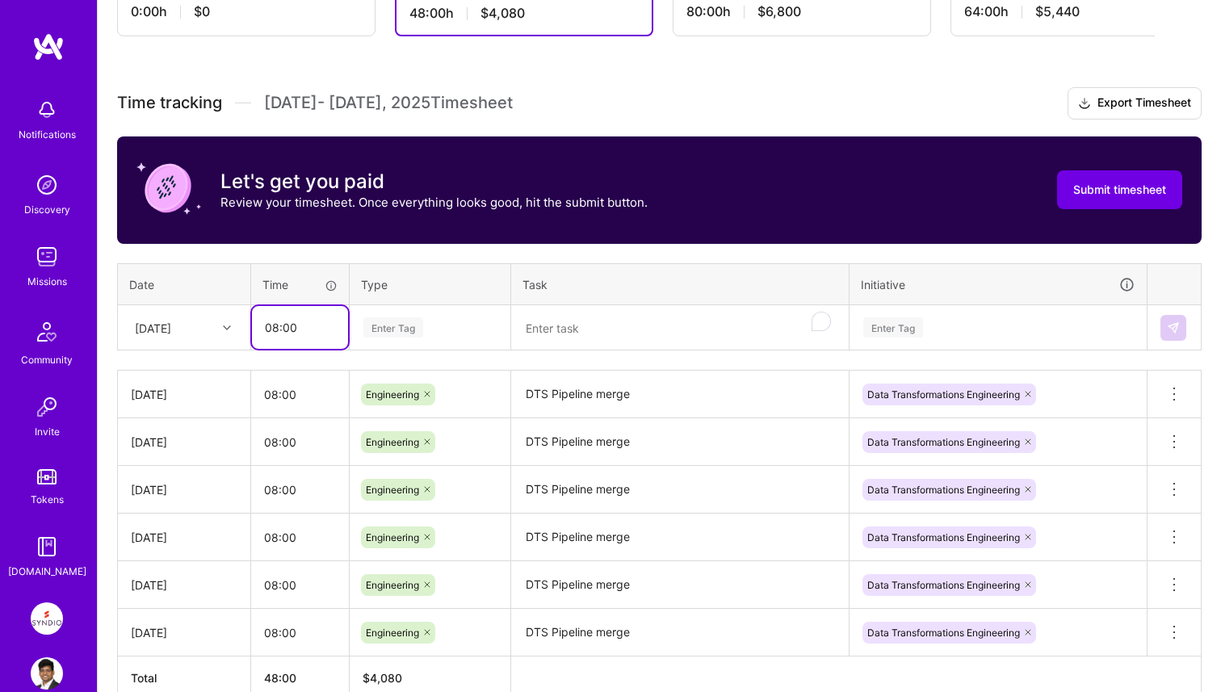
type input "08:00"
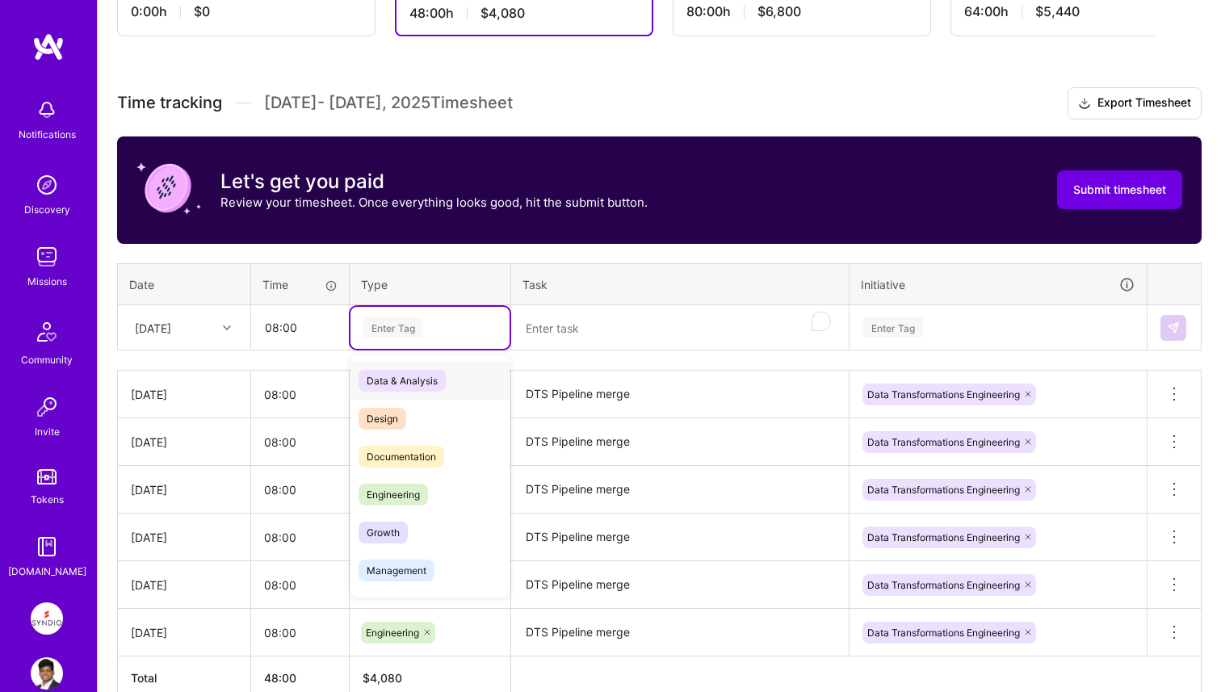
click at [449, 330] on div "Enter Tag" at bounding box center [430, 327] width 136 height 20
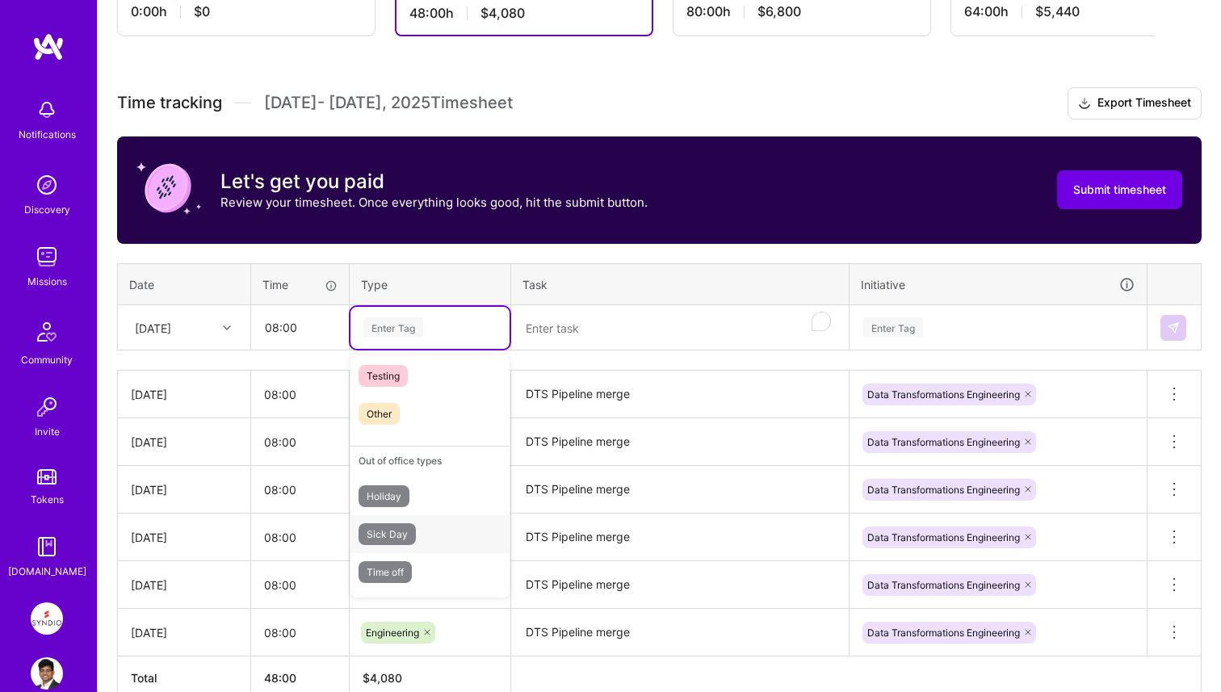
scroll to position [0, 0]
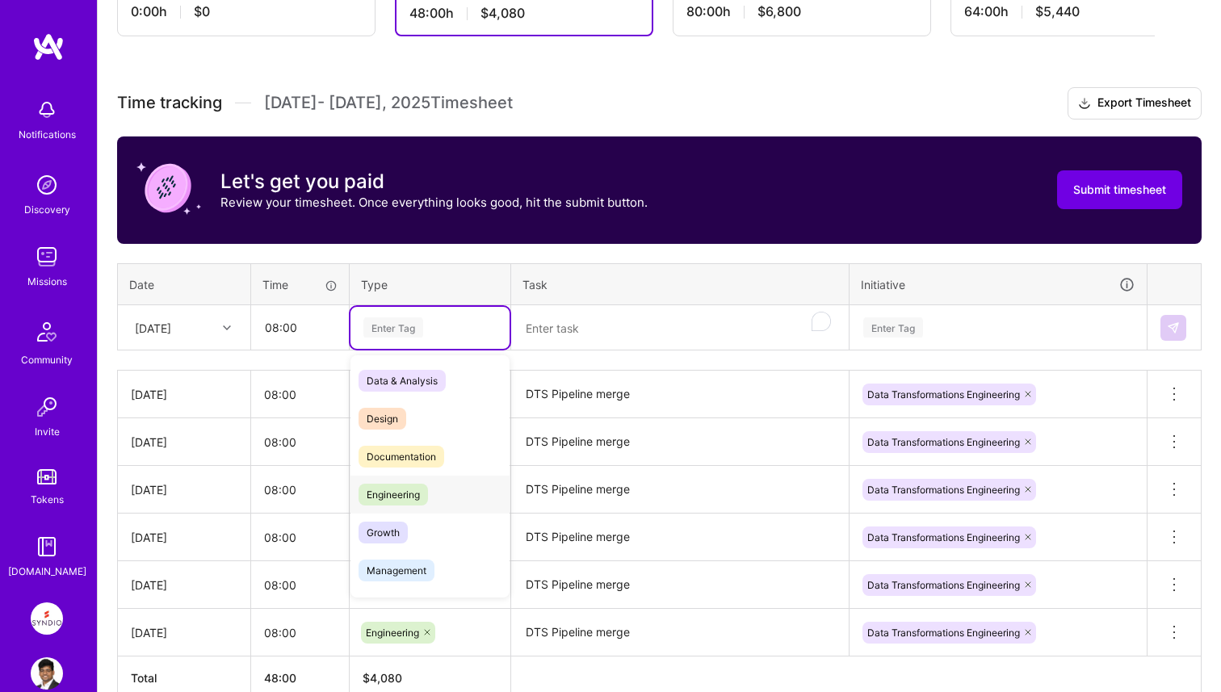
click at [422, 501] on span "Engineering" at bounding box center [393, 495] width 69 height 22
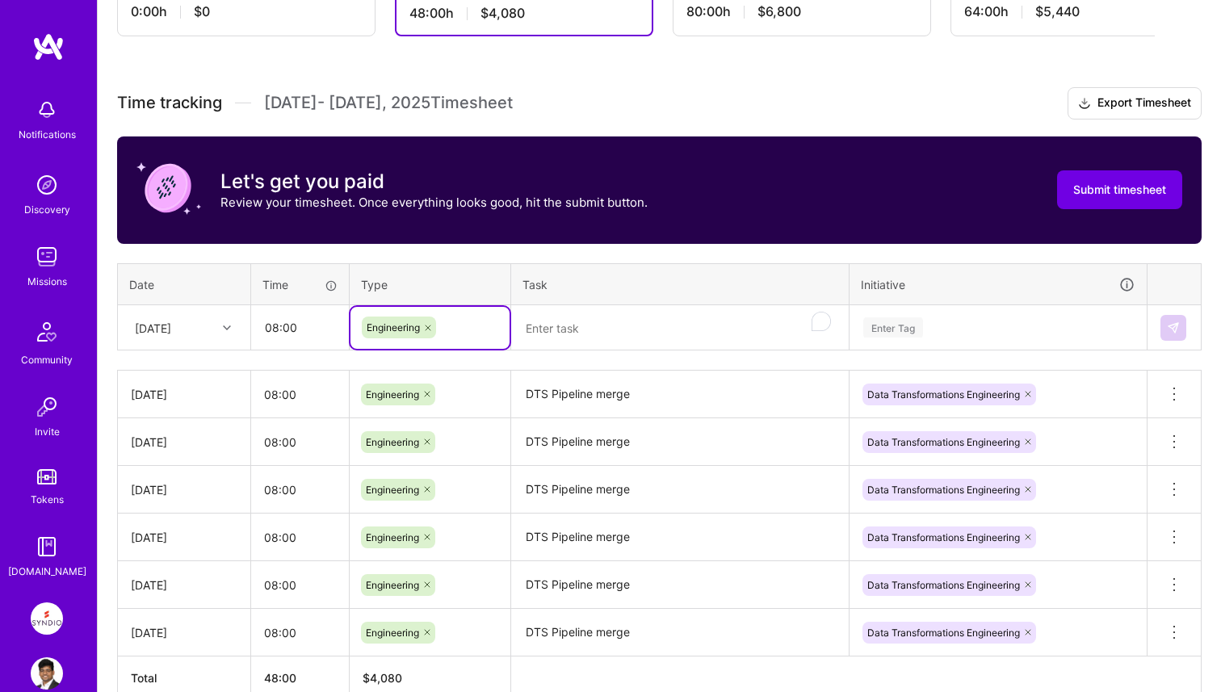
click at [628, 303] on th "Task" at bounding box center [680, 284] width 338 height 42
click at [623, 331] on textarea "To enrich screen reader interactions, please activate Accessibility in Grammarl…" at bounding box center [680, 328] width 334 height 43
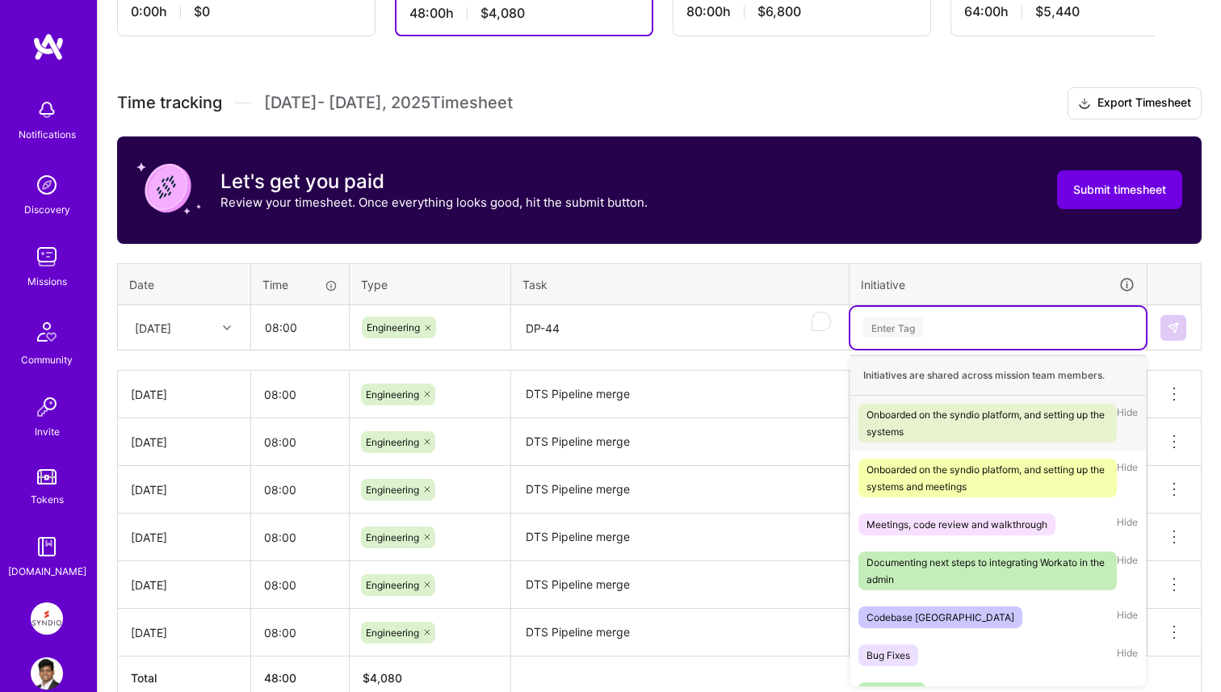
click at [943, 325] on div "Enter Tag" at bounding box center [998, 327] width 273 height 20
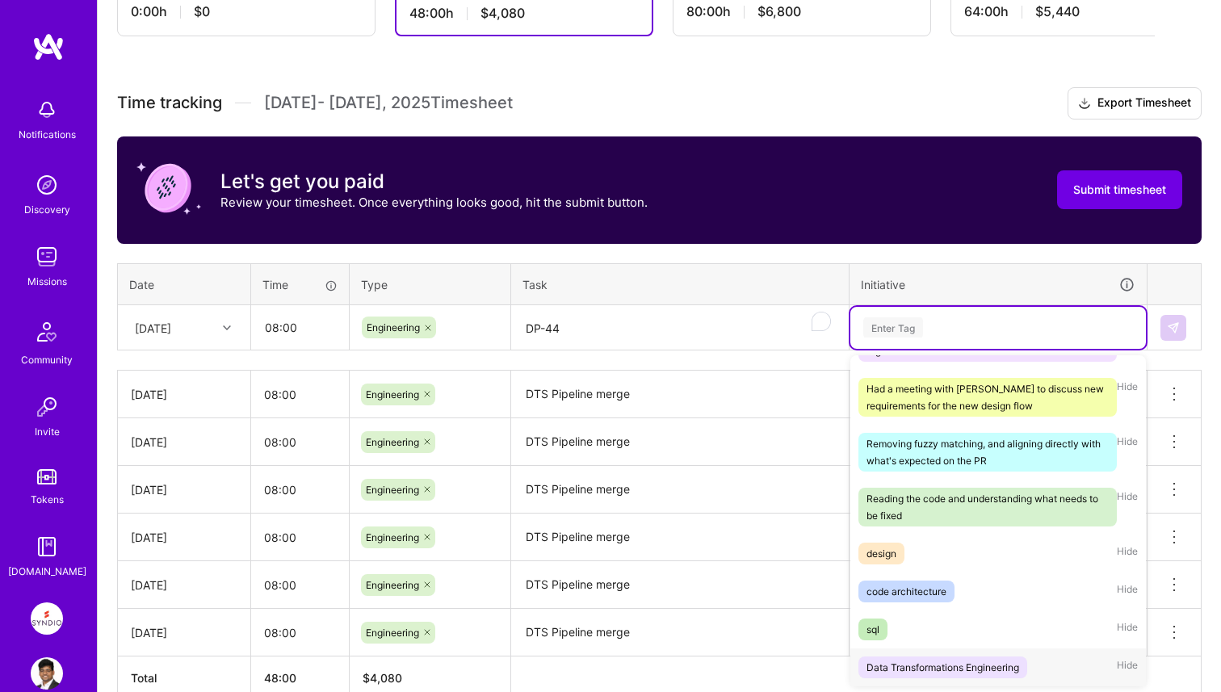
click at [932, 659] on div "Data Transformations Engineering" at bounding box center [943, 667] width 153 height 17
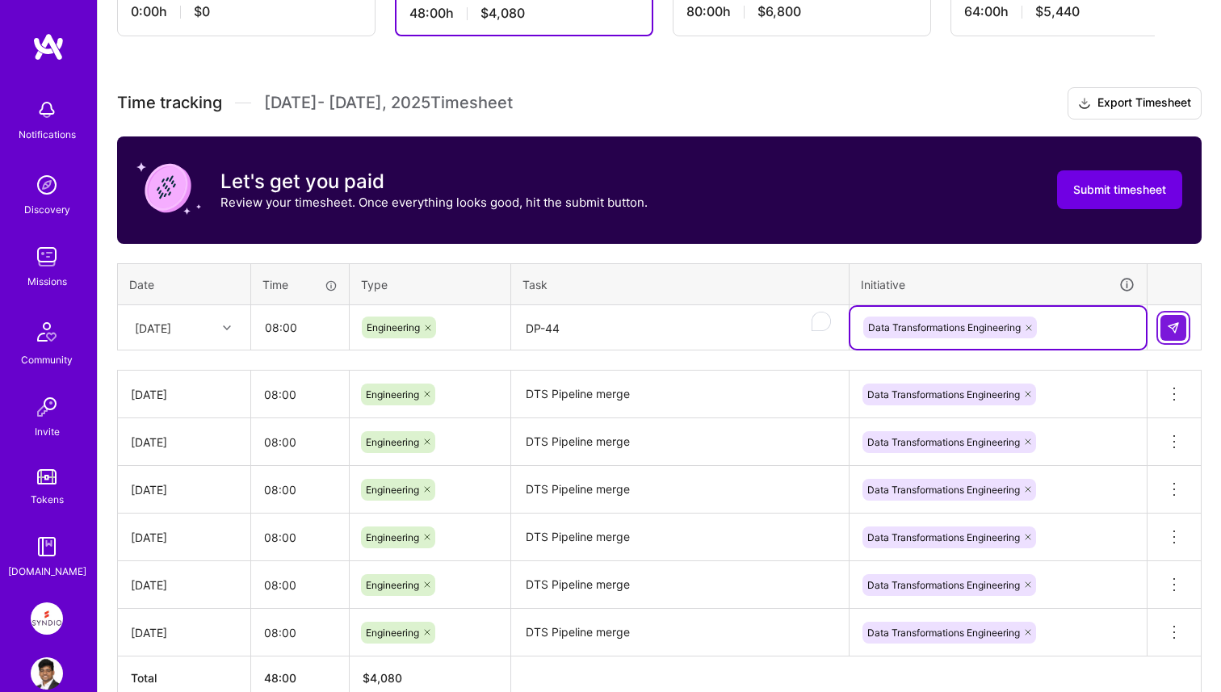
click at [1170, 330] on img at bounding box center [1173, 327] width 13 height 13
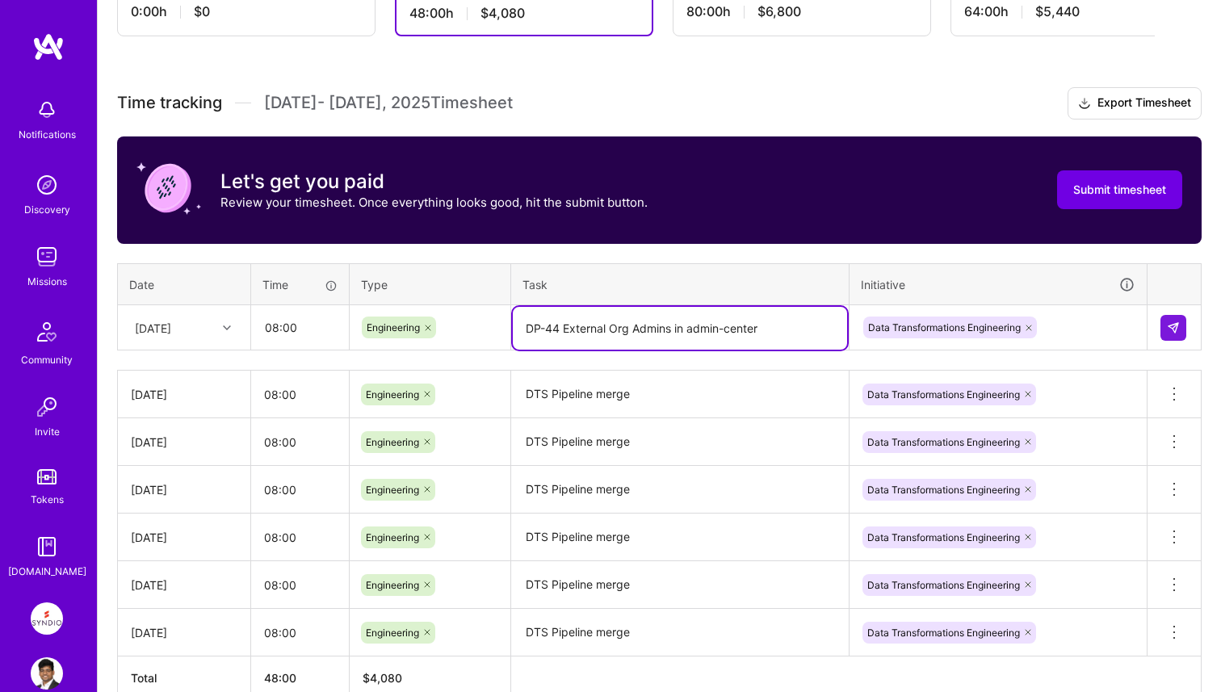
click at [615, 330] on textarea "DP-44 External Org Admins in admin-center" at bounding box center [680, 328] width 334 height 43
type textarea "DP-44 External Org Admins in admin-center"
click at [1174, 319] on button at bounding box center [1174, 328] width 26 height 26
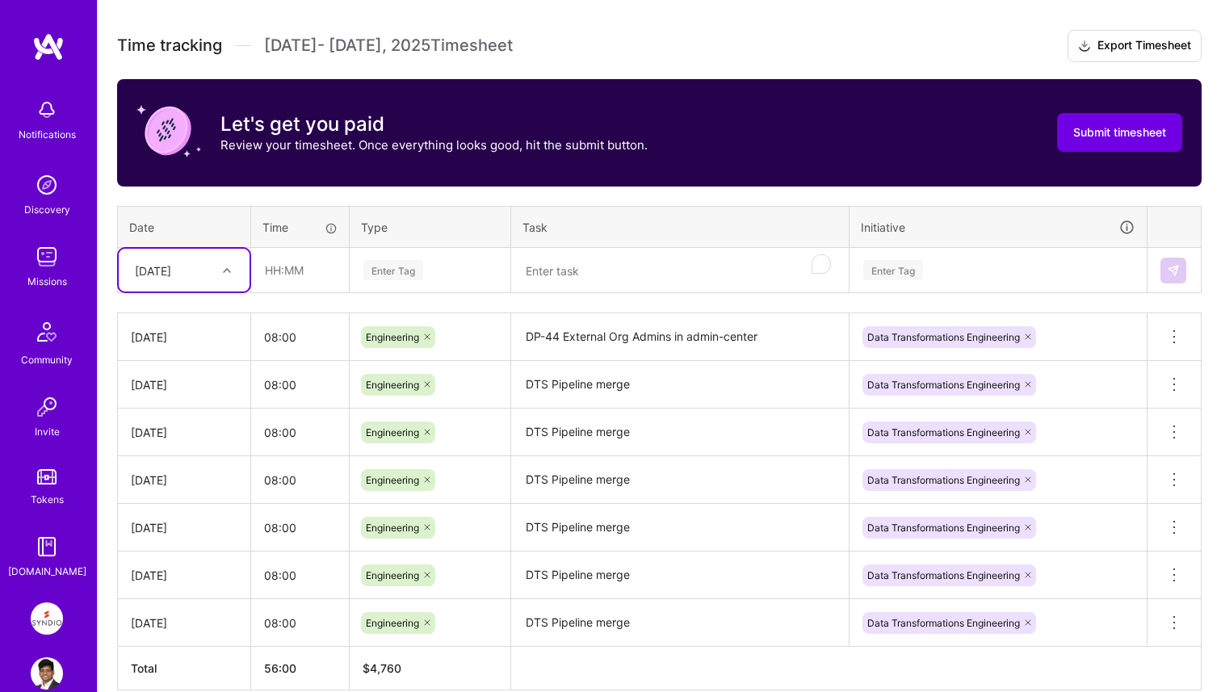
scroll to position [514, 0]
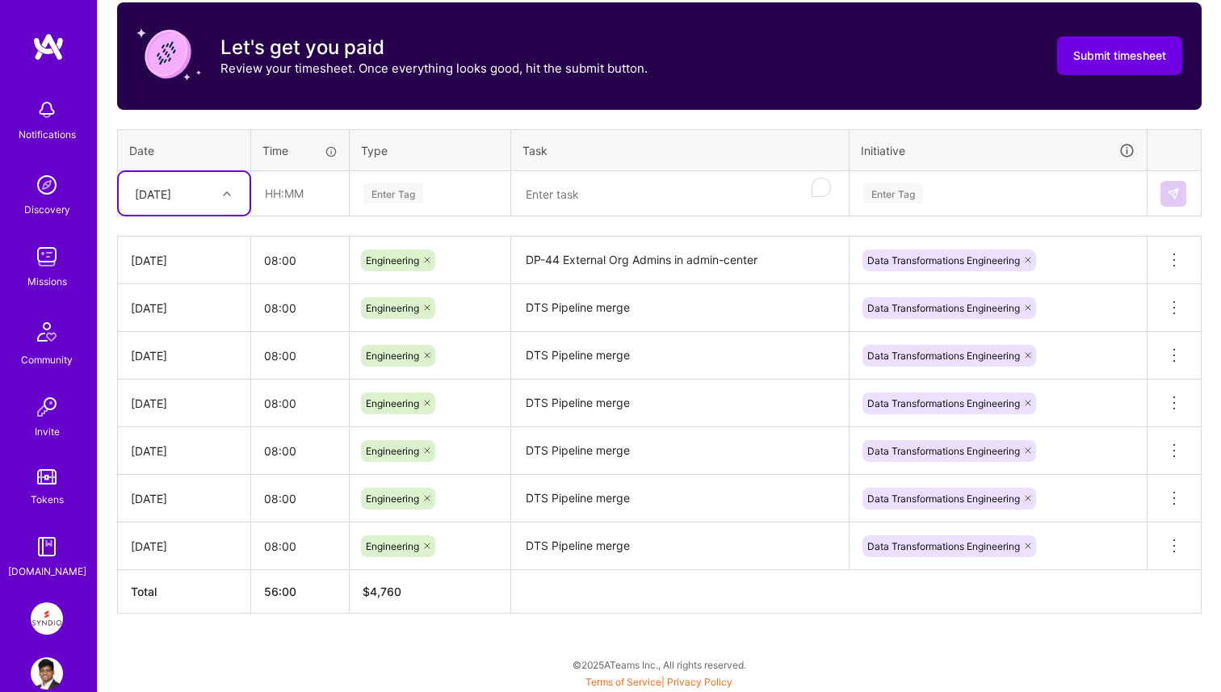
click at [230, 200] on div at bounding box center [228, 193] width 25 height 21
click at [176, 346] on div "[DATE]" at bounding box center [184, 341] width 131 height 30
click at [300, 196] on input "text" at bounding box center [300, 193] width 96 height 43
type input "08:00"
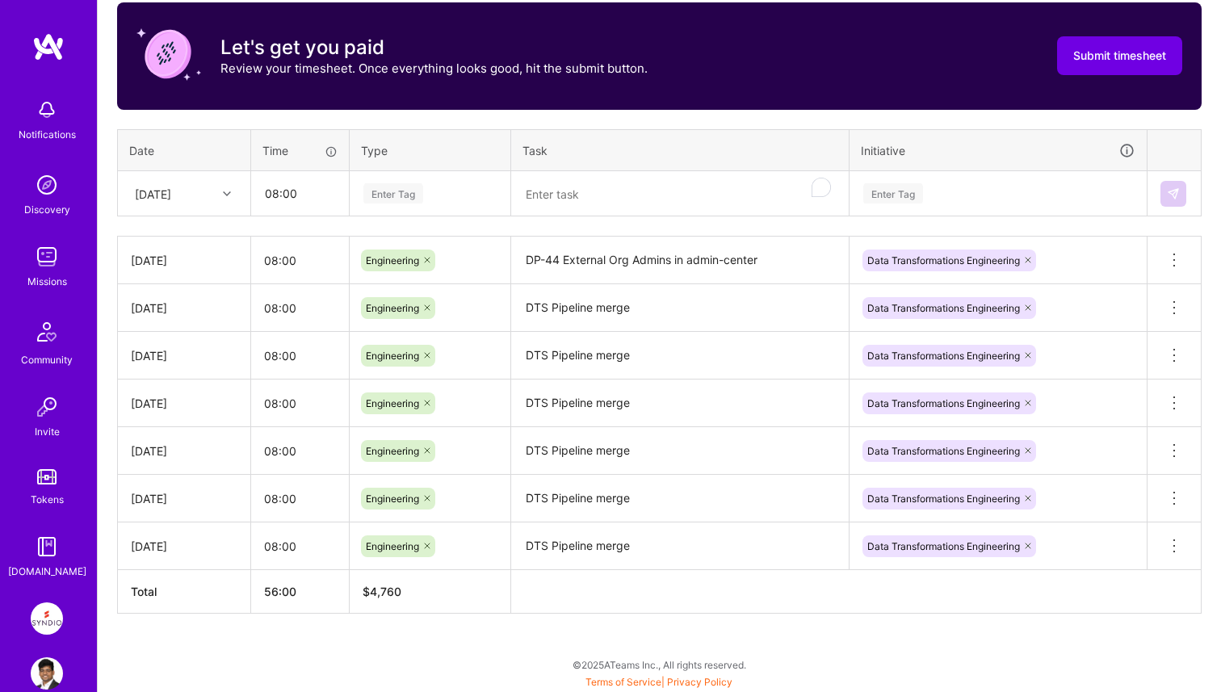
click at [447, 197] on div "Enter Tag" at bounding box center [430, 193] width 136 height 20
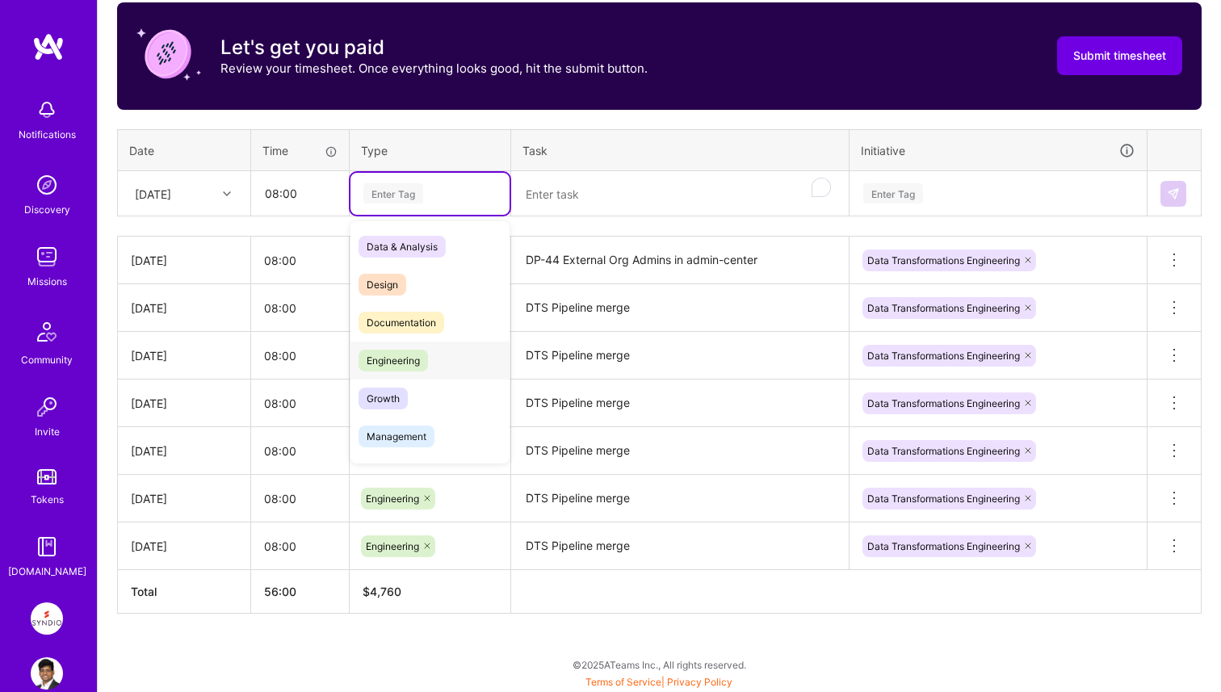
click at [421, 359] on span "Engineering" at bounding box center [393, 361] width 69 height 22
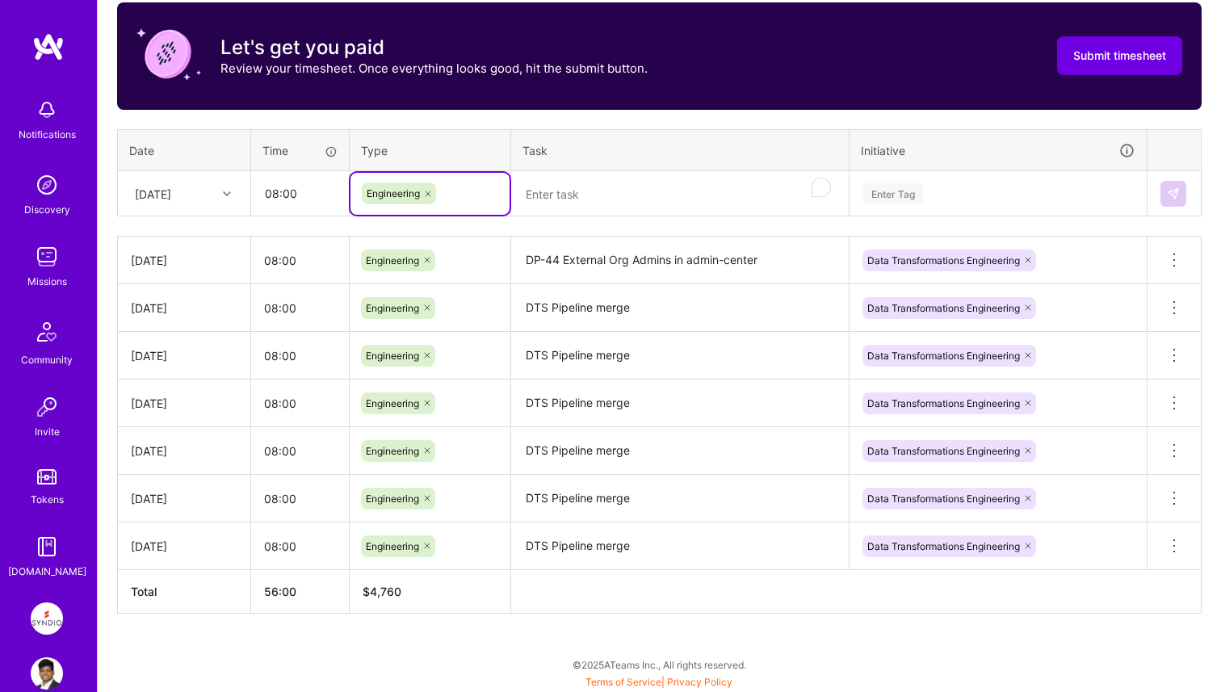
click at [585, 196] on textarea "To enrich screen reader interactions, please activate Accessibility in Grammarl…" at bounding box center [680, 194] width 334 height 43
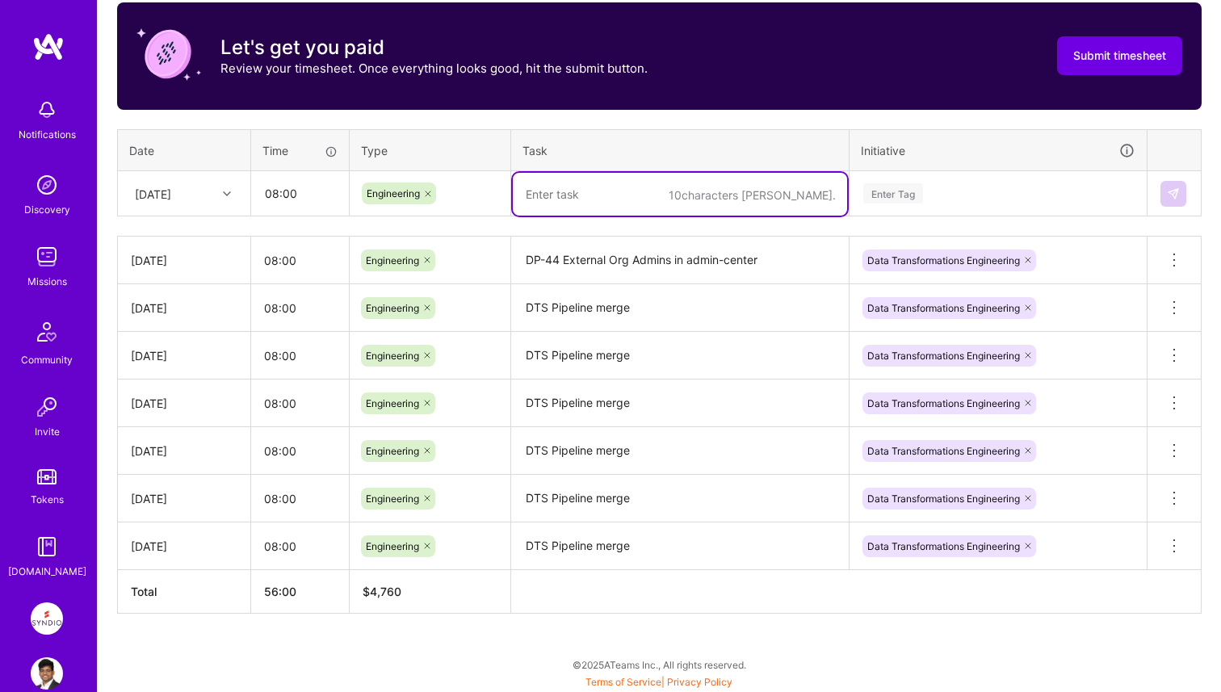
paste textarea "DP-44 External Org Admins in admin-center"
type textarea "DP-44 External Org Admins in admin-center"
click at [938, 187] on div "Enter Tag" at bounding box center [998, 193] width 273 height 20
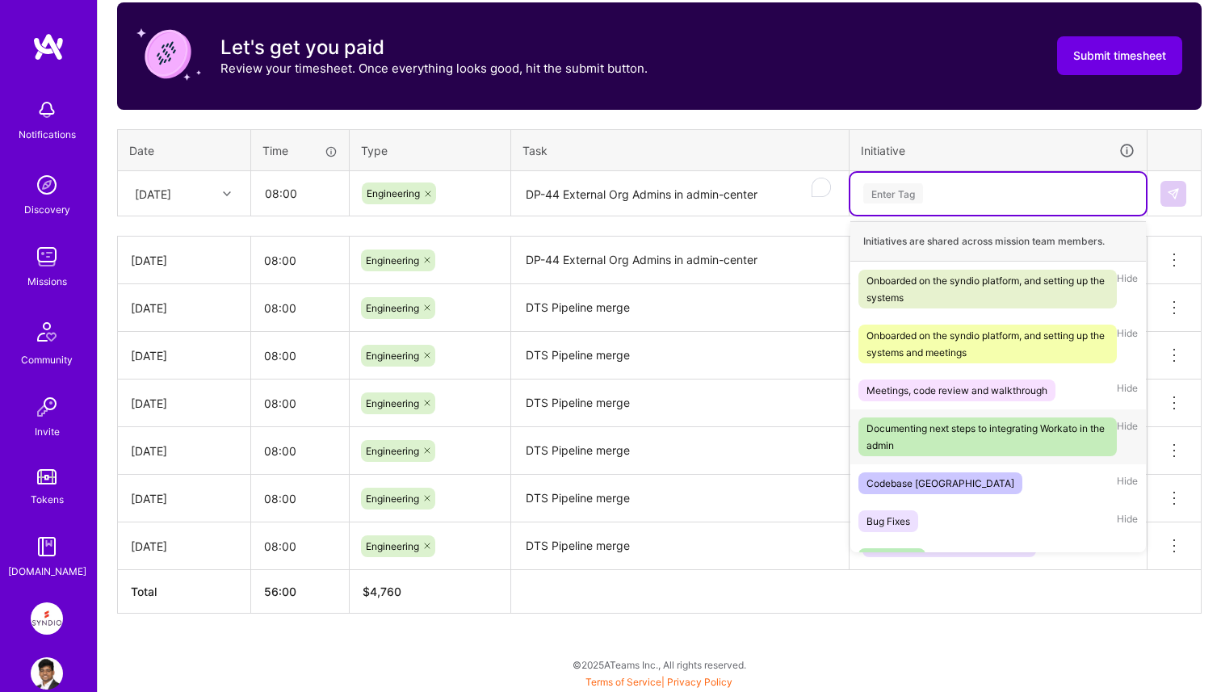
scroll to position [397, 0]
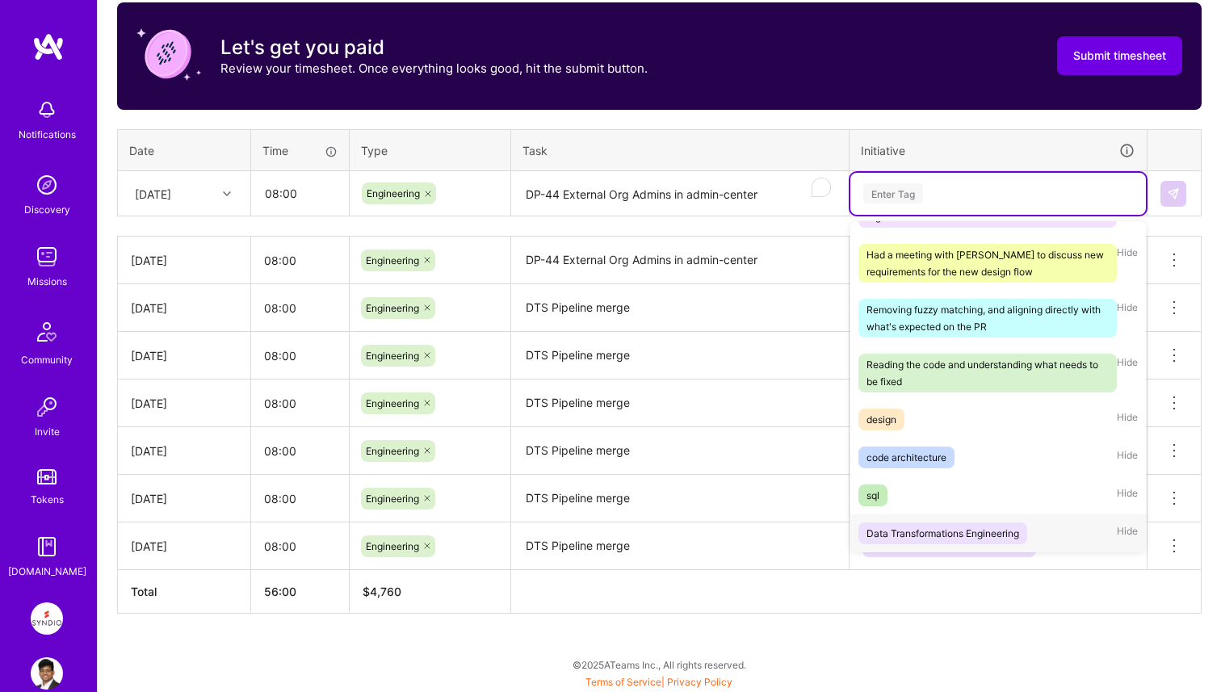
click at [933, 525] on div "Data Transformations Engineering" at bounding box center [943, 533] width 153 height 17
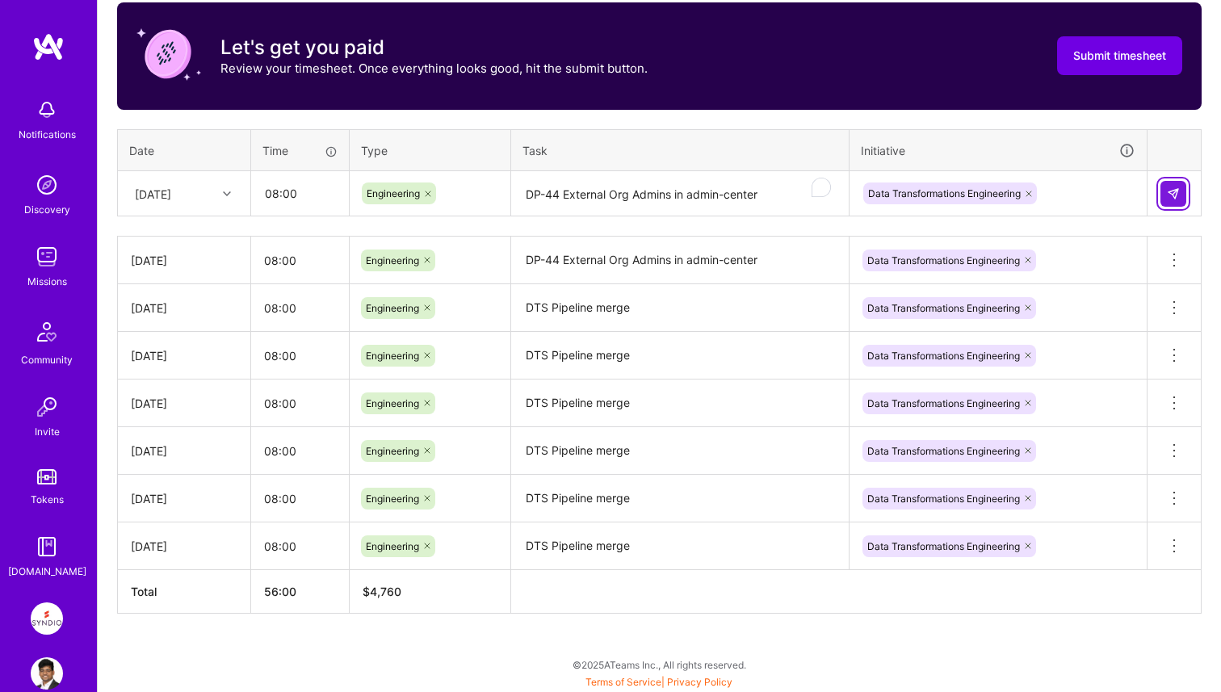
click at [1174, 188] on img at bounding box center [1173, 193] width 13 height 13
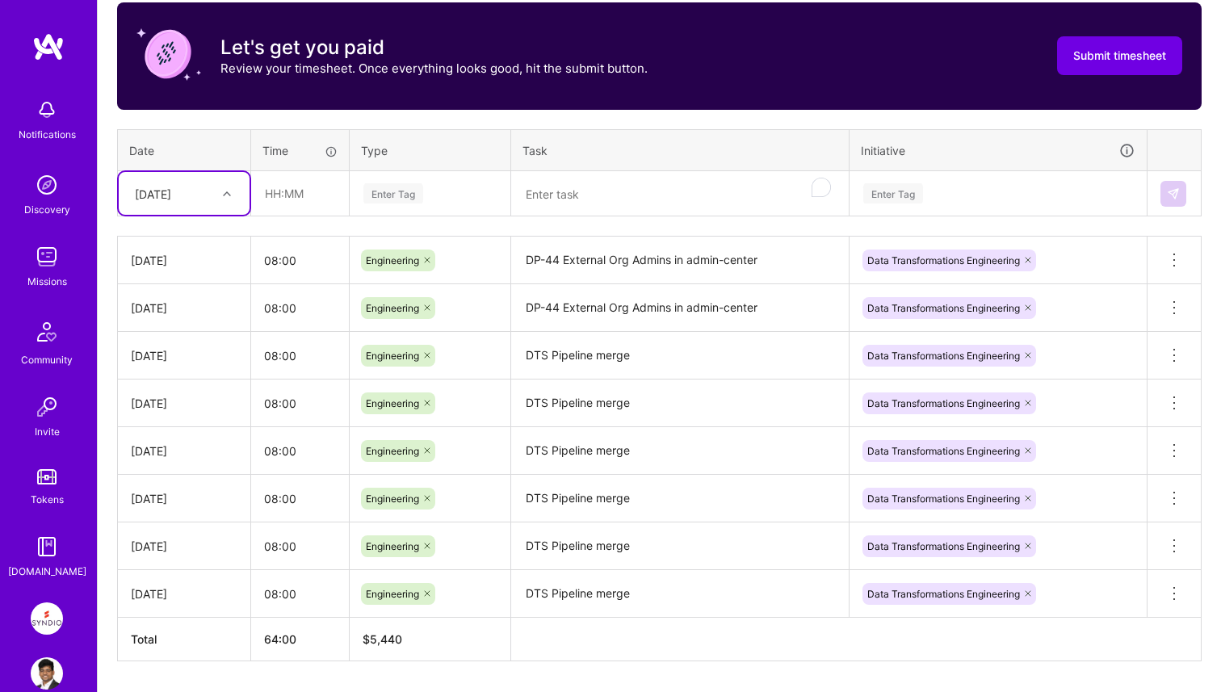
click at [225, 198] on div at bounding box center [228, 193] width 25 height 21
click at [174, 325] on div "[DATE]" at bounding box center [184, 326] width 131 height 30
click at [290, 214] on td at bounding box center [300, 193] width 99 height 45
click at [296, 198] on input "text" at bounding box center [300, 193] width 96 height 43
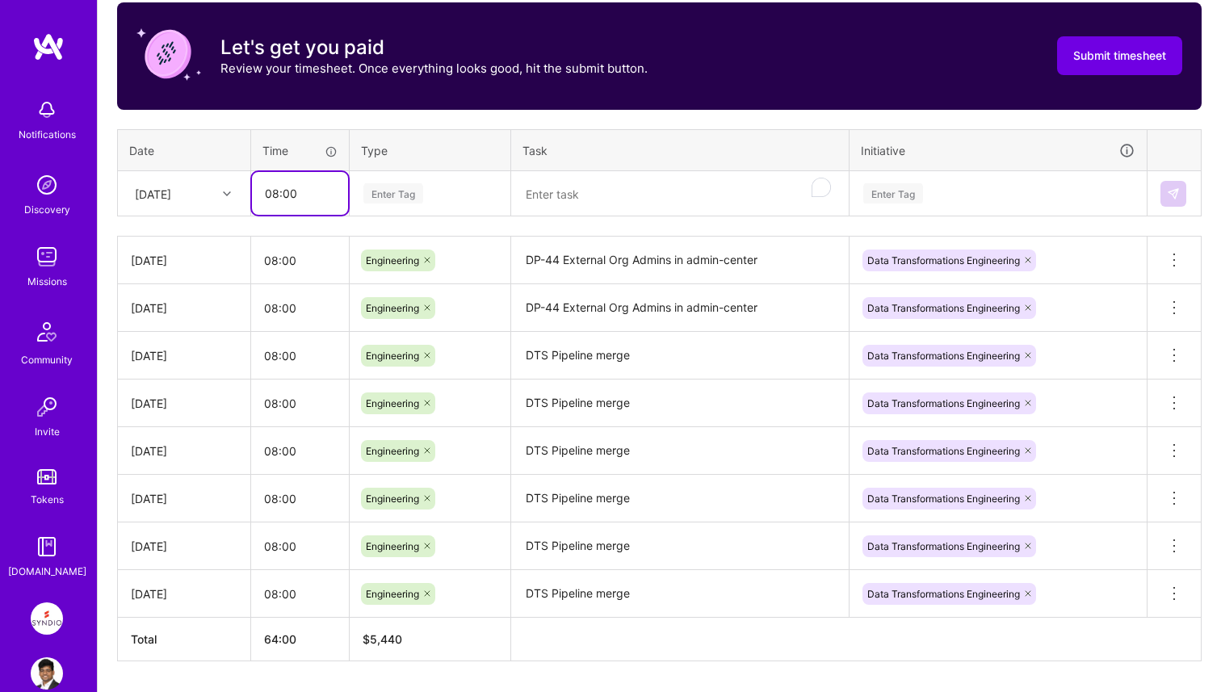
type input "08:00"
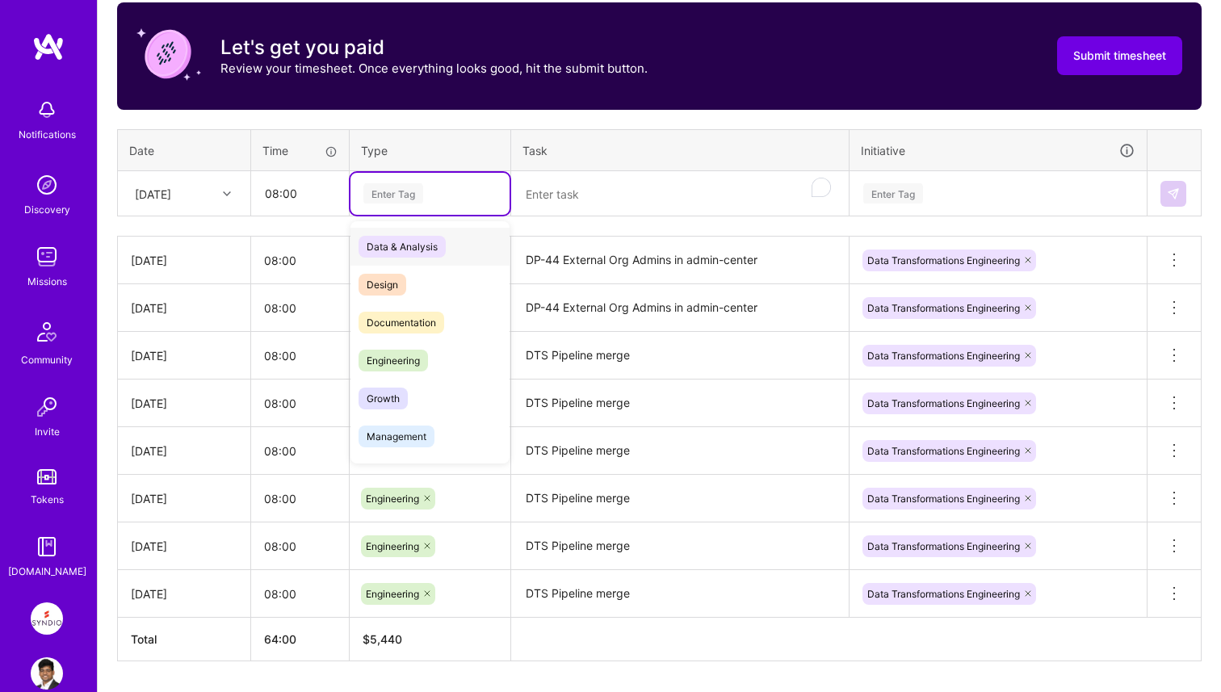
click at [467, 188] on div "Enter Tag" at bounding box center [430, 193] width 136 height 20
click at [430, 355] on div "Engineering" at bounding box center [430, 361] width 159 height 38
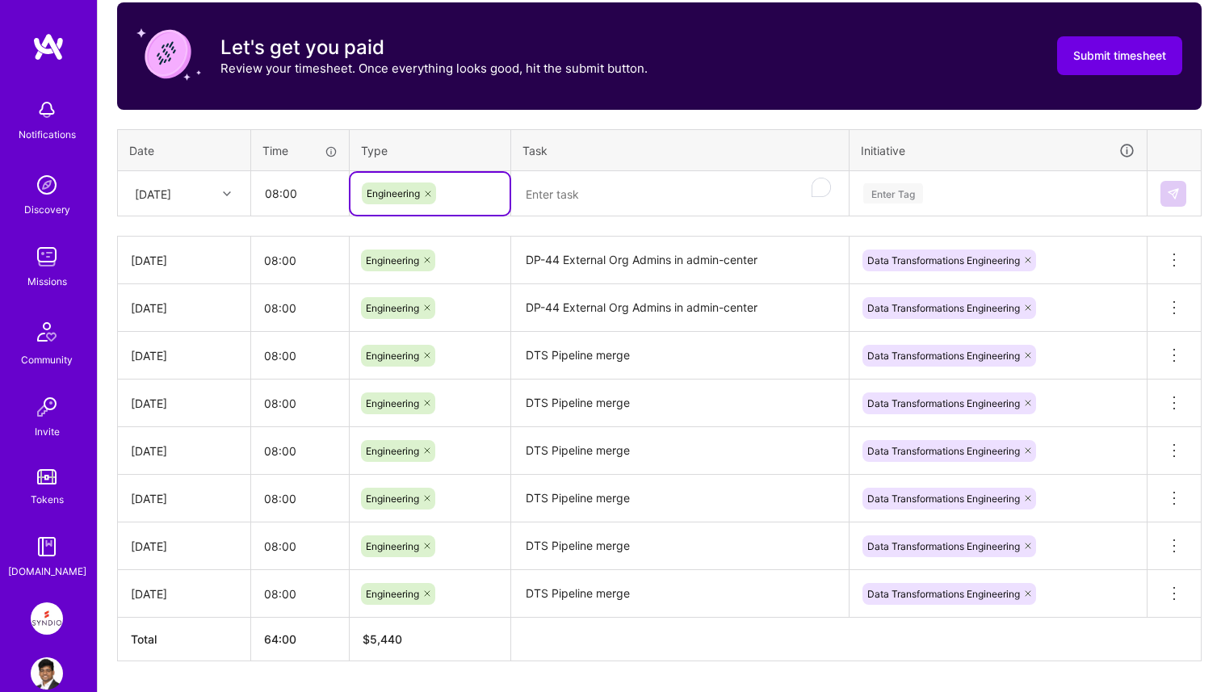
click at [589, 197] on textarea "To enrich screen reader interactions, please activate Accessibility in Grammarl…" at bounding box center [680, 194] width 334 height 43
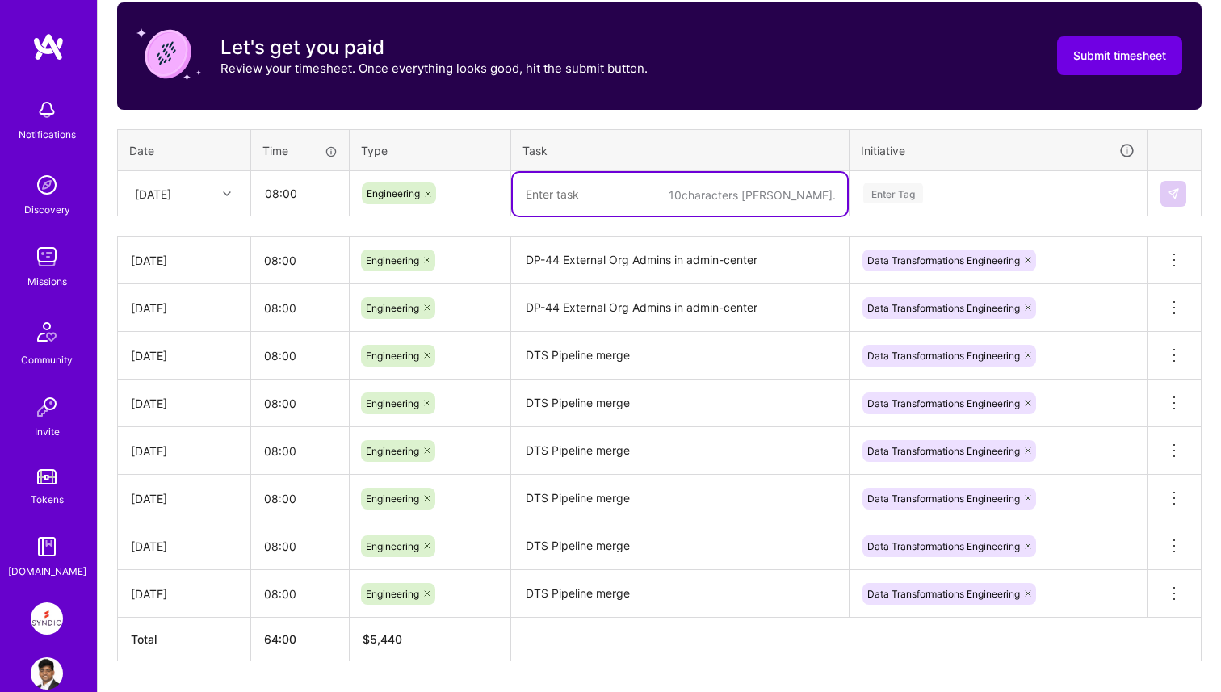
paste textarea "DP-44 External Org Admins in admin-center"
type textarea "DP-44 External Org Admins in admin-center"
click at [1030, 198] on div "Enter Tag" at bounding box center [998, 193] width 273 height 20
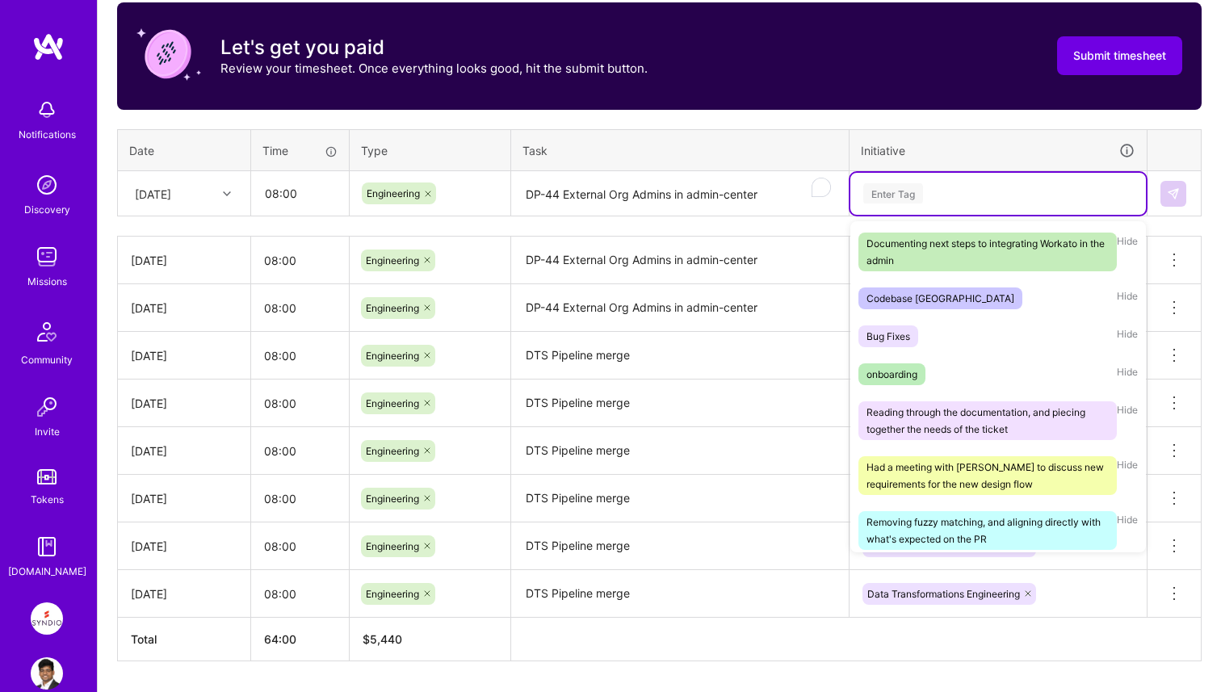
scroll to position [397, 0]
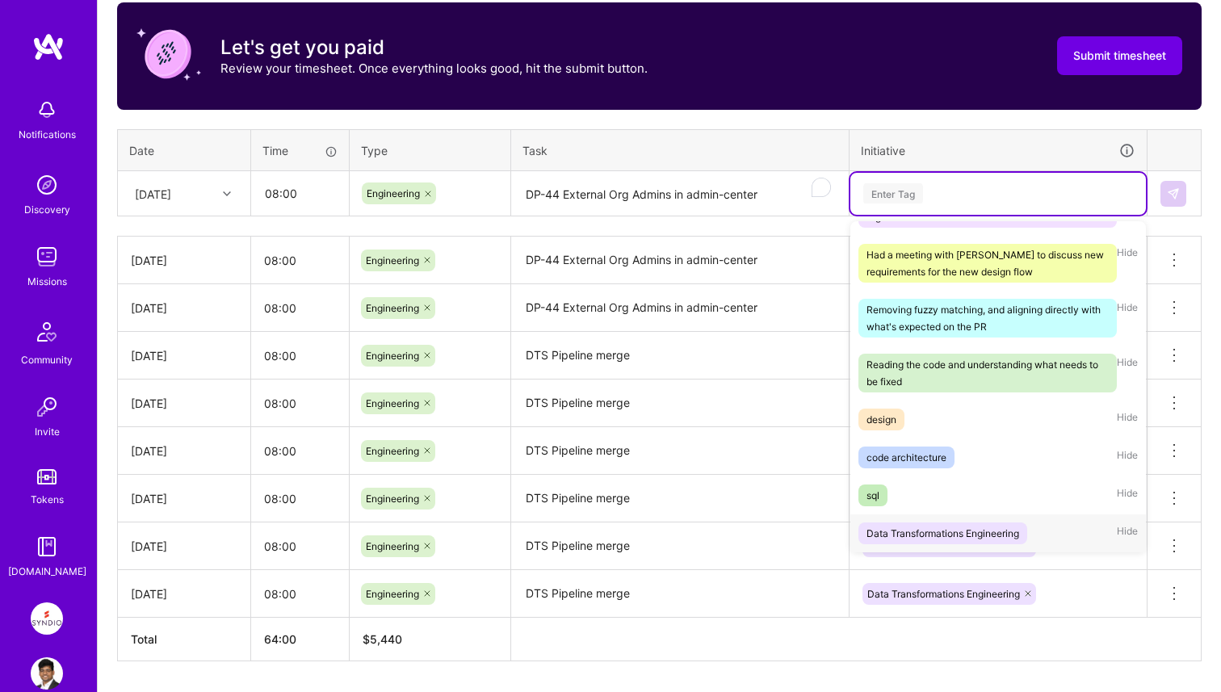
click at [954, 525] on div "Data Transformations Engineering" at bounding box center [943, 533] width 153 height 17
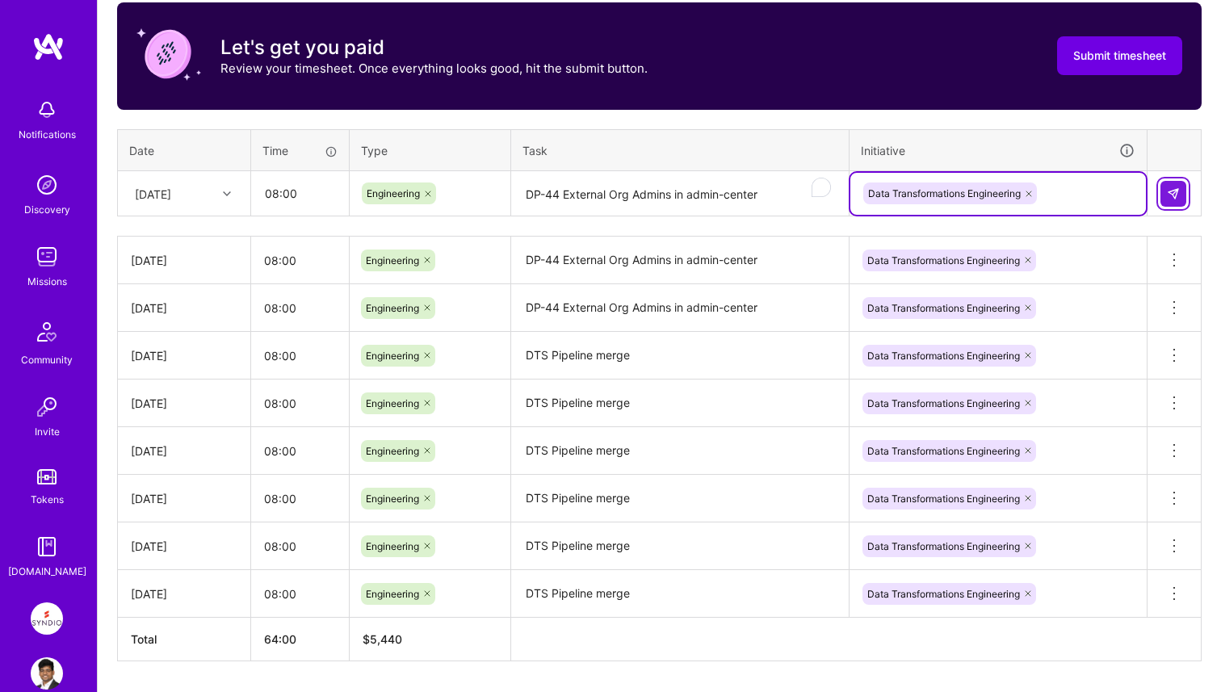
click at [1174, 201] on button at bounding box center [1174, 194] width 26 height 26
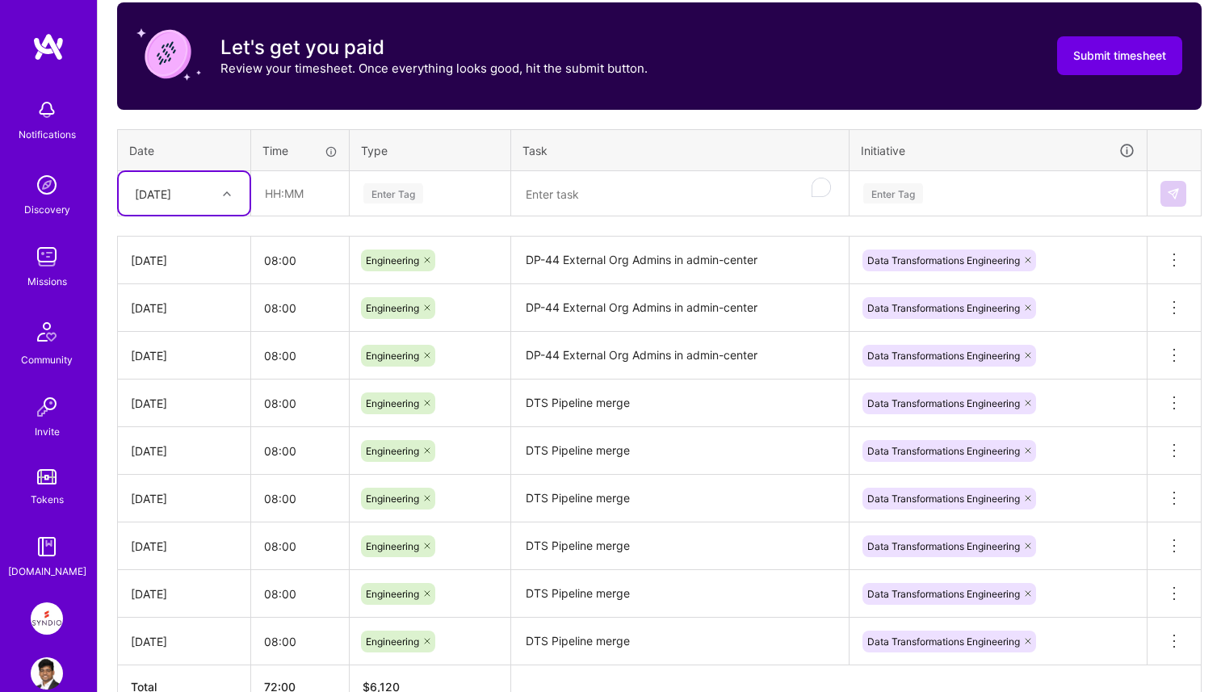
click at [171, 193] on div "[DATE]" at bounding box center [153, 193] width 36 height 17
click at [182, 422] on div "[DATE]" at bounding box center [184, 416] width 131 height 30
click at [299, 207] on input "text" at bounding box center [300, 193] width 96 height 43
type input "08:00"
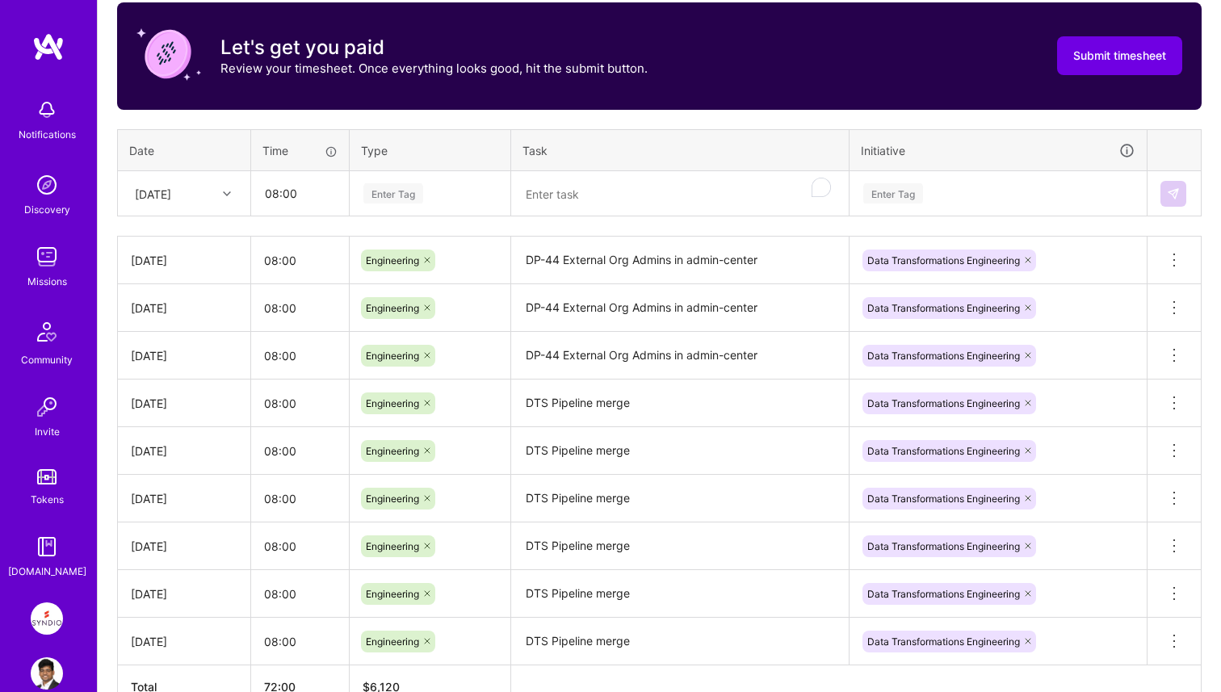
click at [441, 203] on div "Enter Tag" at bounding box center [430, 194] width 159 height 42
type input "engi"
click at [465, 240] on div "Engineering" at bounding box center [430, 247] width 159 height 38
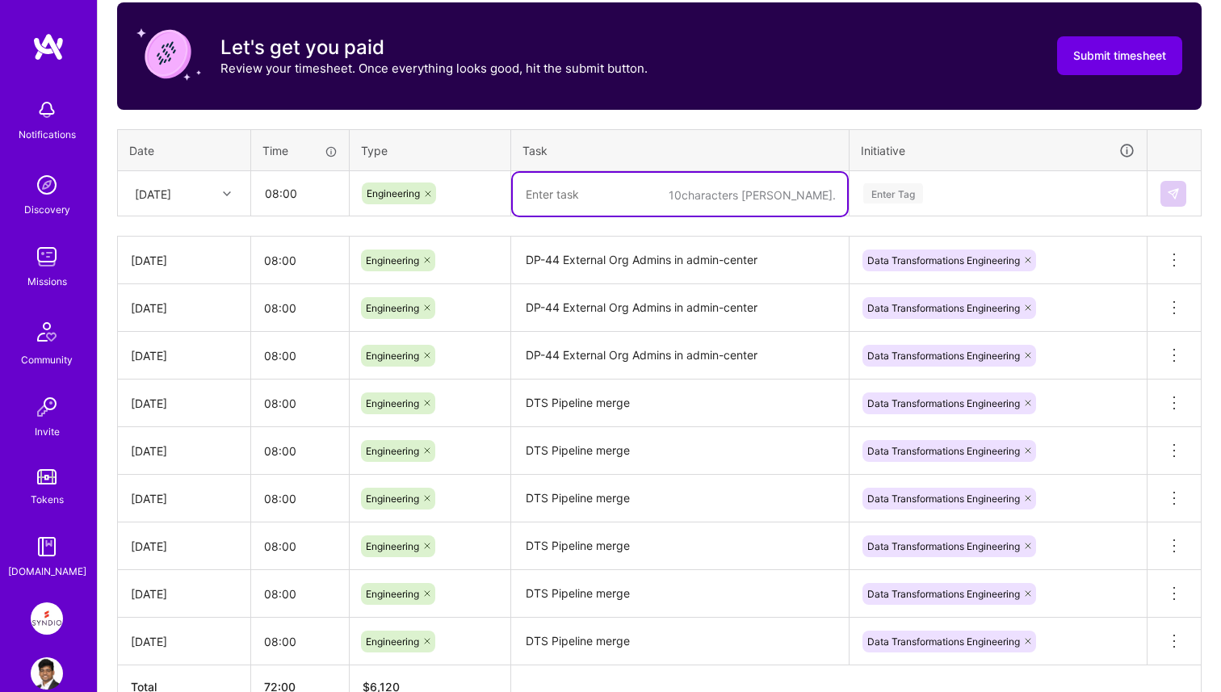
click at [582, 189] on textarea "To enrich screen reader interactions, please activate Accessibility in Grammarl…" at bounding box center [680, 194] width 334 height 43
paste textarea "DP-44 External Org Admins in admin-center"
type textarea "DP-44 External Org Admins in admin-center"
click at [1014, 193] on div "Enter Tag" at bounding box center [998, 193] width 273 height 20
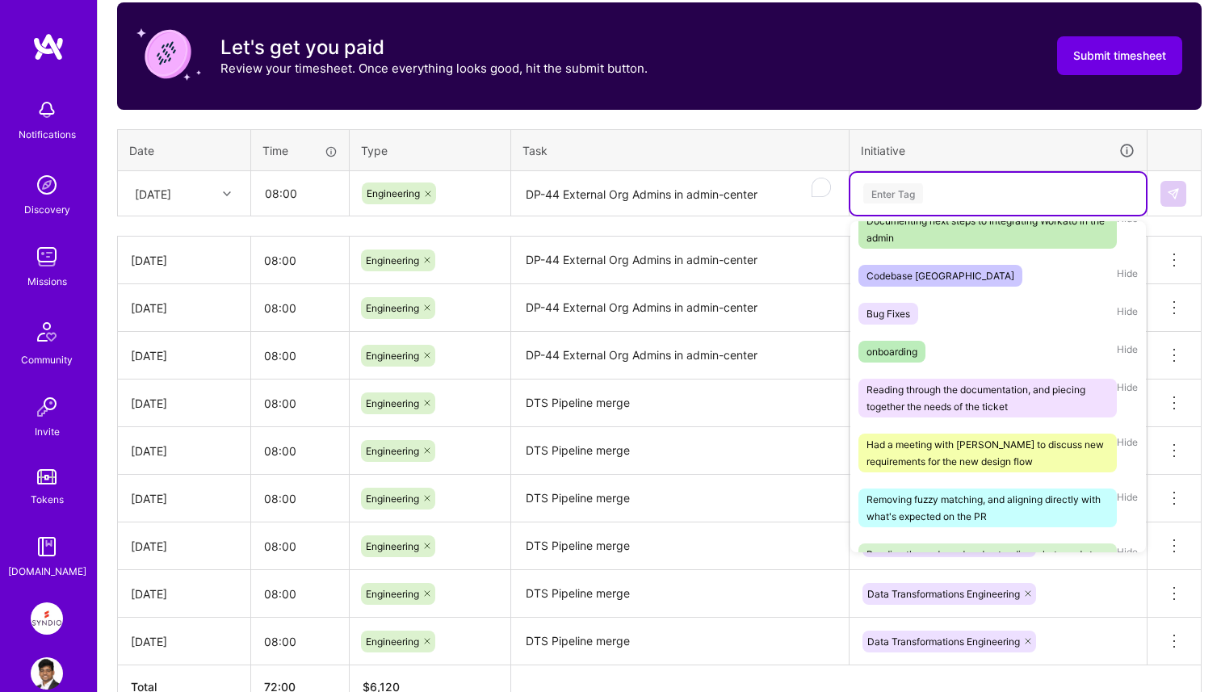
scroll to position [397, 0]
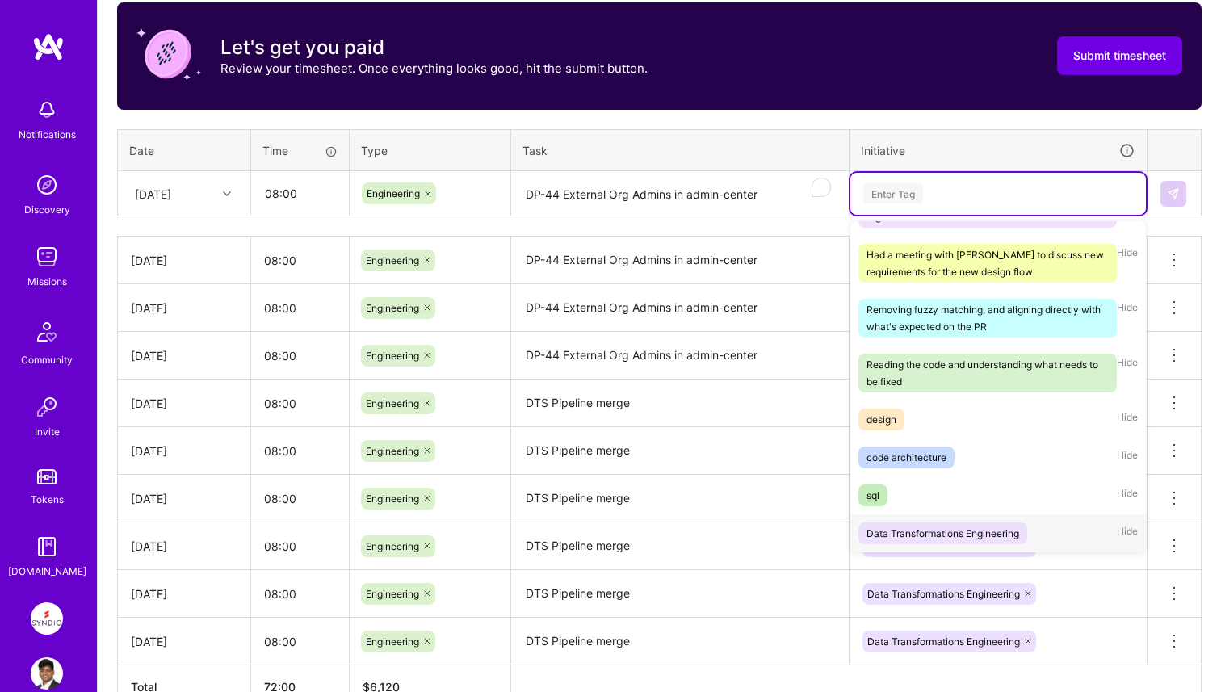
click at [968, 523] on span "Data Transformations Engineering" at bounding box center [943, 534] width 169 height 22
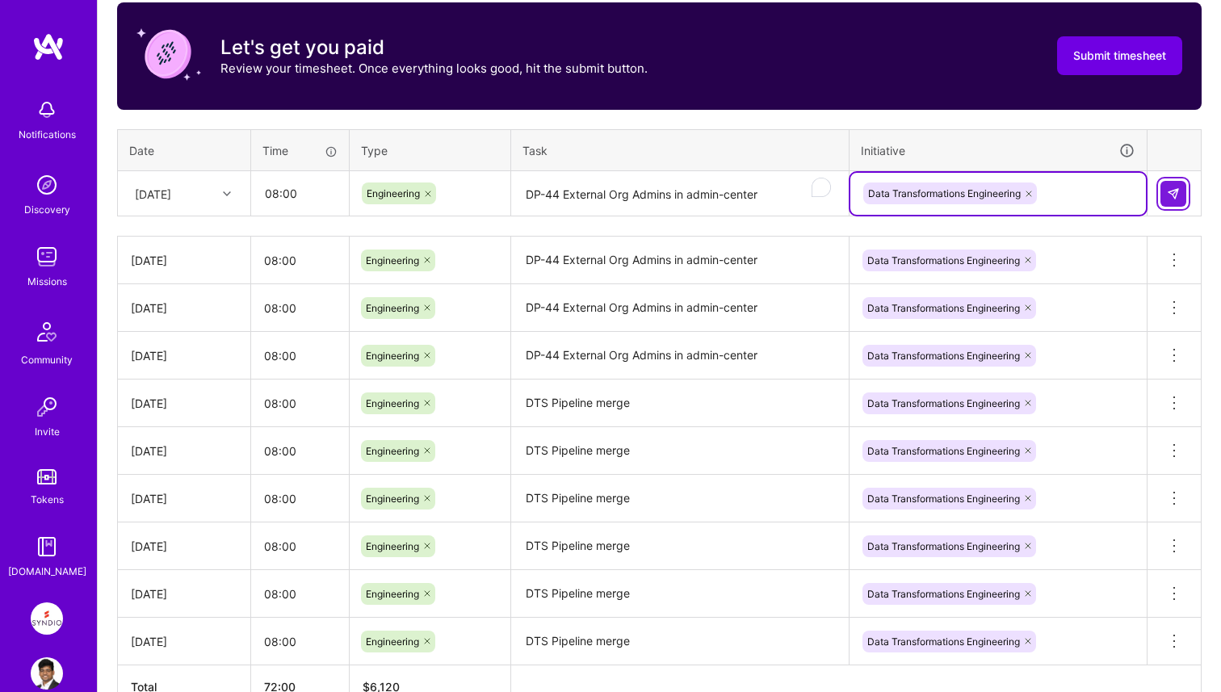
click at [1174, 196] on img at bounding box center [1173, 193] width 13 height 13
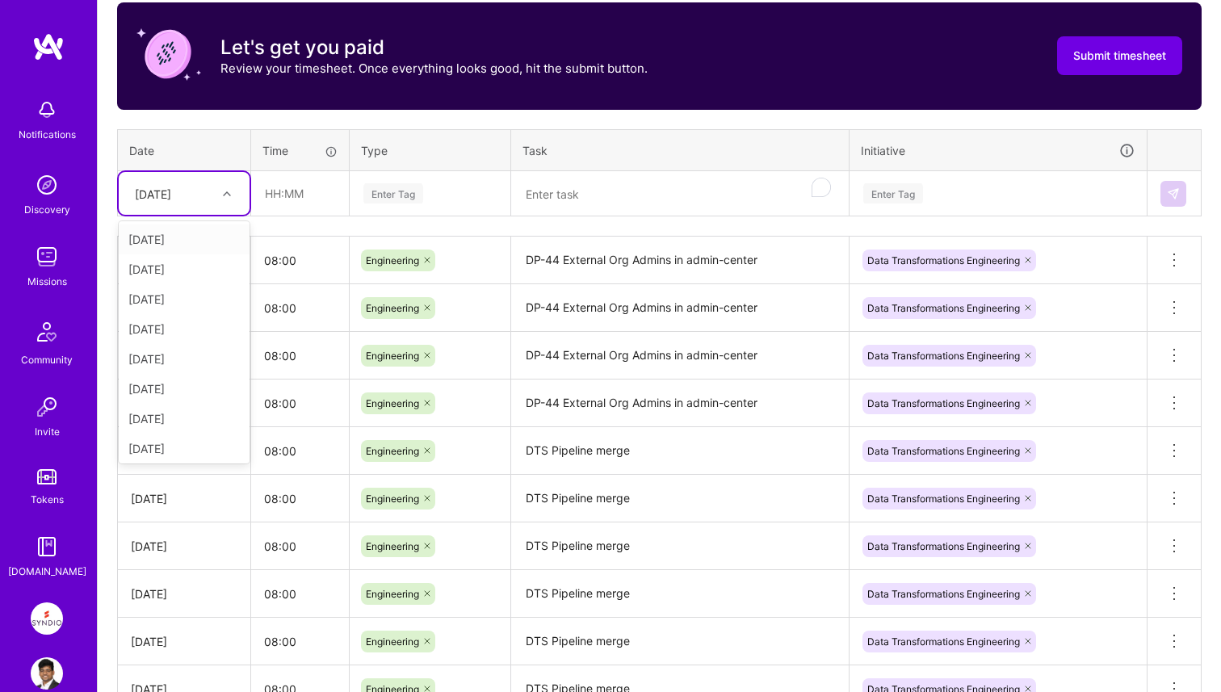
click at [223, 193] on icon at bounding box center [227, 194] width 8 height 8
click at [195, 443] on div "[DATE]" at bounding box center [184, 445] width 131 height 30
click at [292, 198] on input "text" at bounding box center [300, 193] width 96 height 43
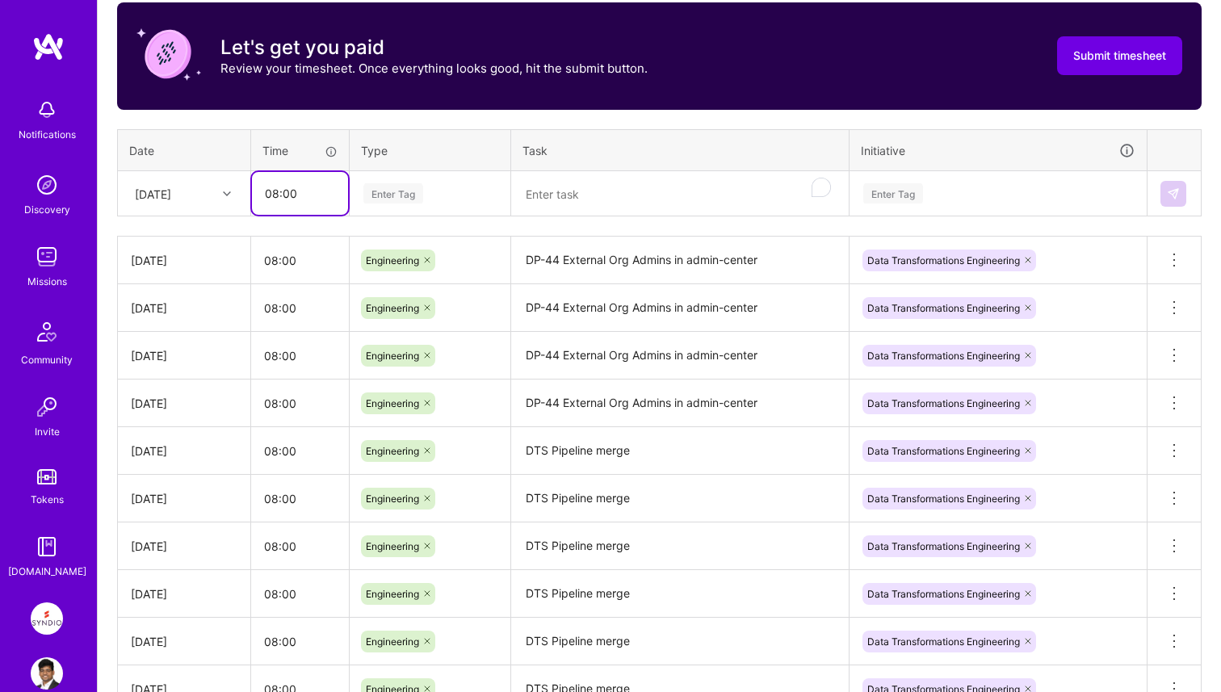
type input "08:00"
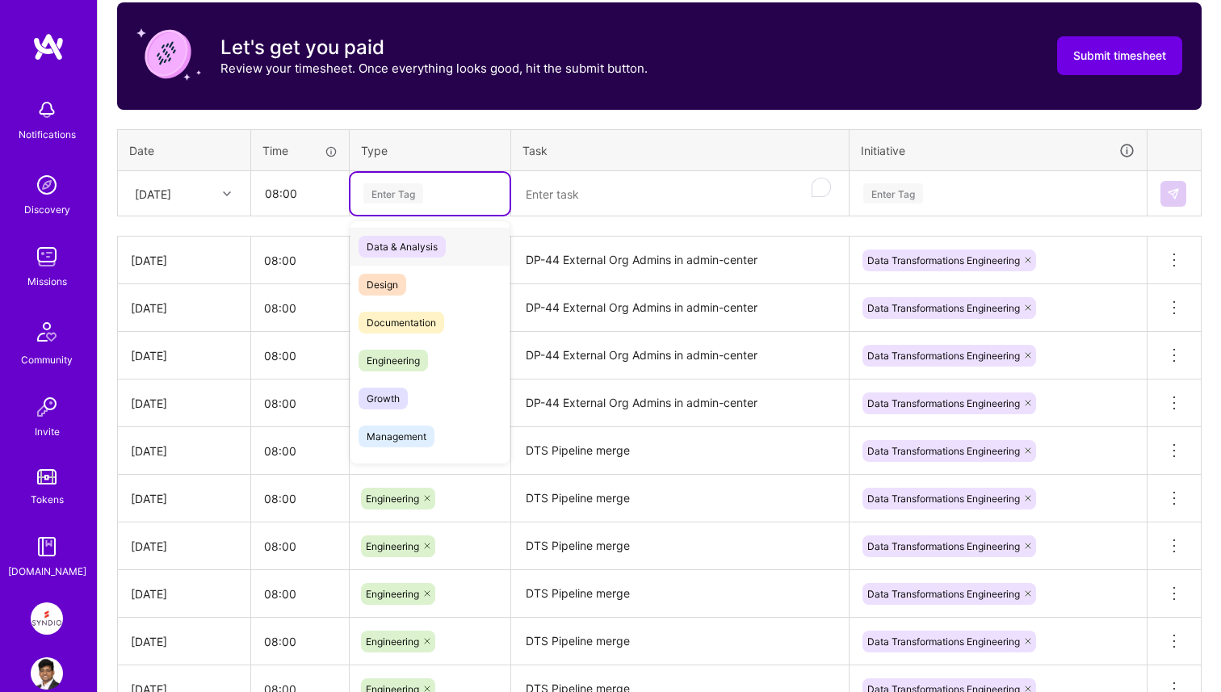
click at [439, 187] on div "Enter Tag" at bounding box center [430, 193] width 136 height 20
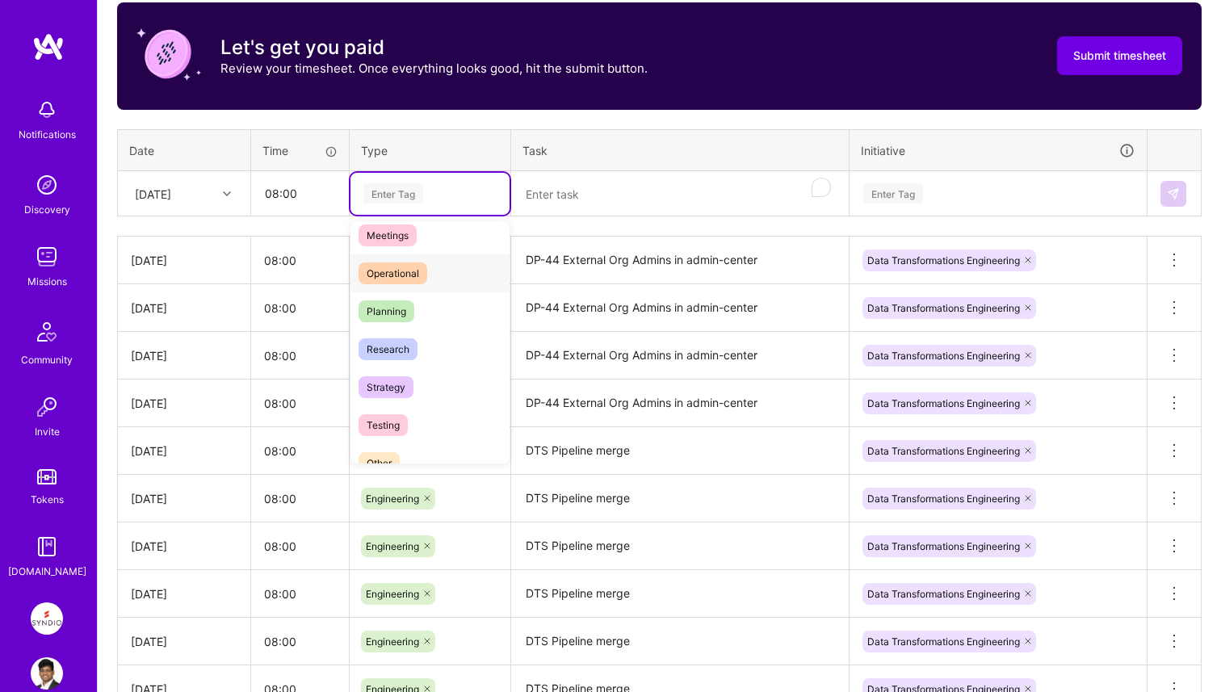
scroll to position [295, 0]
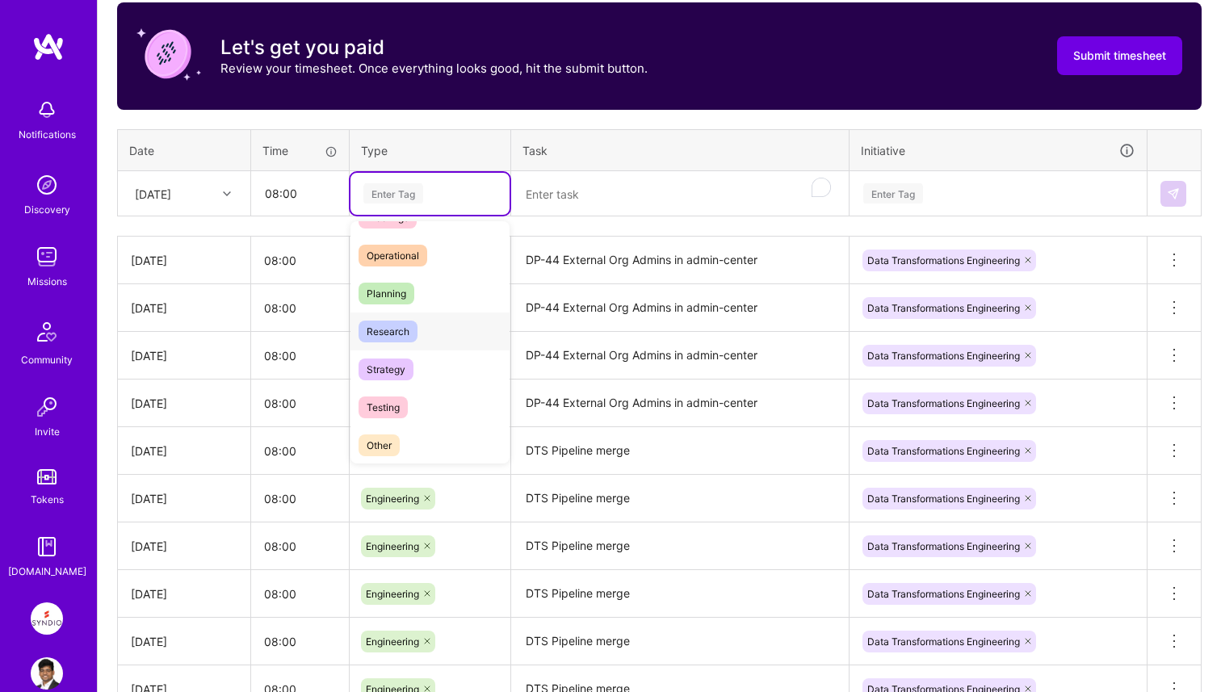
click at [417, 336] on div "Research" at bounding box center [430, 332] width 159 height 38
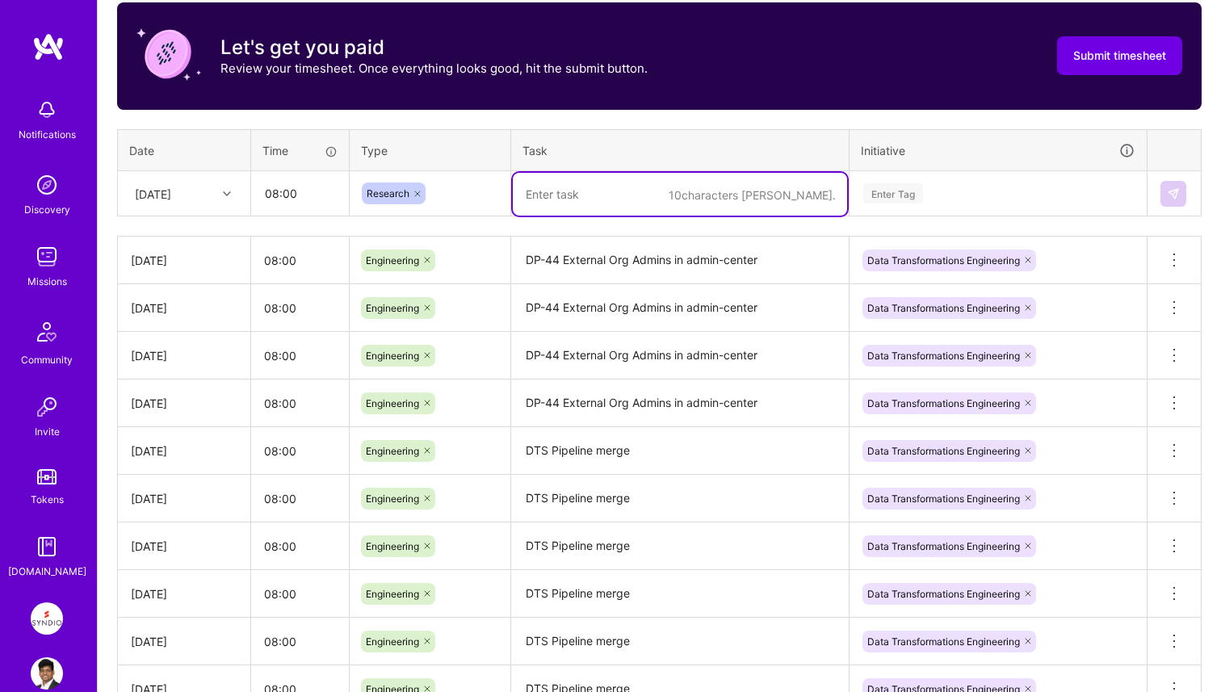
click at [566, 200] on textarea "To enrich screen reader interactions, please activate Accessibility in Grammarl…" at bounding box center [680, 194] width 334 height 43
click at [661, 192] on textarea "Research the Enployee INgress in the" at bounding box center [680, 194] width 334 height 43
click at [768, 191] on textarea "Research the Enployee Ingress in the" at bounding box center [680, 194] width 334 height 43
type textarea "Research the Enployee Ingress in the data-platform repo"
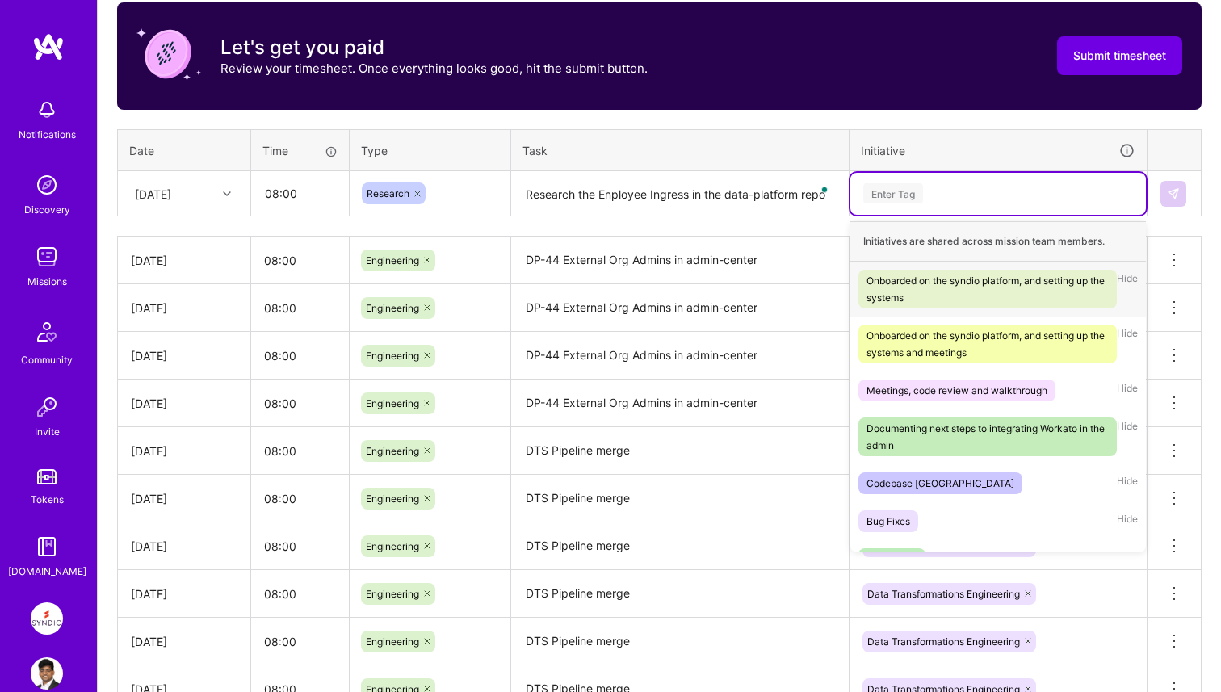
click at [981, 174] on div "Enter Tag" at bounding box center [998, 194] width 296 height 42
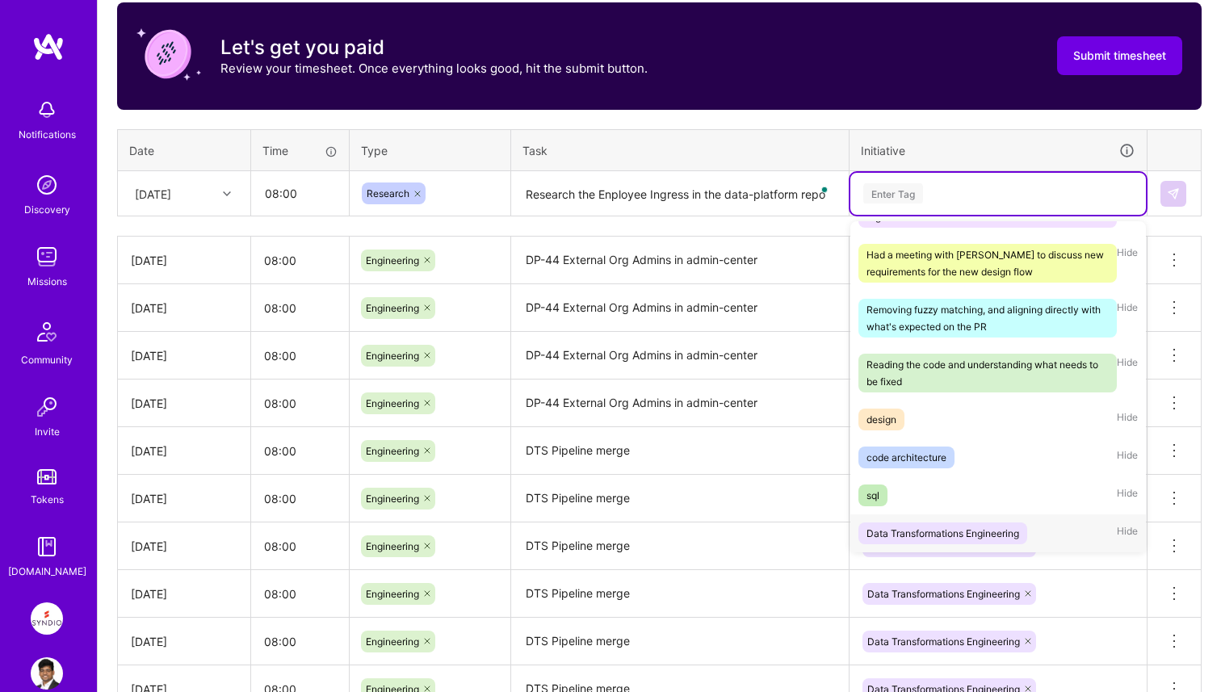
click at [952, 535] on div "Data Transformations Engineering" at bounding box center [943, 533] width 153 height 17
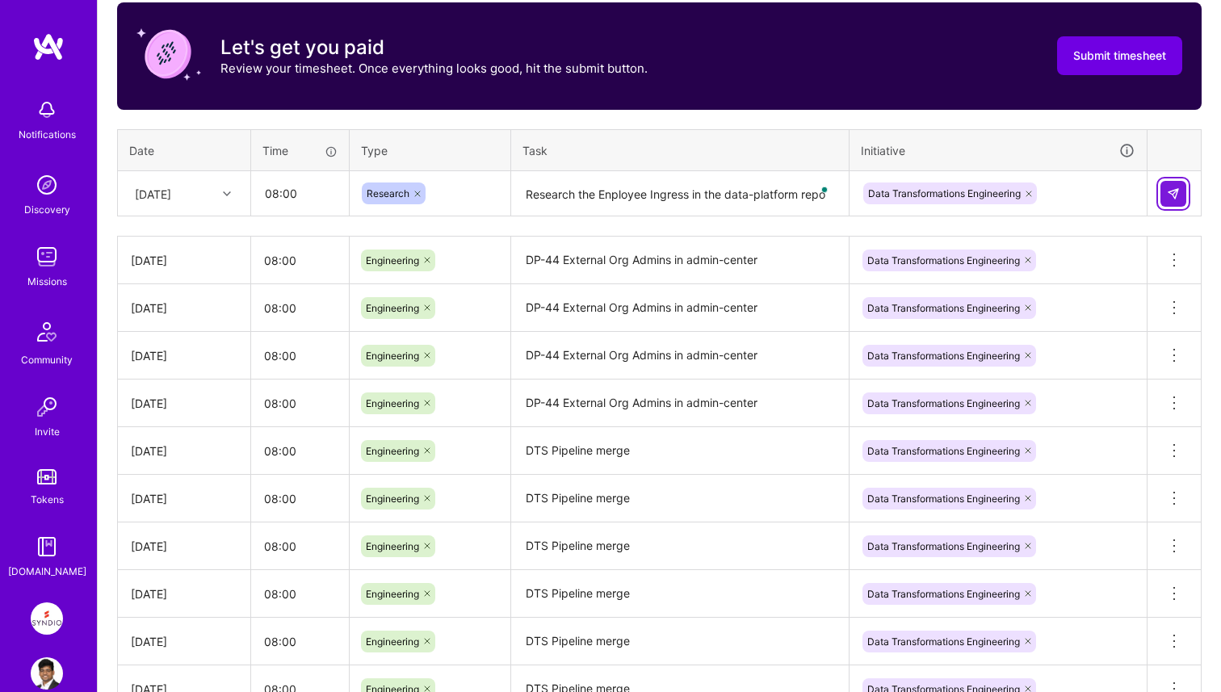
click at [1175, 195] on img at bounding box center [1173, 193] width 13 height 13
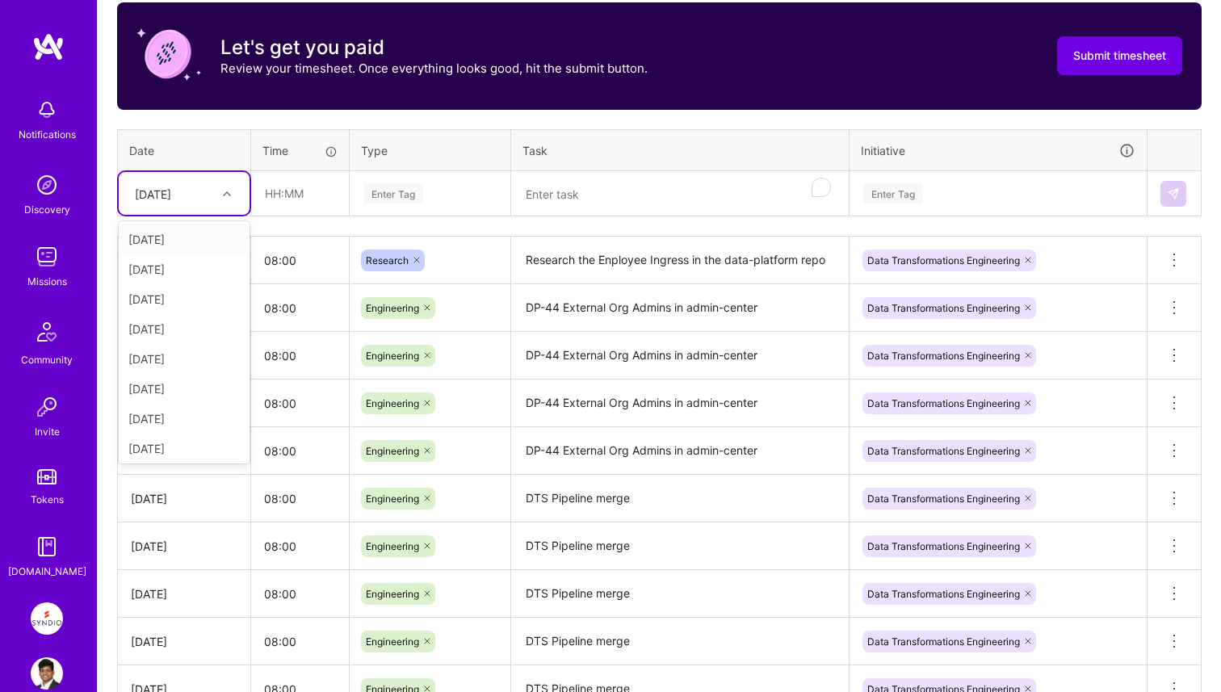
click at [221, 193] on div at bounding box center [228, 193] width 25 height 21
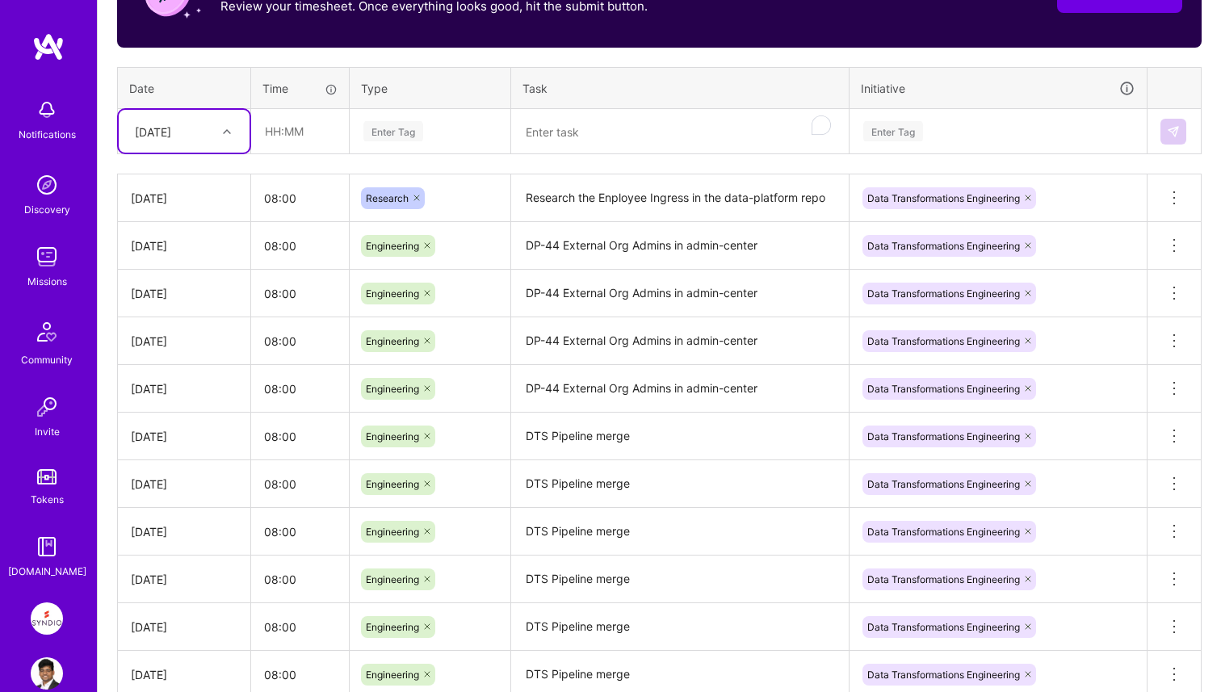
scroll to position [705, 0]
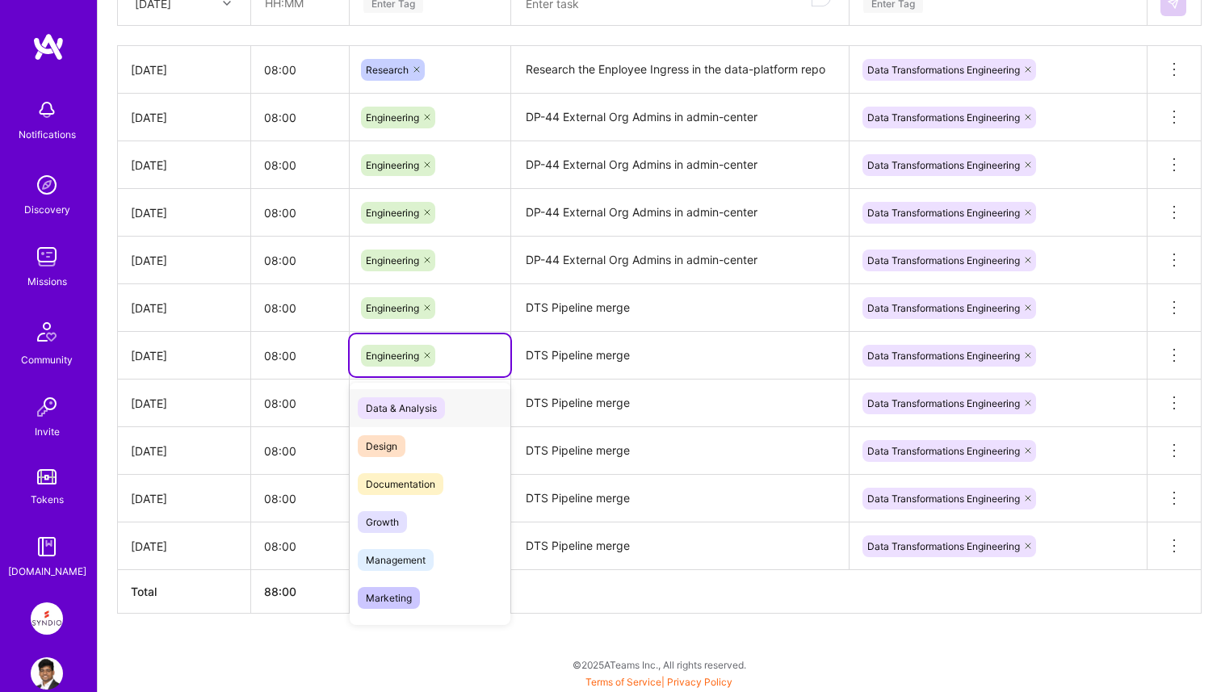
click at [485, 351] on div "Engineering" at bounding box center [430, 356] width 138 height 22
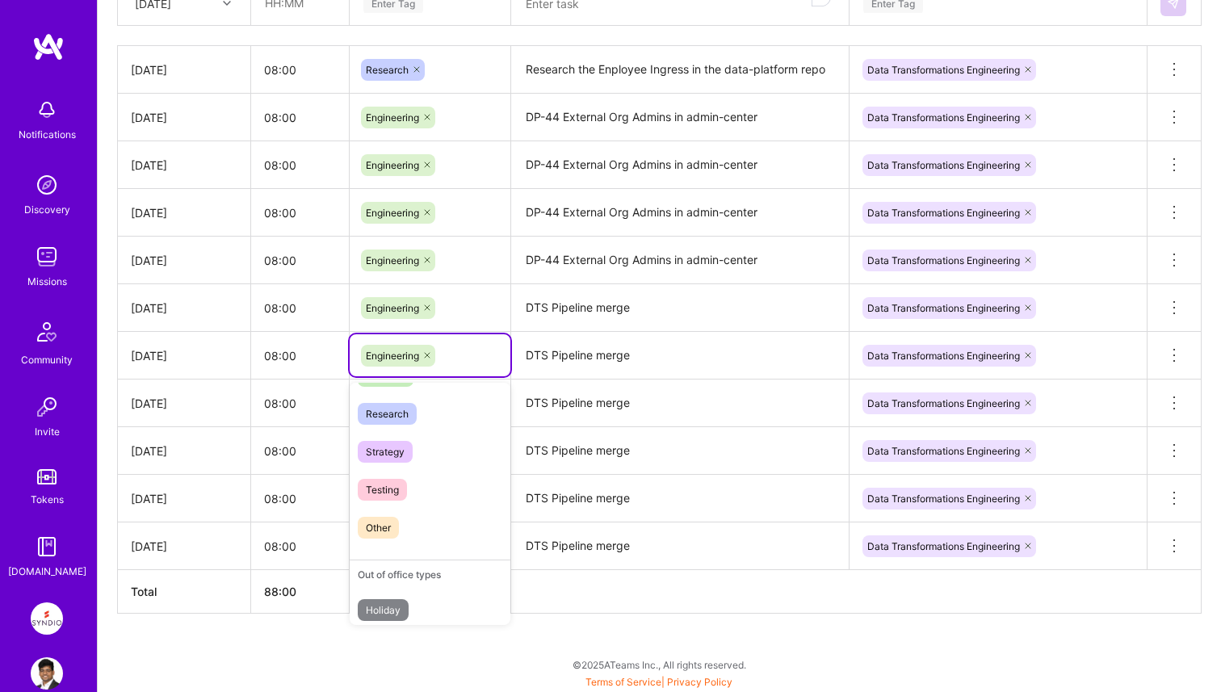
scroll to position [316, 0]
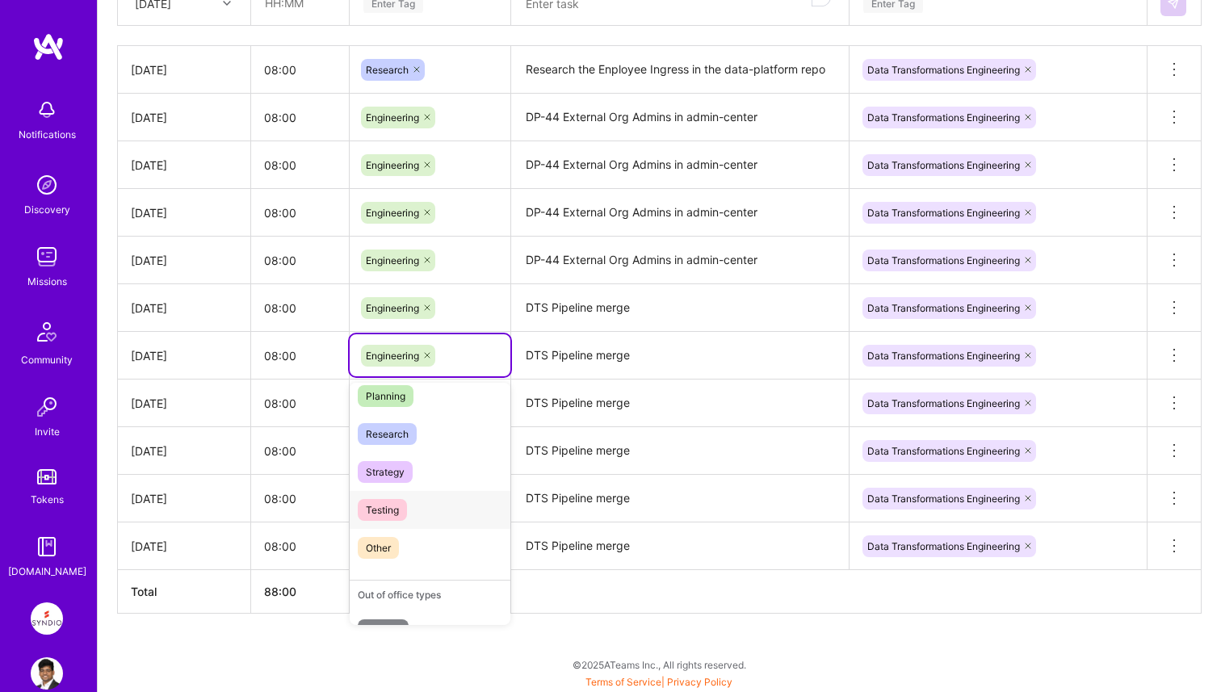
click at [439, 516] on div "Testing" at bounding box center [430, 510] width 161 height 38
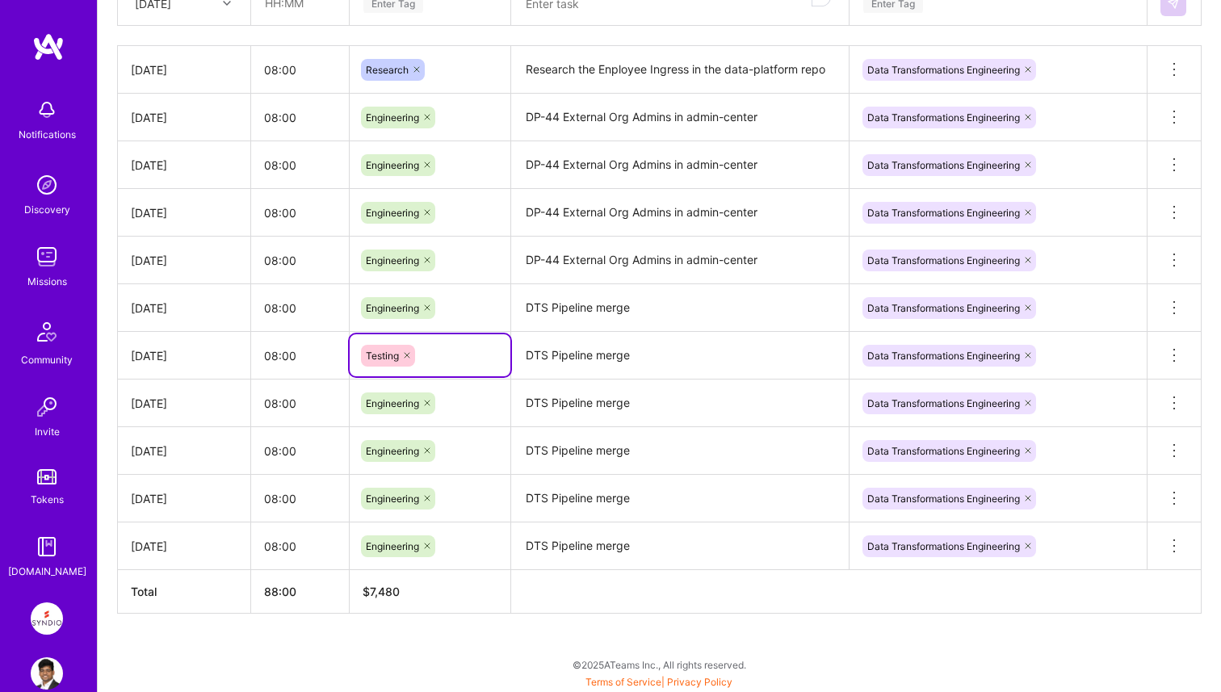
click at [485, 308] on div "Engineering" at bounding box center [430, 308] width 138 height 22
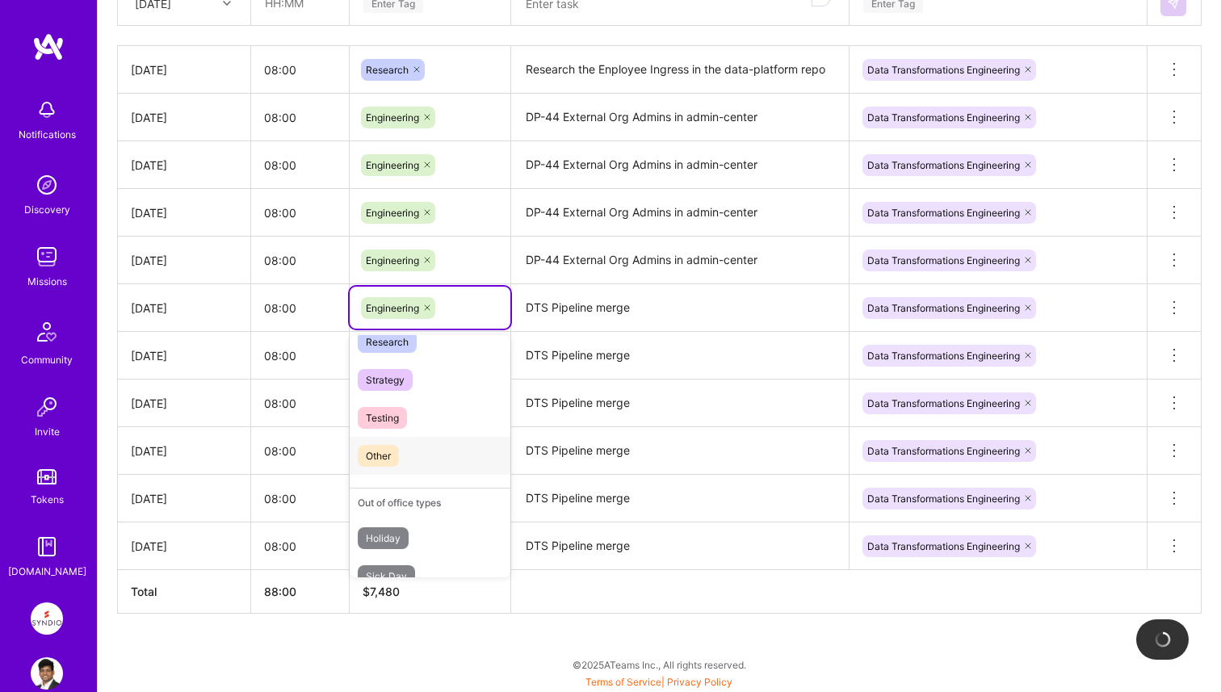
scroll to position [352, 0]
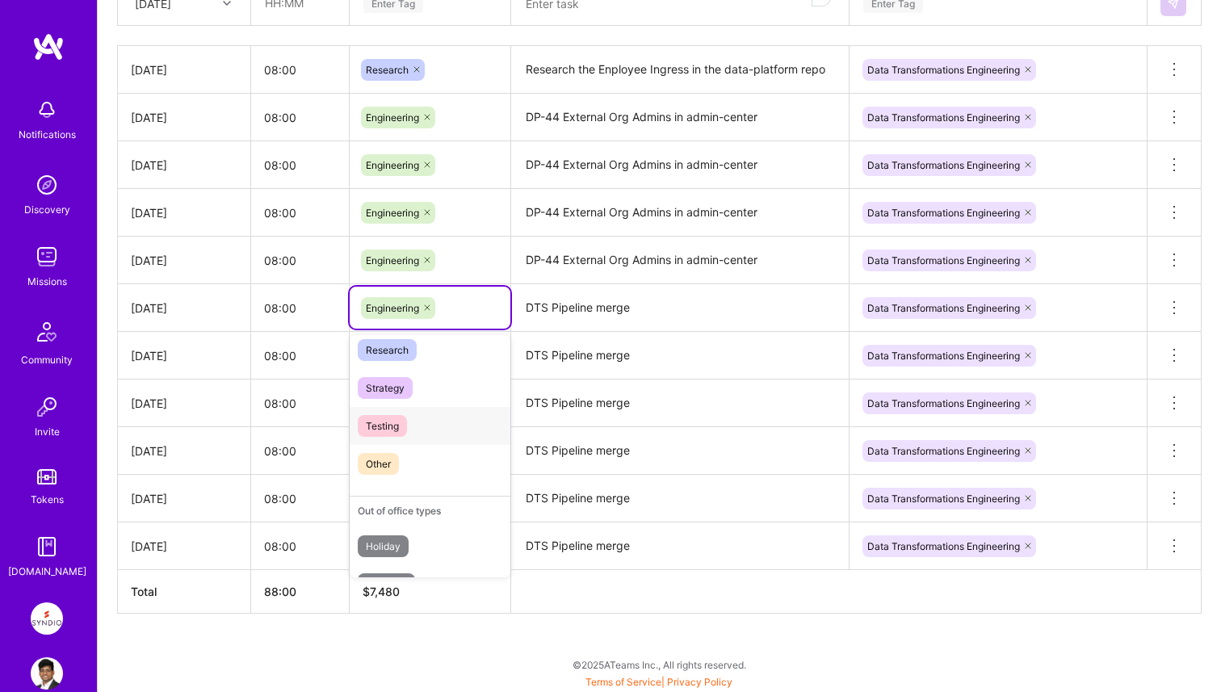
click at [445, 424] on div "Testing" at bounding box center [430, 426] width 161 height 38
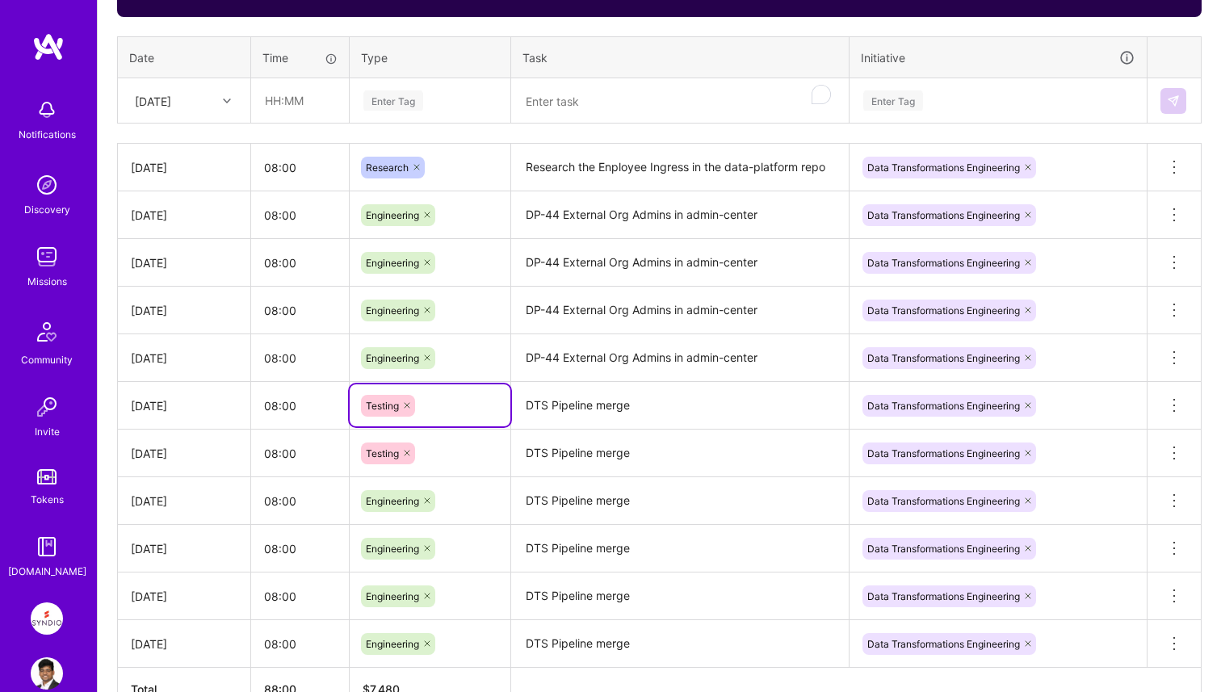
scroll to position [603, 0]
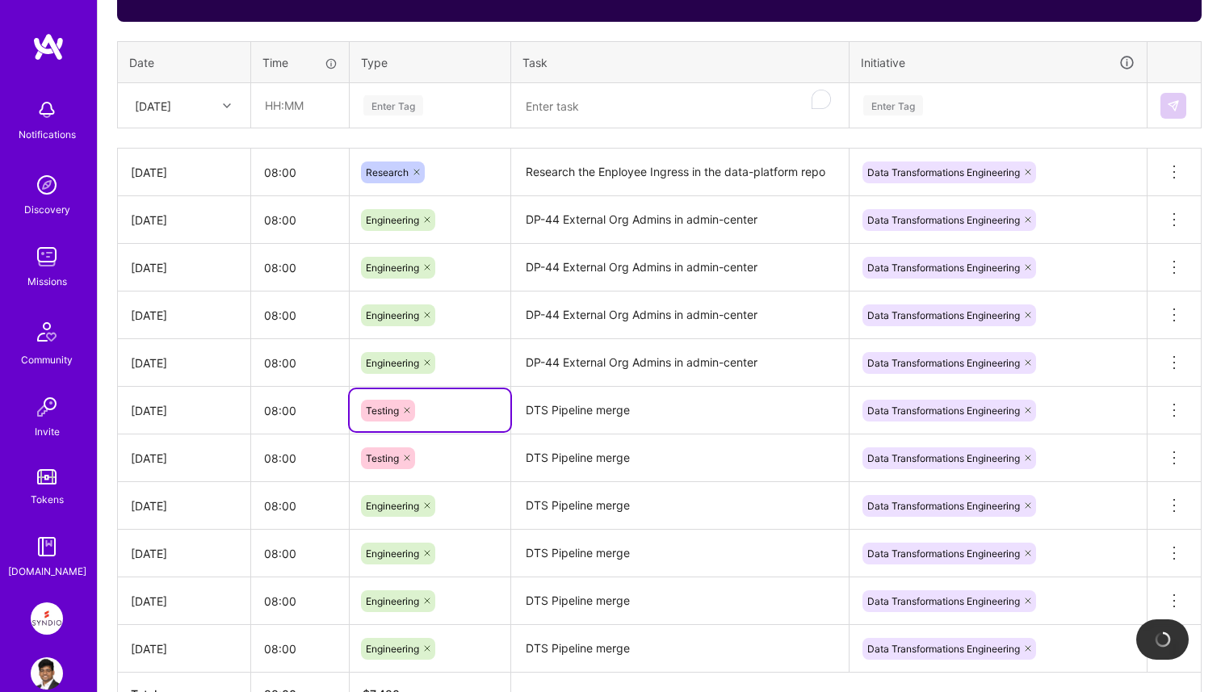
click at [477, 225] on div "Engineering" at bounding box center [430, 220] width 138 height 22
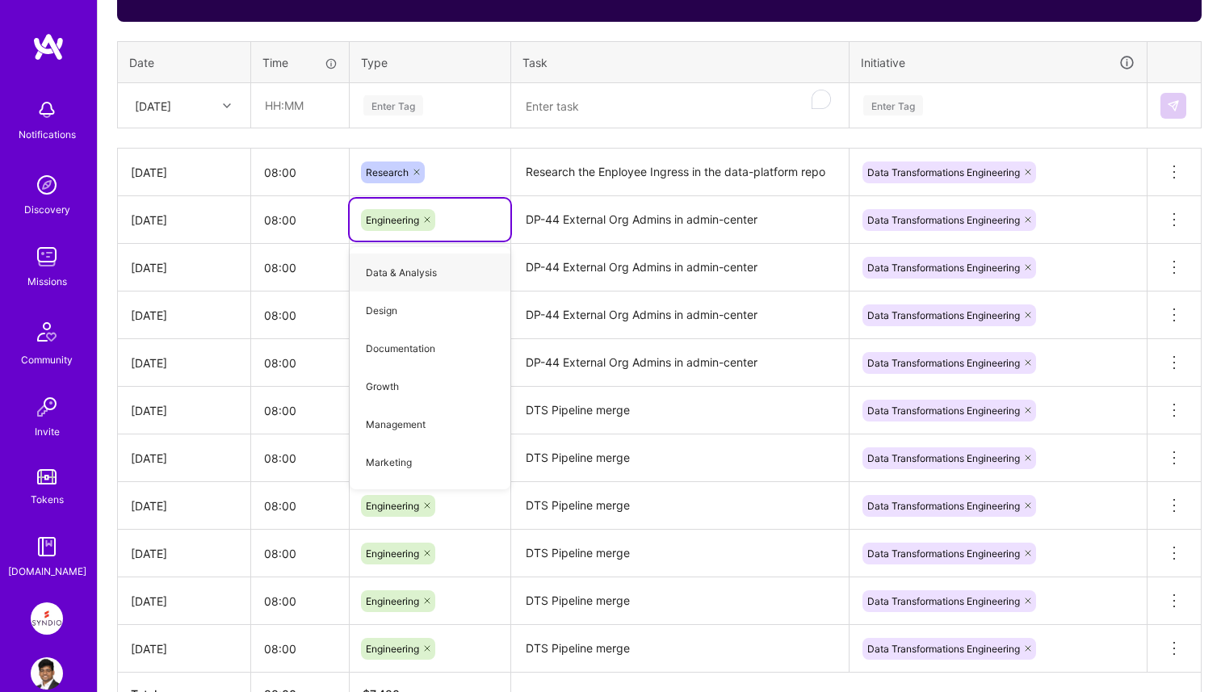
click at [476, 225] on div "Engineering" at bounding box center [430, 220] width 138 height 22
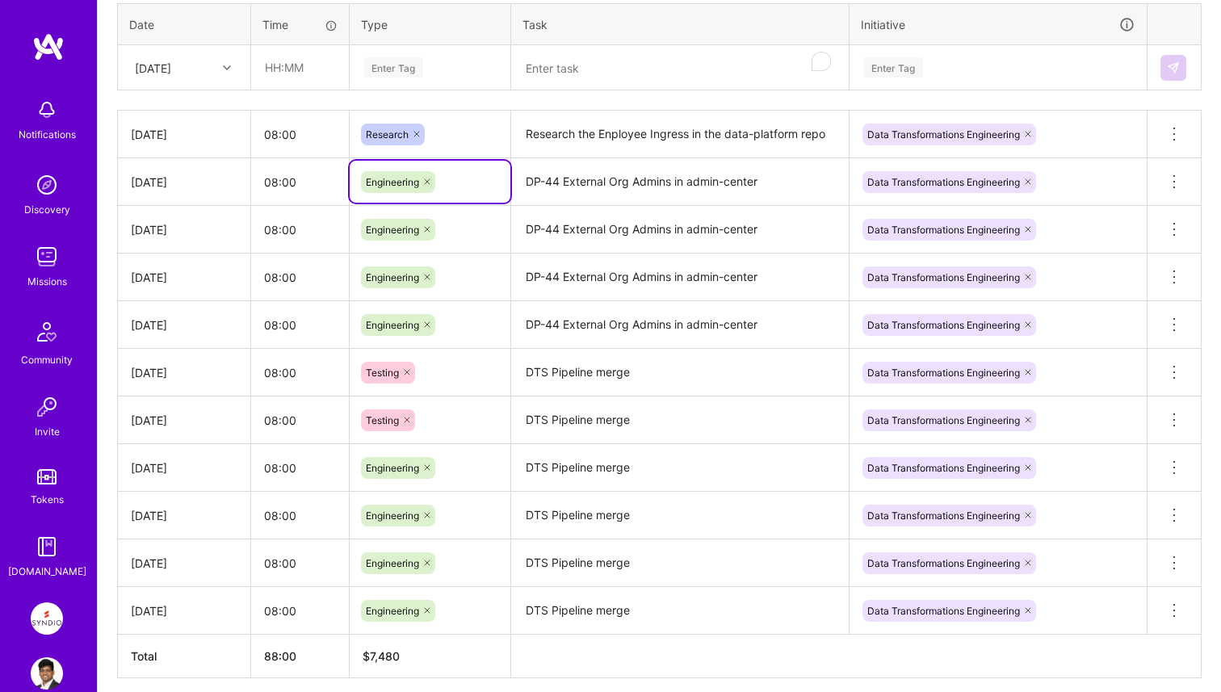
scroll to position [705, 0]
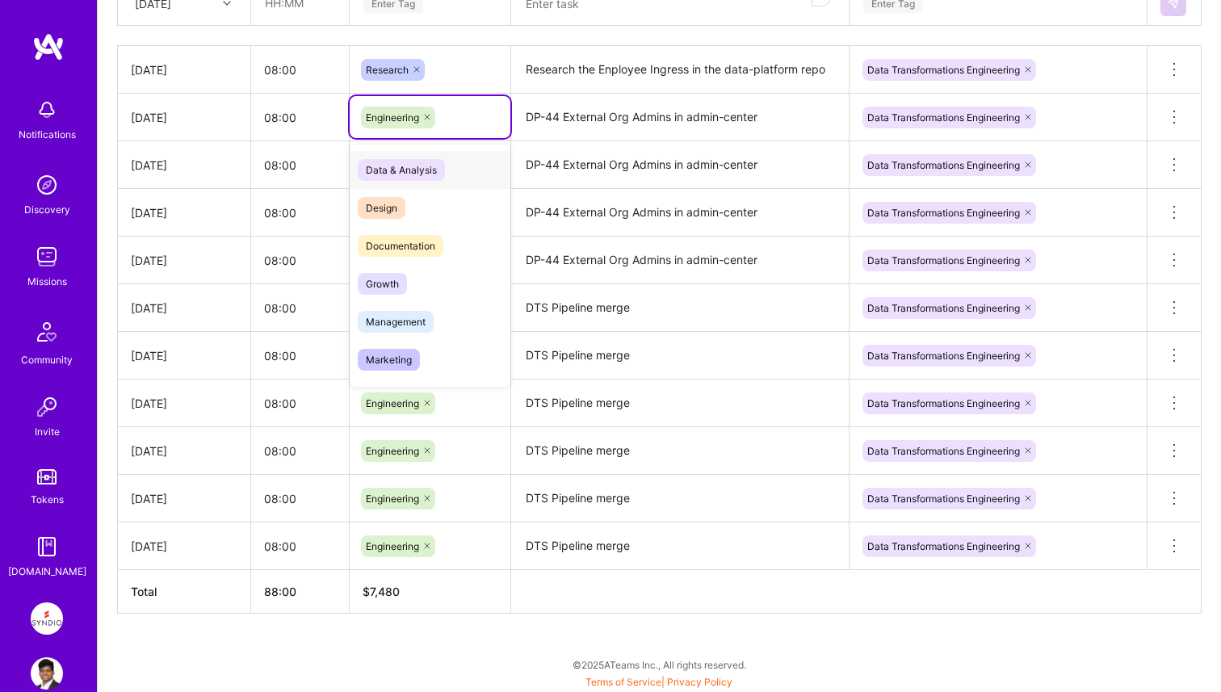
click at [453, 117] on div "Engineering" at bounding box center [430, 118] width 138 height 22
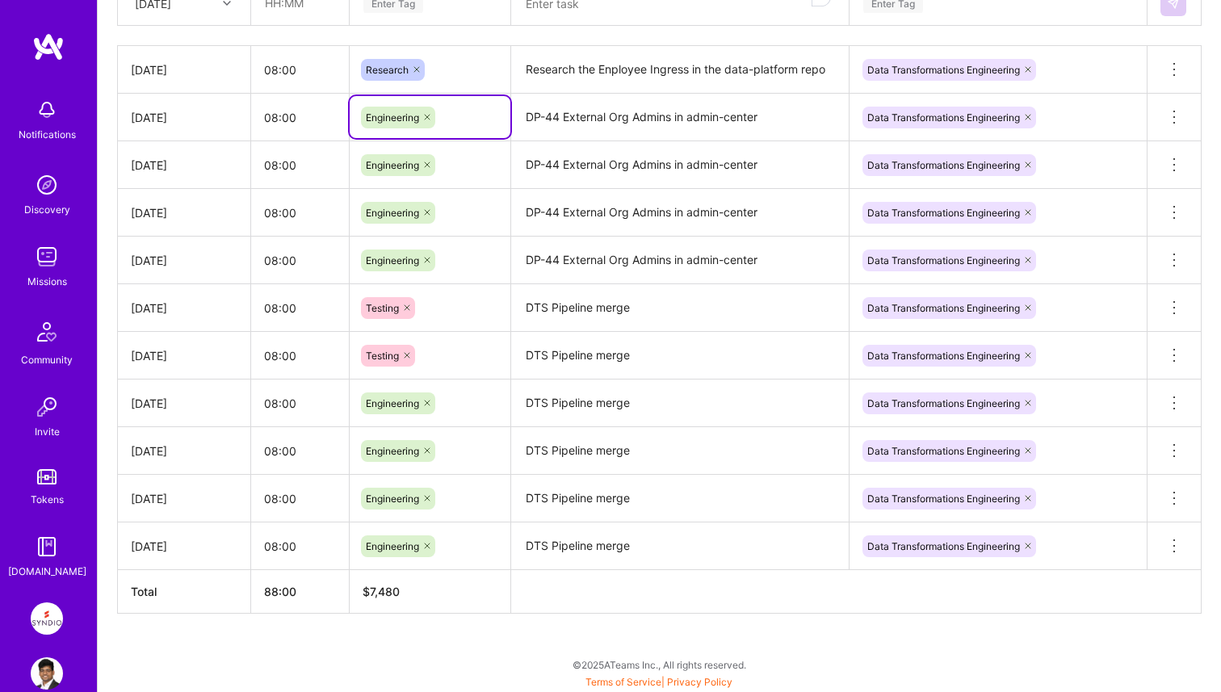
click at [453, 117] on div "Engineering" at bounding box center [430, 118] width 138 height 22
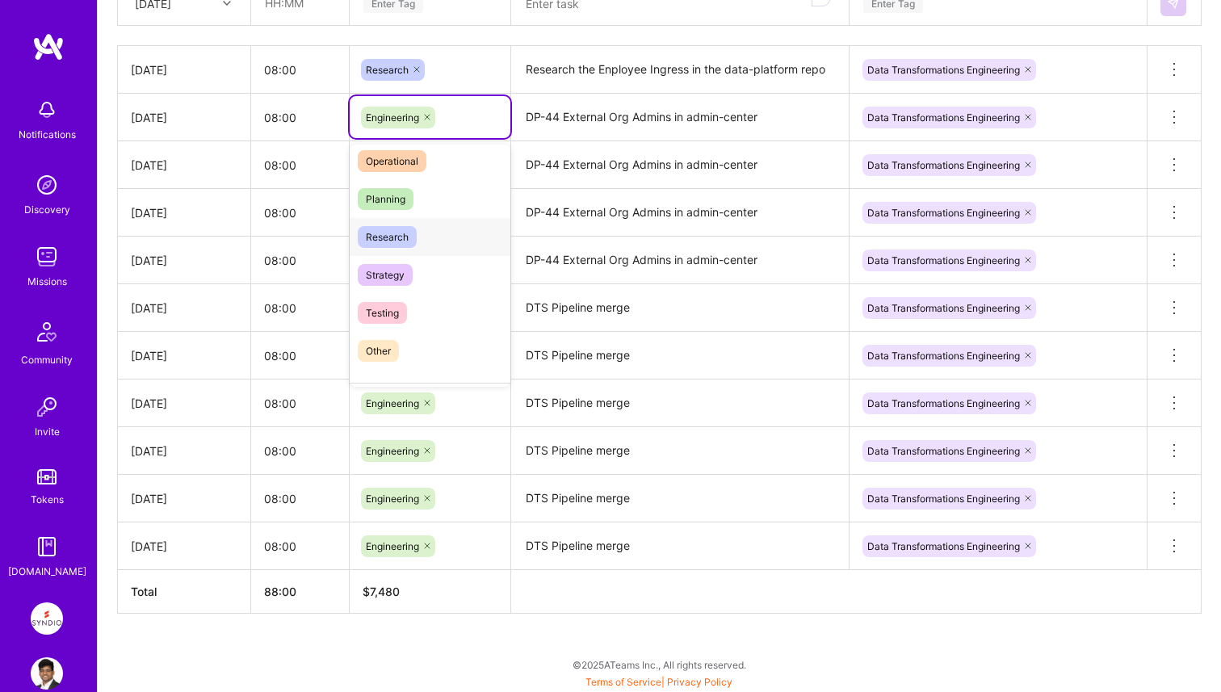
scroll to position [296, 0]
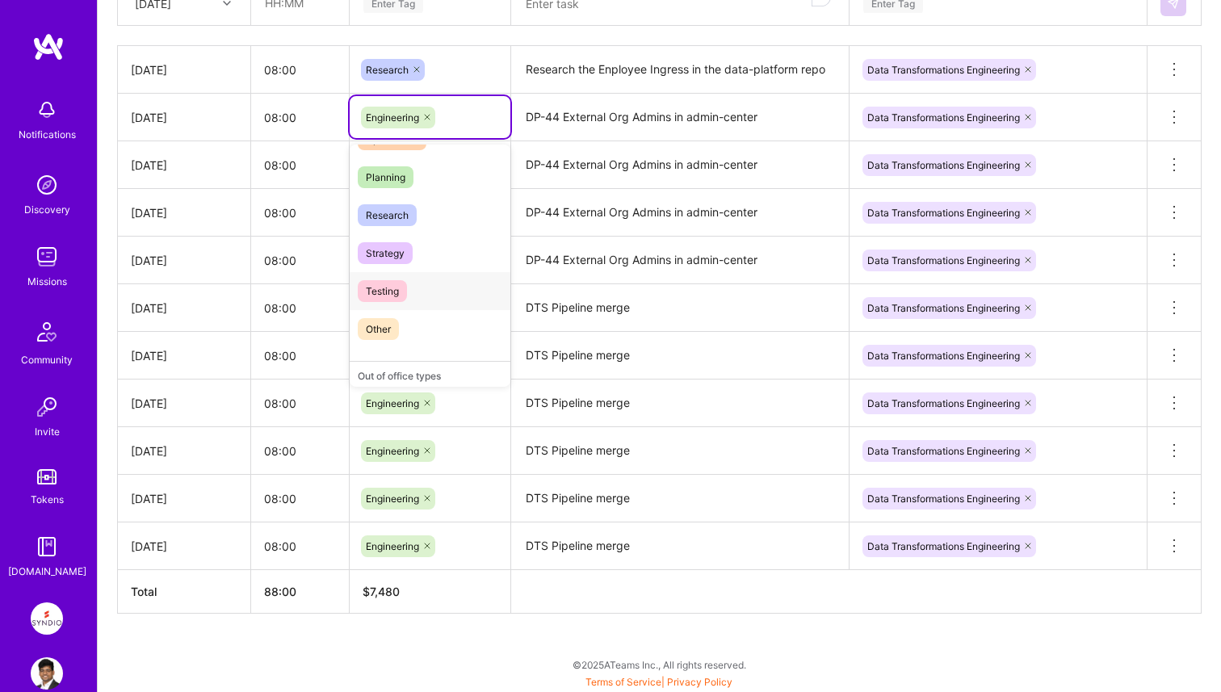
click at [418, 284] on div "Testing" at bounding box center [430, 291] width 161 height 38
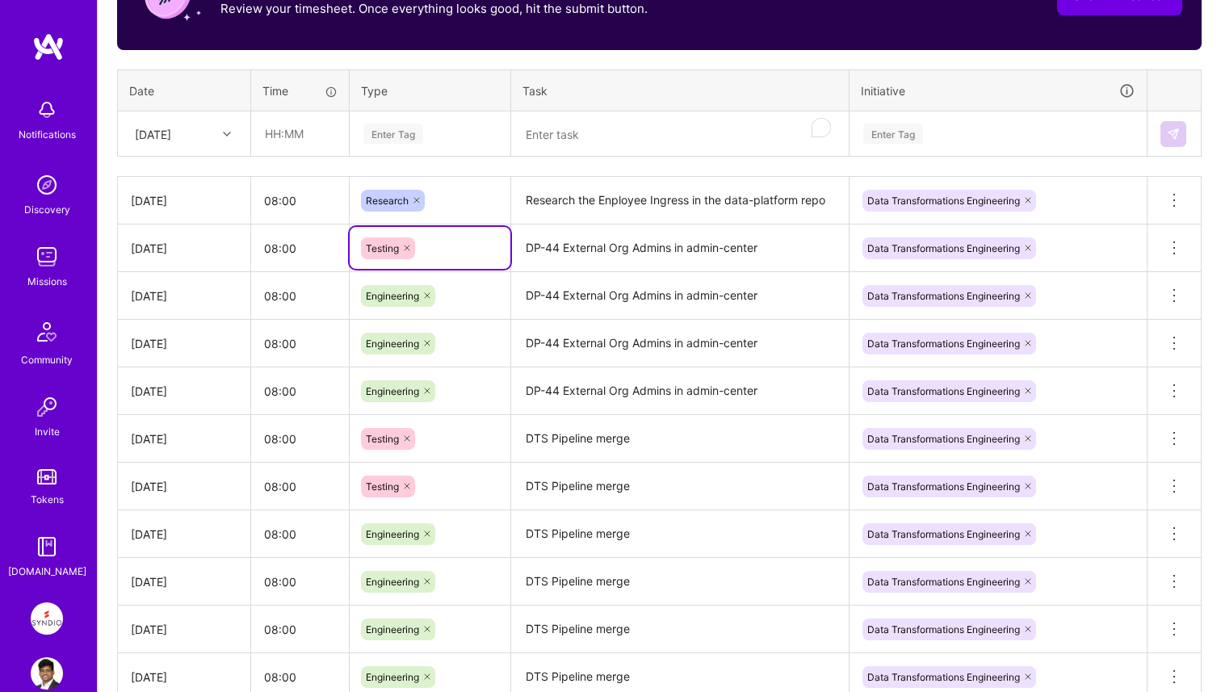
scroll to position [538, 0]
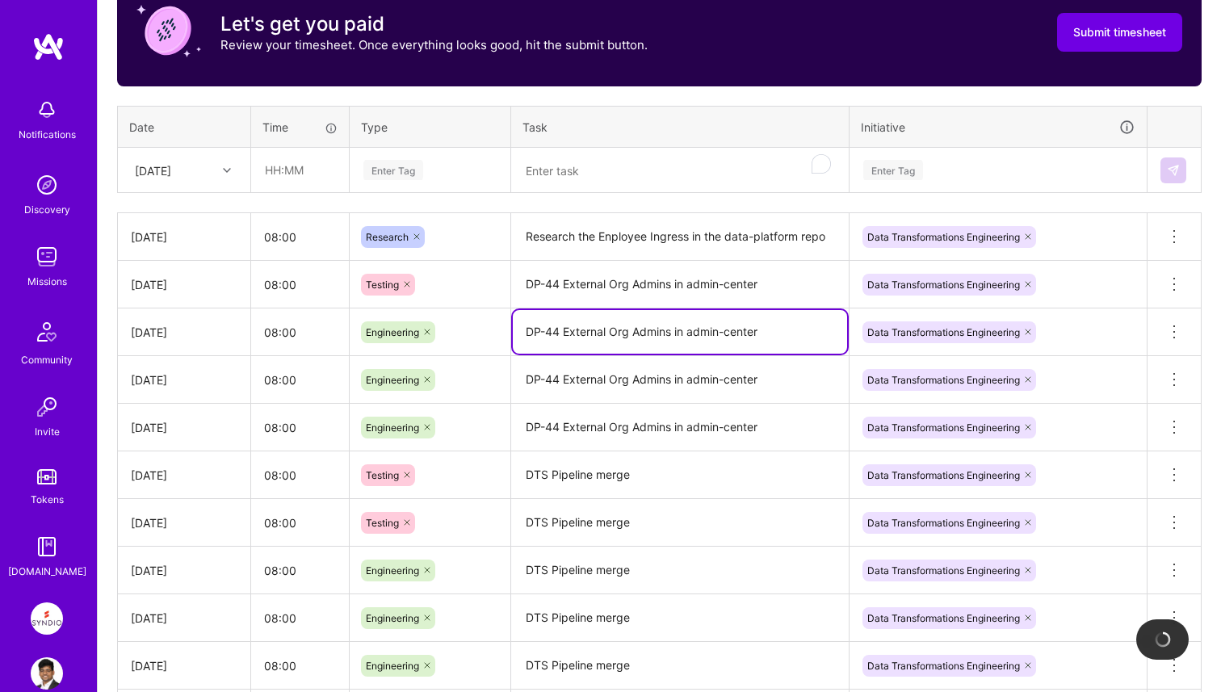
click at [742, 338] on textarea "DP-44 External Org Admins in admin-center" at bounding box center [680, 332] width 334 height 44
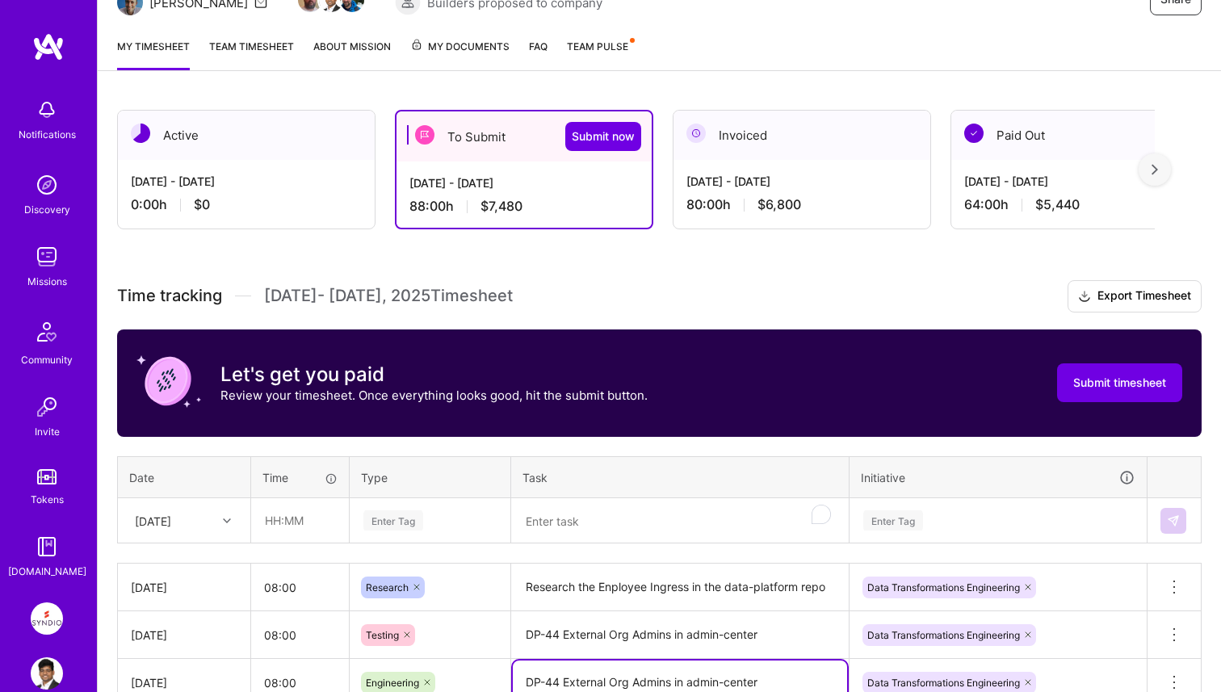
scroll to position [291, 0]
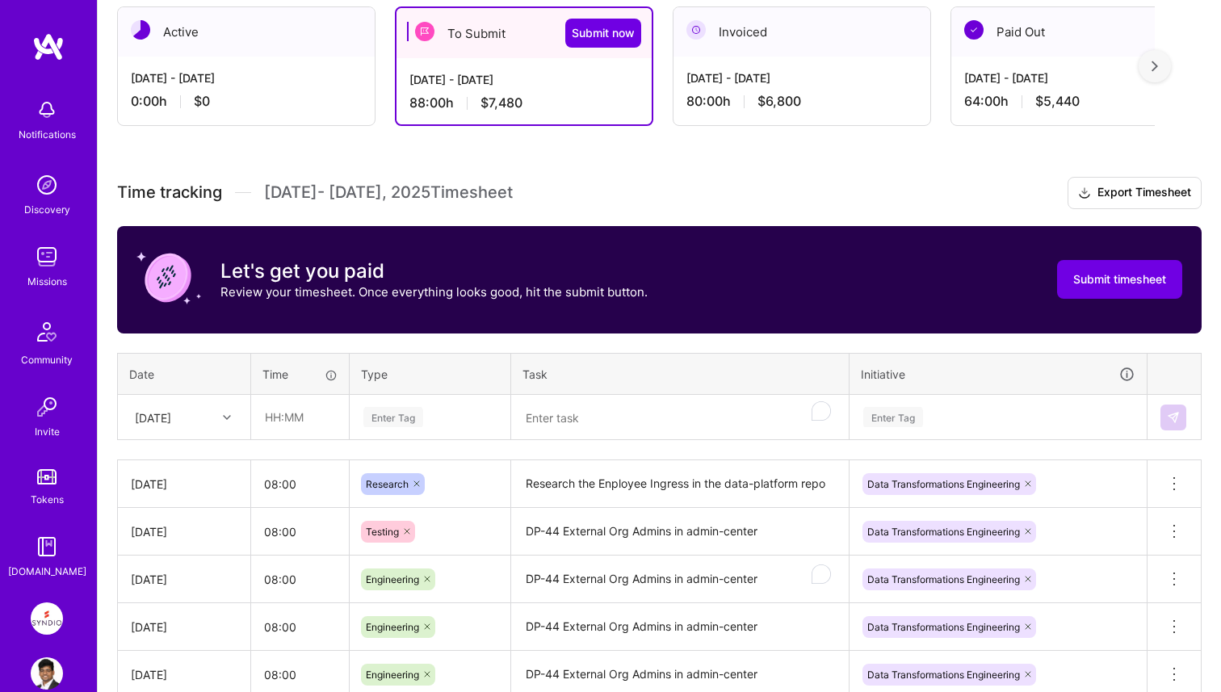
click at [699, 339] on div "Time tracking [DATE] - [DATE] Timesheet Export Timesheet Let's get you paid Rev…" at bounding box center [659, 602] width 1085 height 851
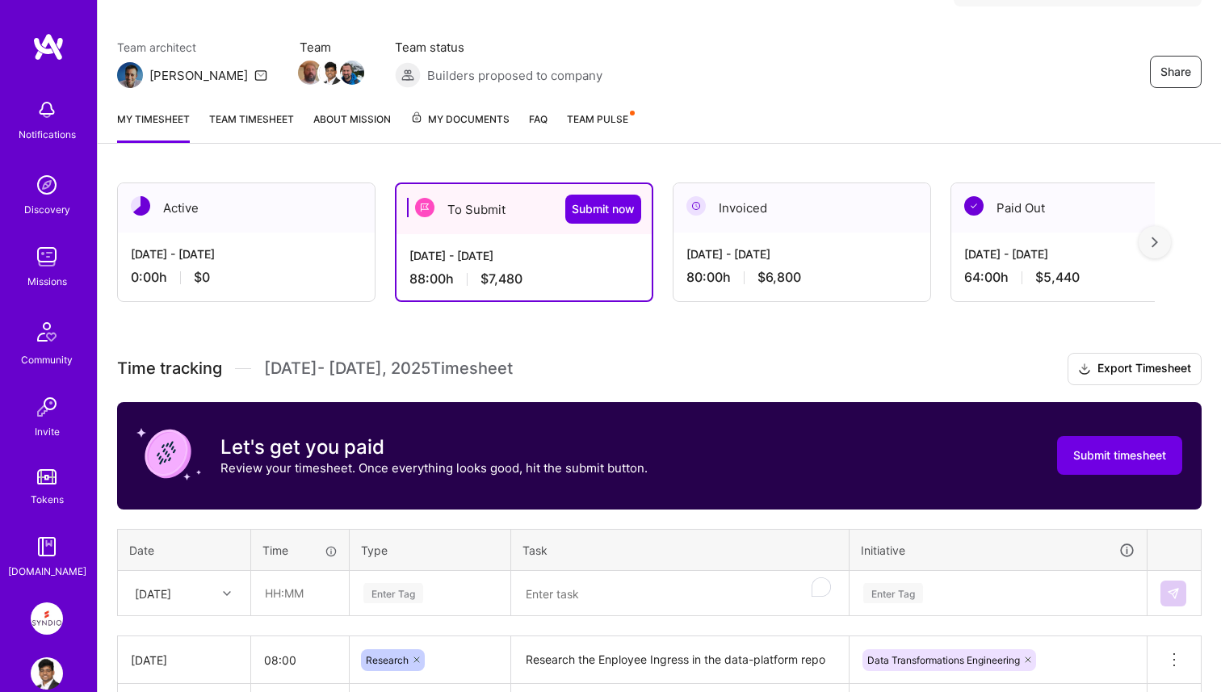
scroll to position [0, 0]
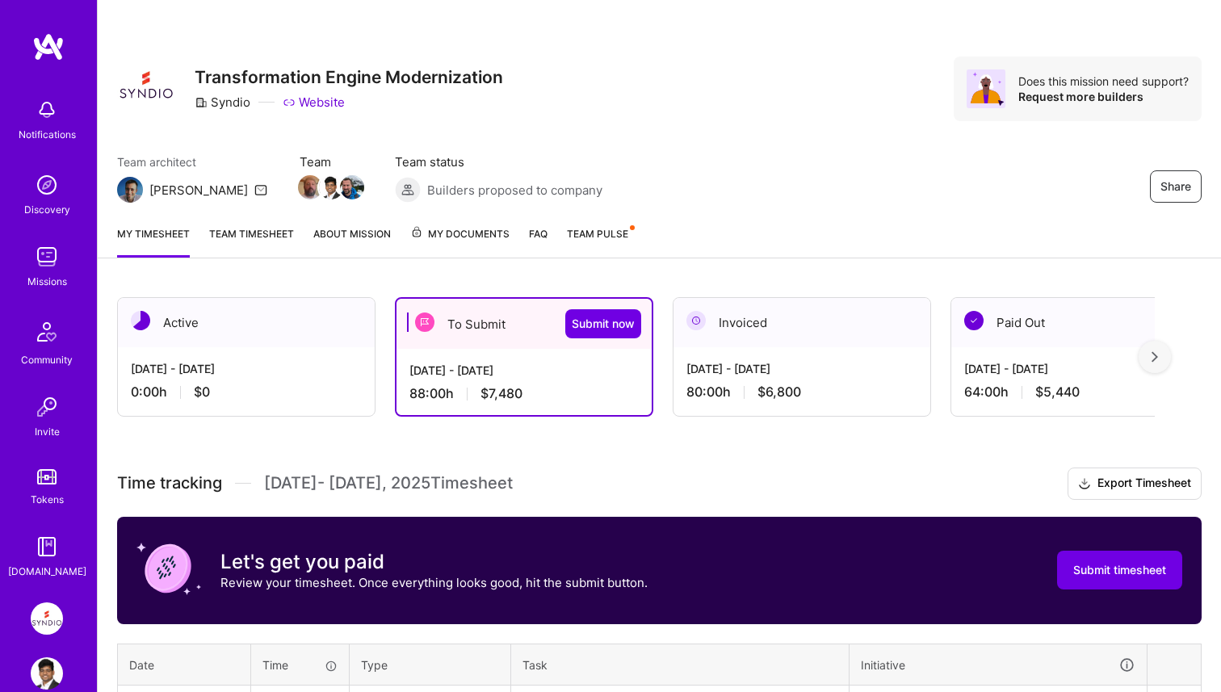
click at [758, 277] on div "Share Transformation Engine Modernization Syndio Website Does this mission need…" at bounding box center [659, 699] width 1124 height 1398
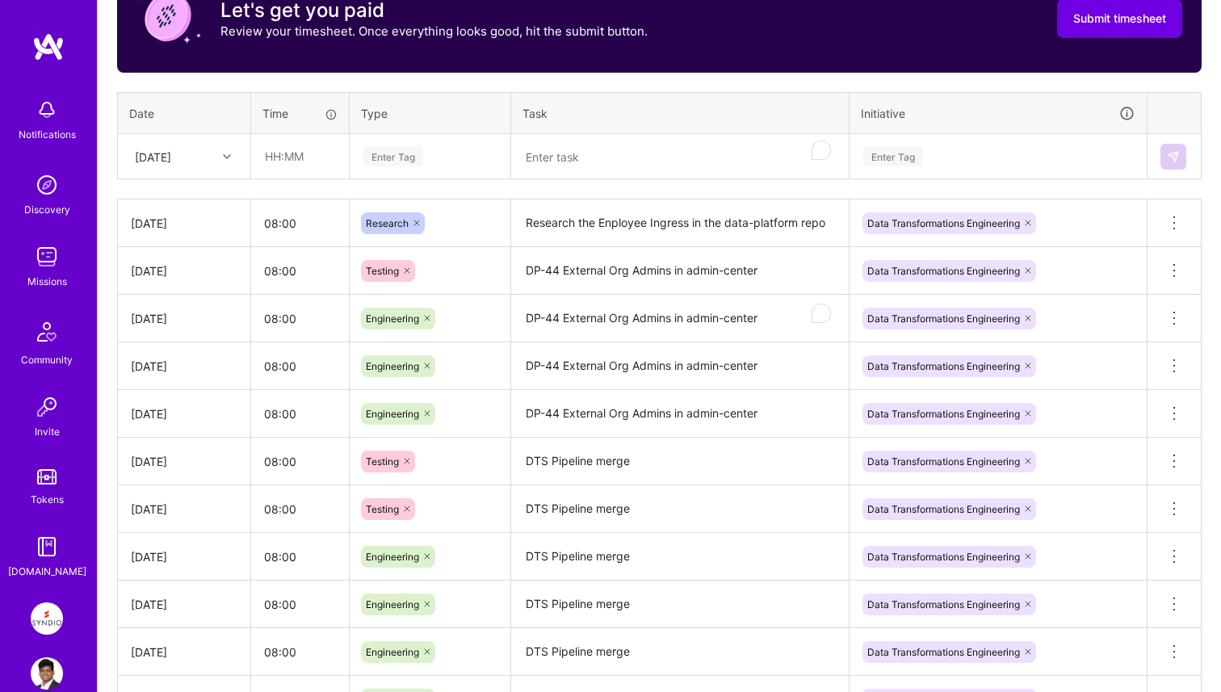
scroll to position [705, 0]
